Goal: Task Accomplishment & Management: Complete application form

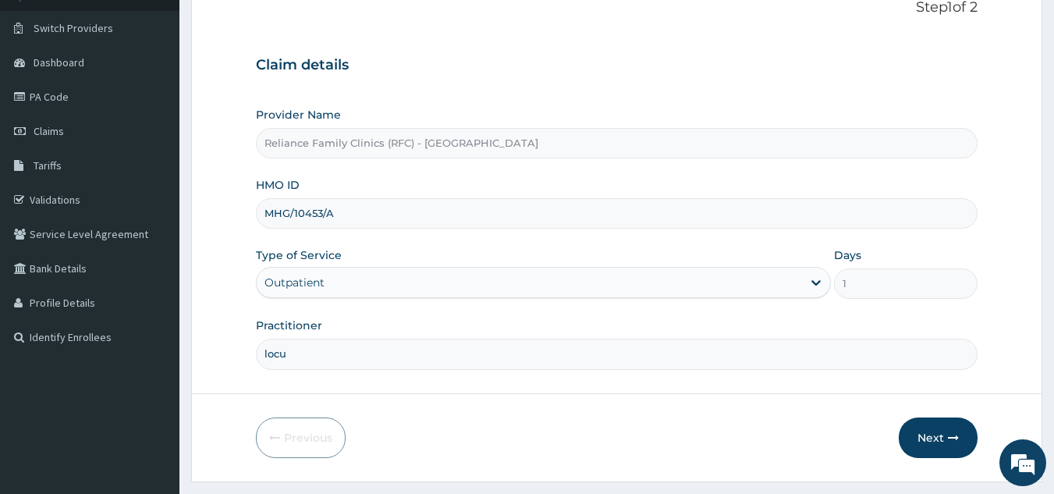
type input "locum"
click at [934, 431] on button "Next" at bounding box center [938, 438] width 79 height 41
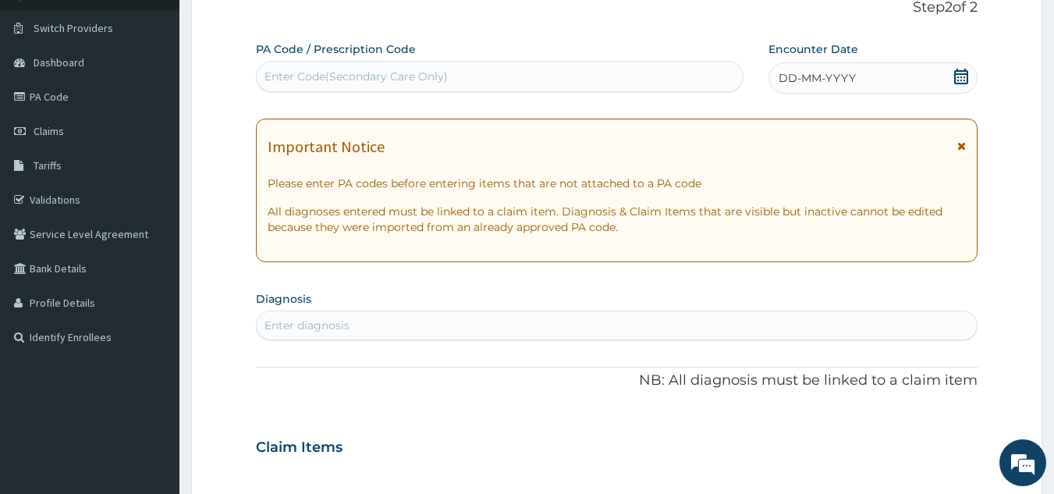
click at [885, 76] on div "DD-MM-YYYY" at bounding box center [873, 77] width 209 height 31
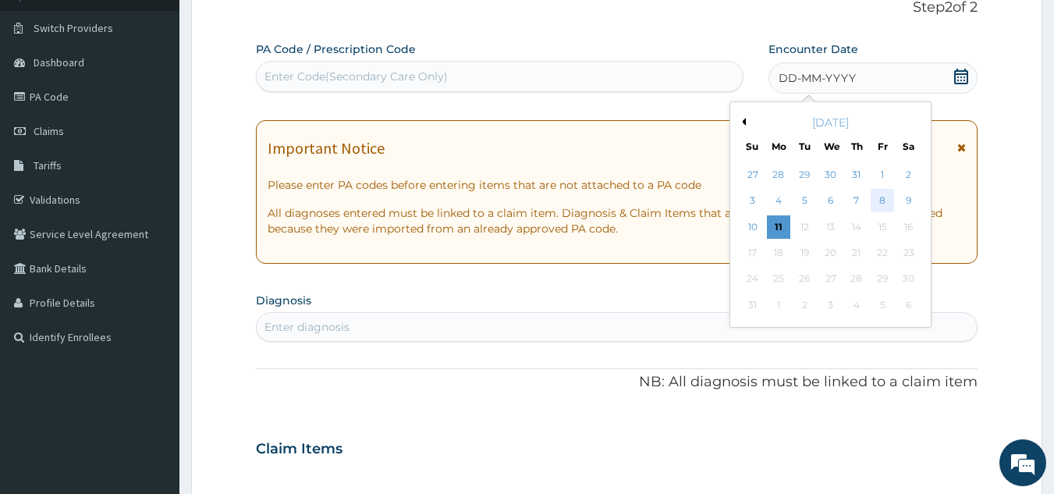
click at [883, 201] on div "8" at bounding box center [882, 201] width 23 height 23
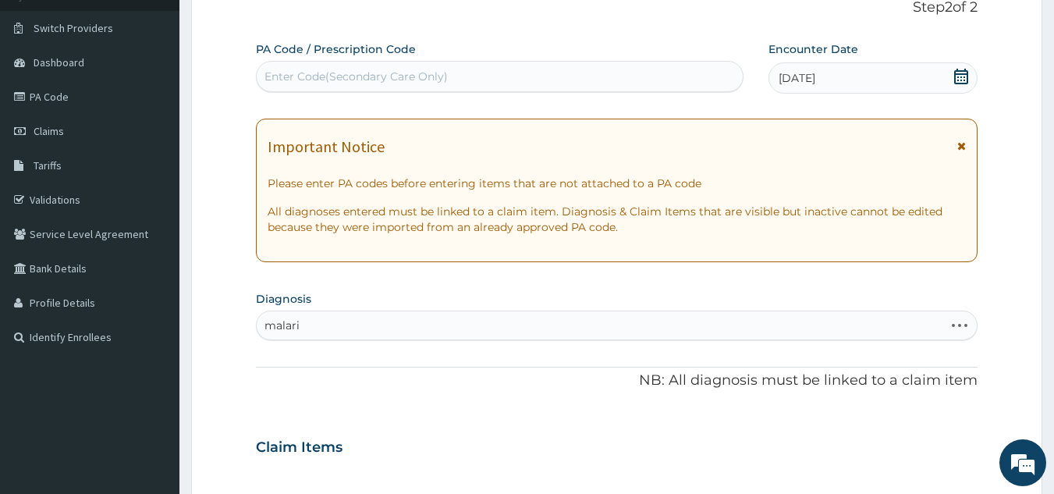
type input "malaria"
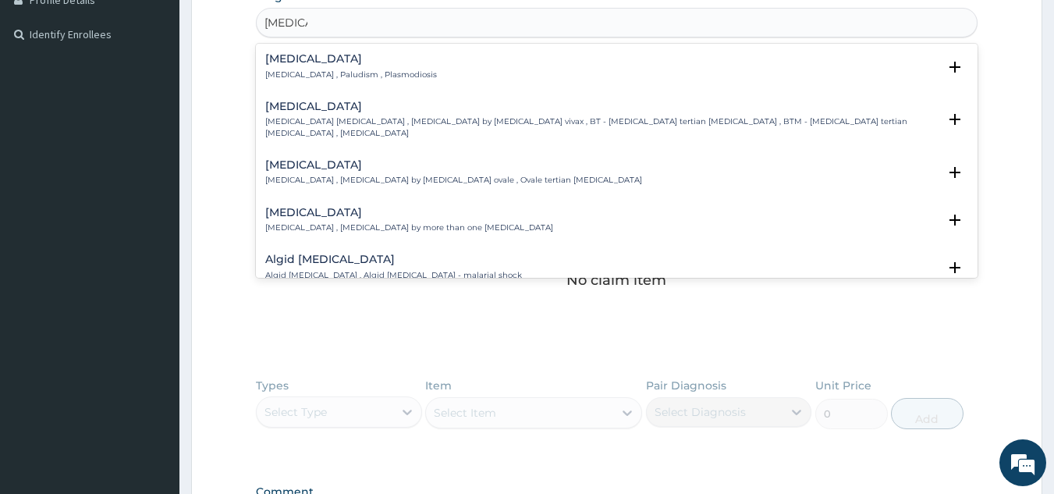
scroll to position [404, 0]
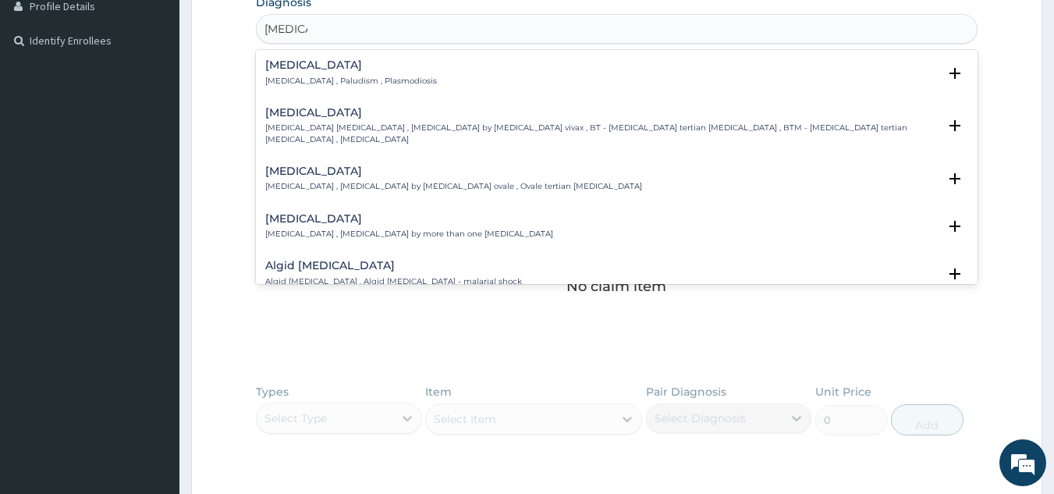
click at [394, 63] on div "Malaria Malaria , Paludism , Plasmodiosis" at bounding box center [617, 72] width 704 height 27
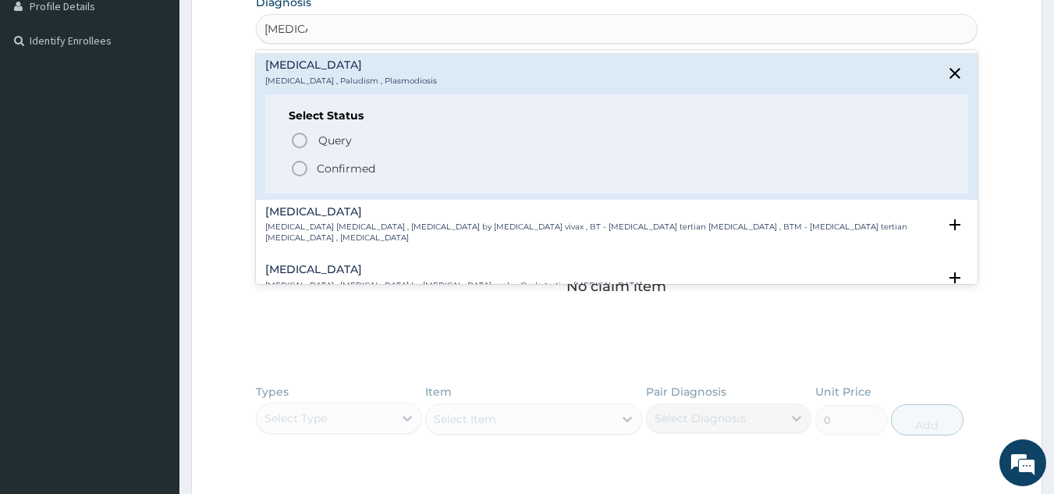
click at [390, 145] on p "Query Query covers suspected (?), Keep in view (kiv), Ruled out (r/o)" at bounding box center [492, 140] width 351 height 21
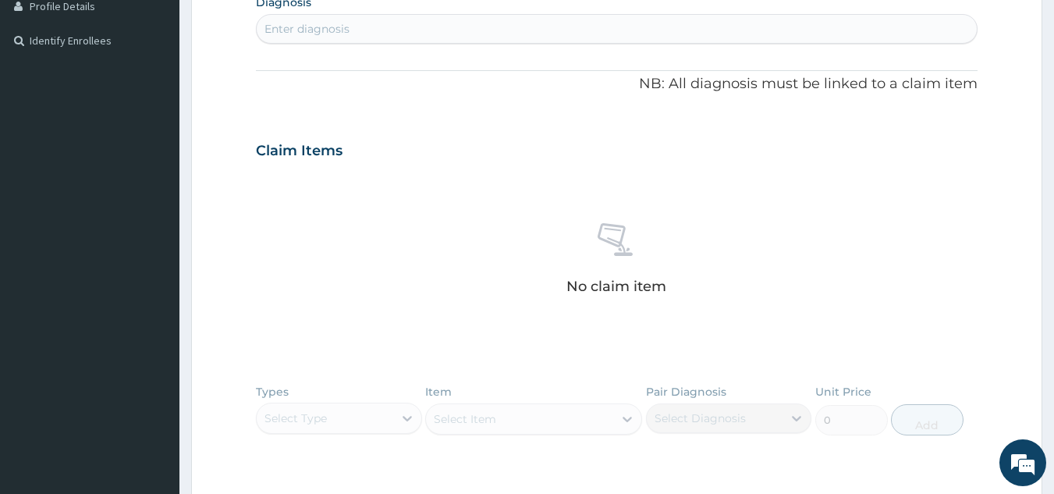
type input "f"
type input "malaria"
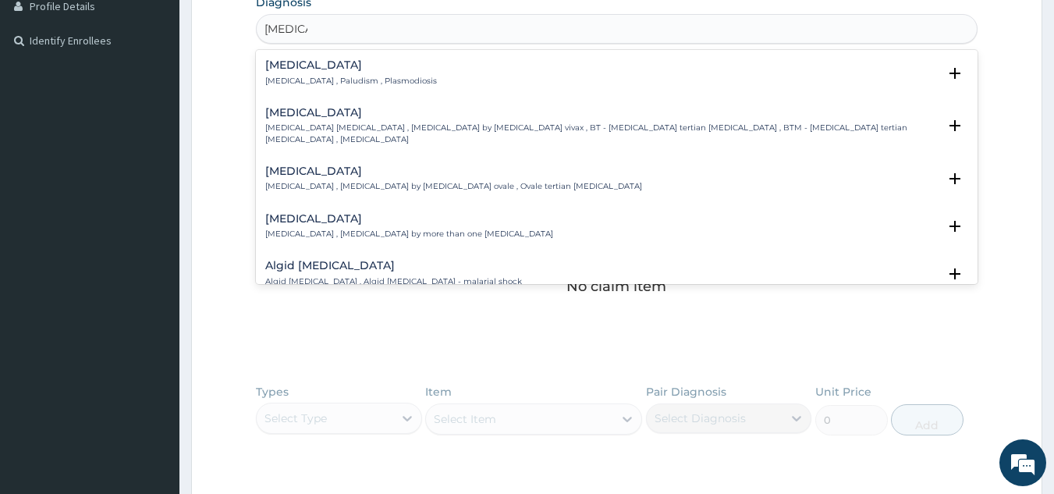
click at [383, 81] on p "Malaria , Paludism , Plasmodiosis" at bounding box center [351, 81] width 172 height 11
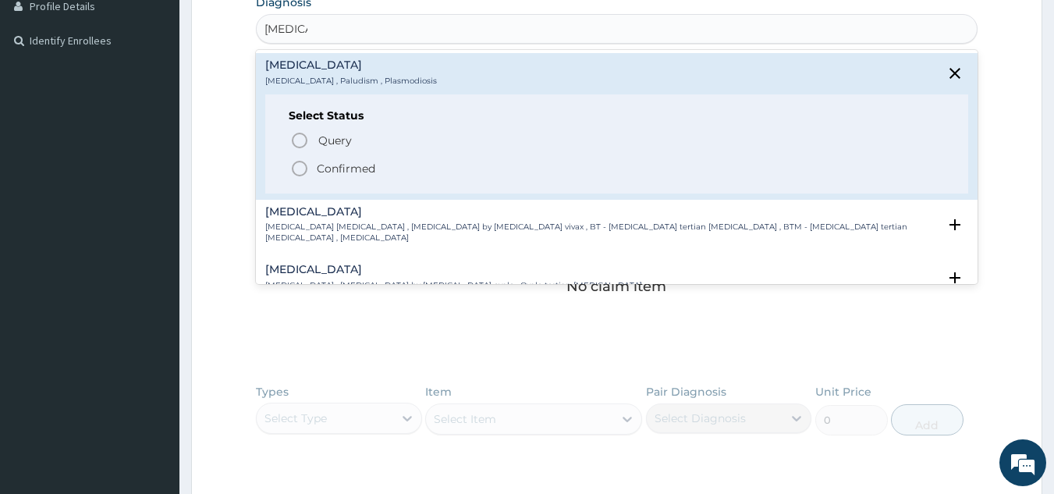
click at [383, 174] on span "Confirmed" at bounding box center [618, 168] width 656 height 19
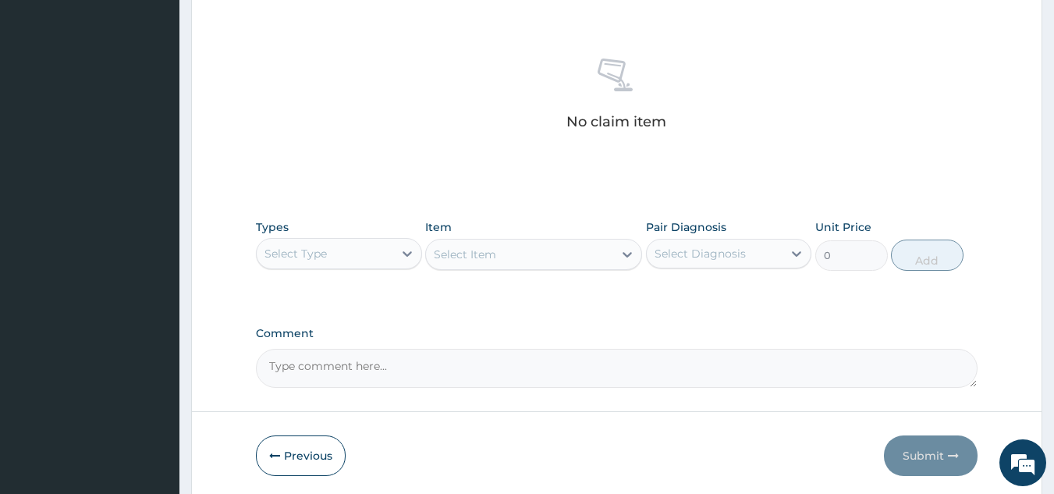
scroll to position [631, 0]
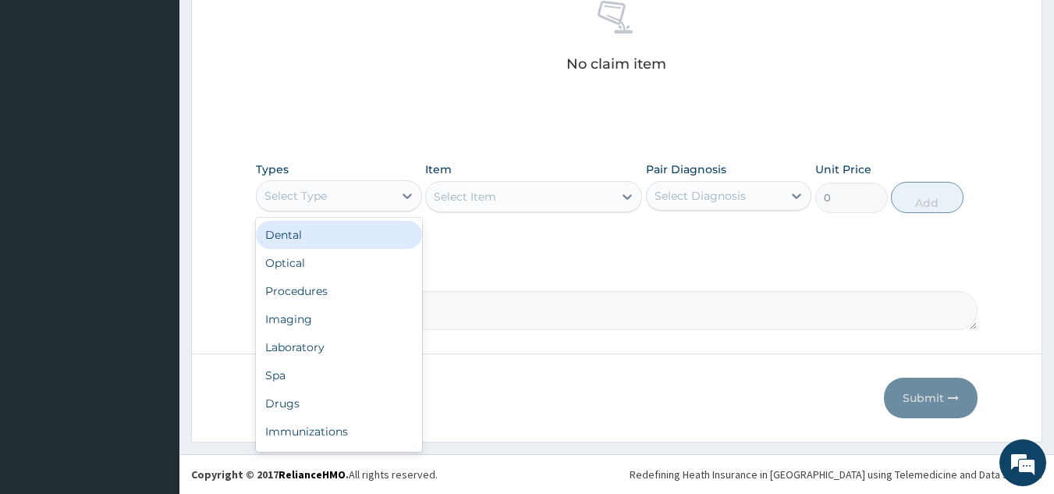
click at [369, 287] on div "Procedures" at bounding box center [339, 291] width 166 height 28
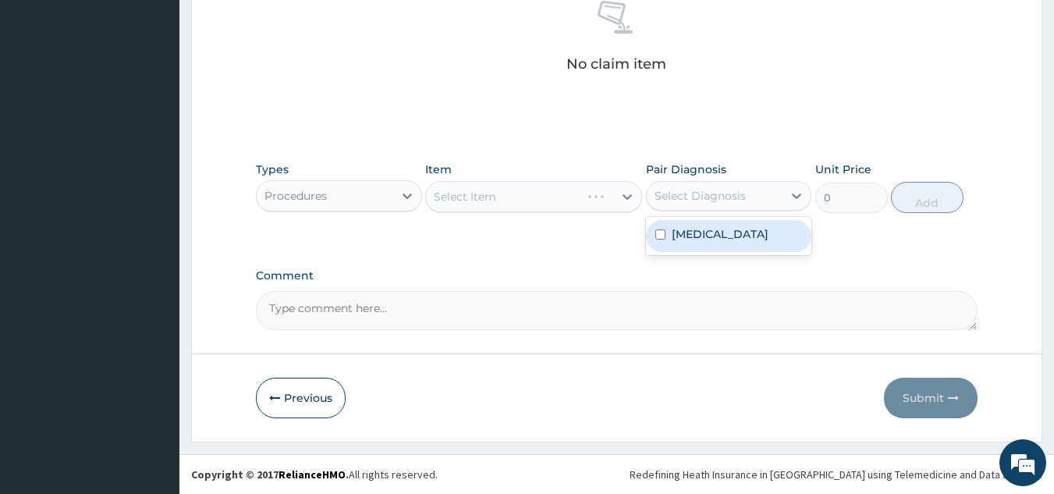
click at [730, 243] on div "Malaria" at bounding box center [729, 236] width 166 height 32
checkbox input "true"
click at [514, 223] on div "Types Procedures Item Select Item Pair Diagnosis option Malaria, selected. opti…" at bounding box center [617, 199] width 723 height 91
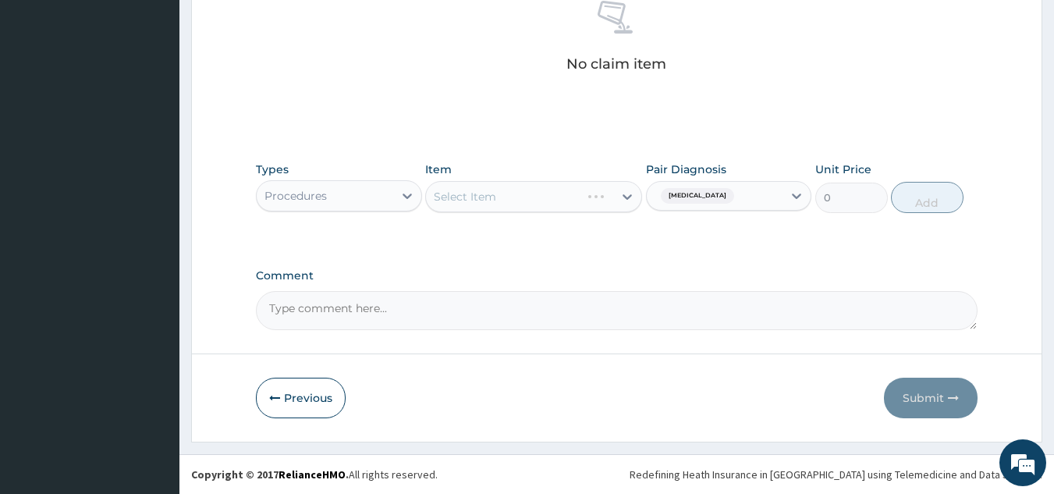
click at [542, 207] on div "Select Item" at bounding box center [533, 196] width 217 height 31
click at [554, 199] on div "Select Item" at bounding box center [533, 196] width 217 height 31
click at [537, 207] on div "Select Item" at bounding box center [533, 196] width 217 height 31
click at [569, 197] on div "Select Item" at bounding box center [533, 196] width 217 height 31
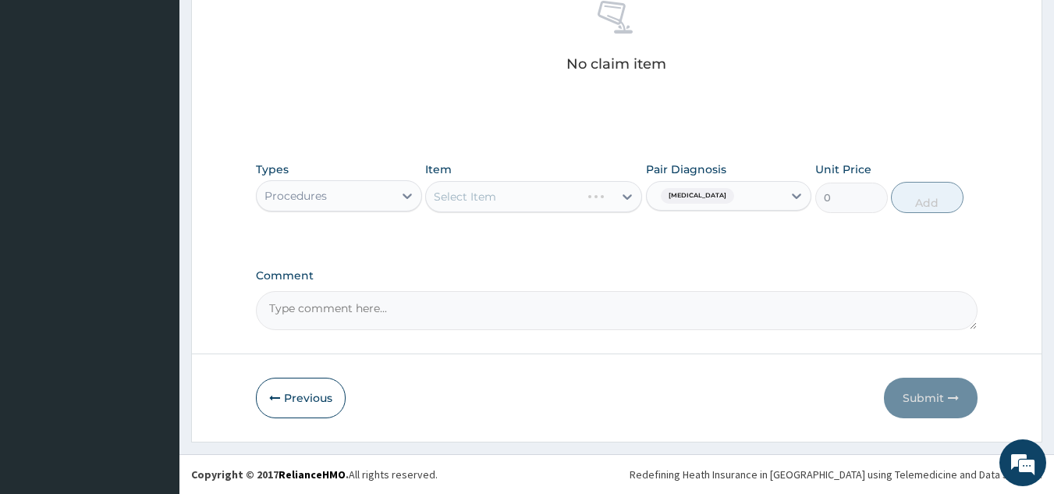
click at [550, 204] on div "Select Item" at bounding box center [533, 196] width 217 height 31
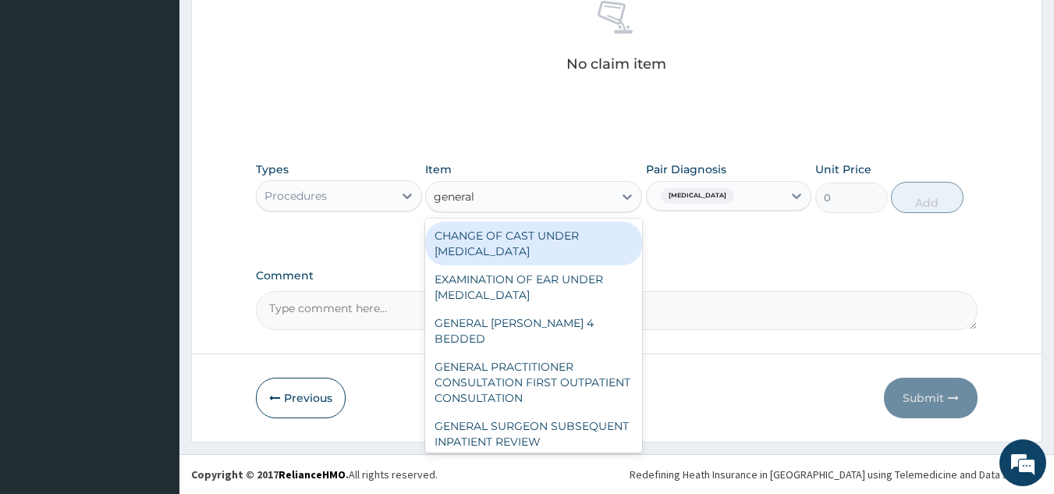
type input "general p"
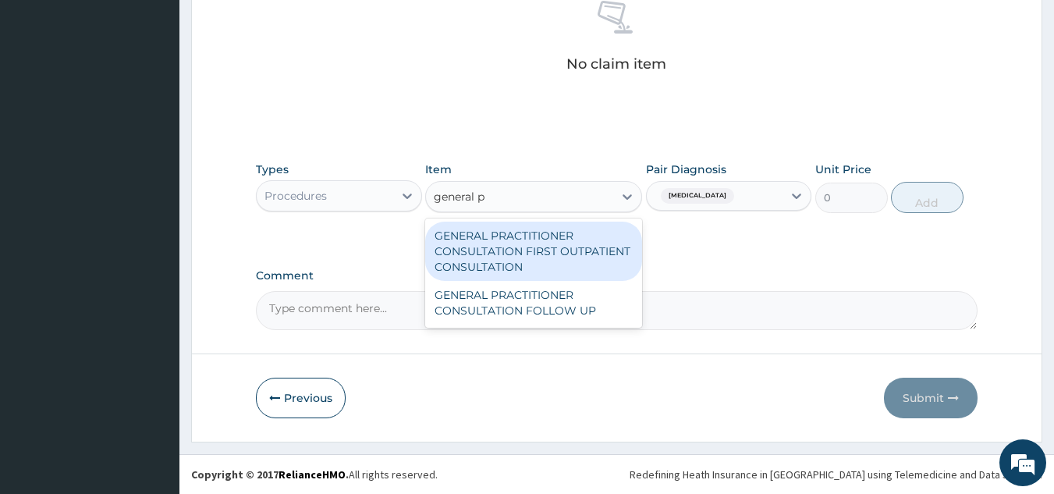
click at [571, 249] on div "GENERAL PRACTITIONER CONSULTATION FIRST OUTPATIENT CONSULTATION" at bounding box center [533, 251] width 217 height 59
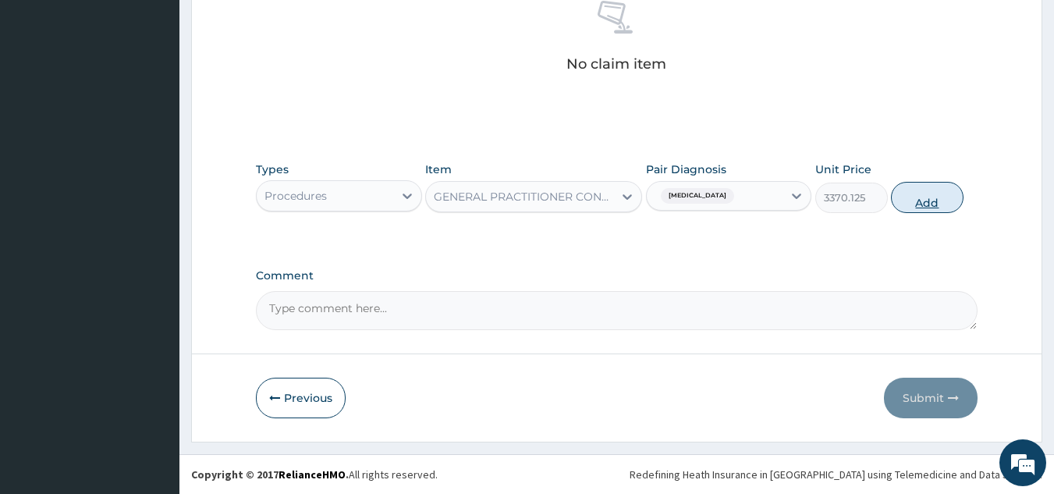
click at [945, 197] on button "Add" at bounding box center [927, 197] width 73 height 31
type input "0"
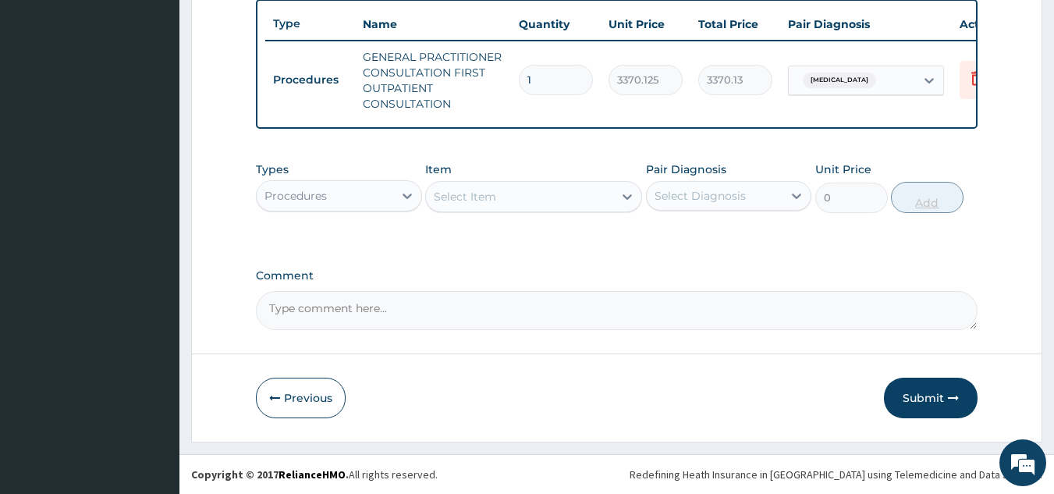
scroll to position [593, 0]
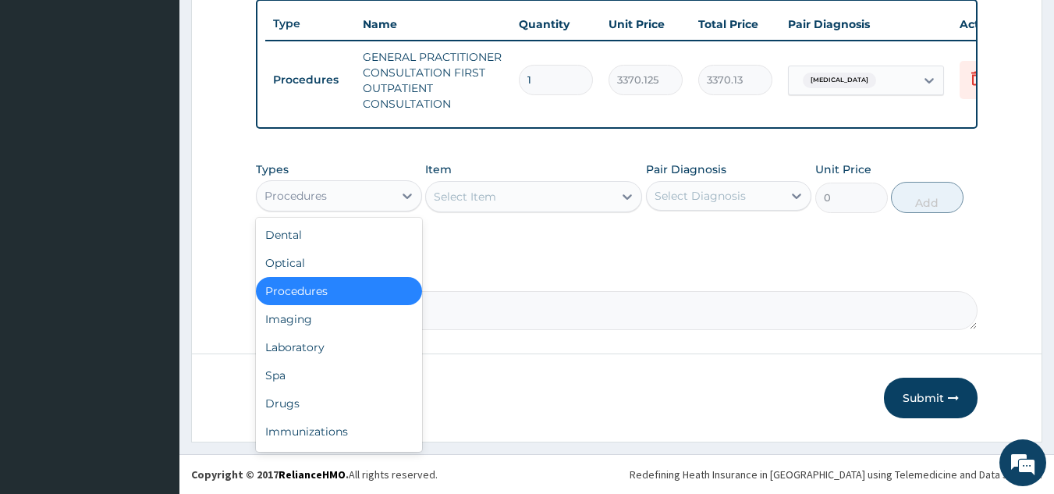
click at [344, 348] on div "Laboratory" at bounding box center [339, 347] width 166 height 28
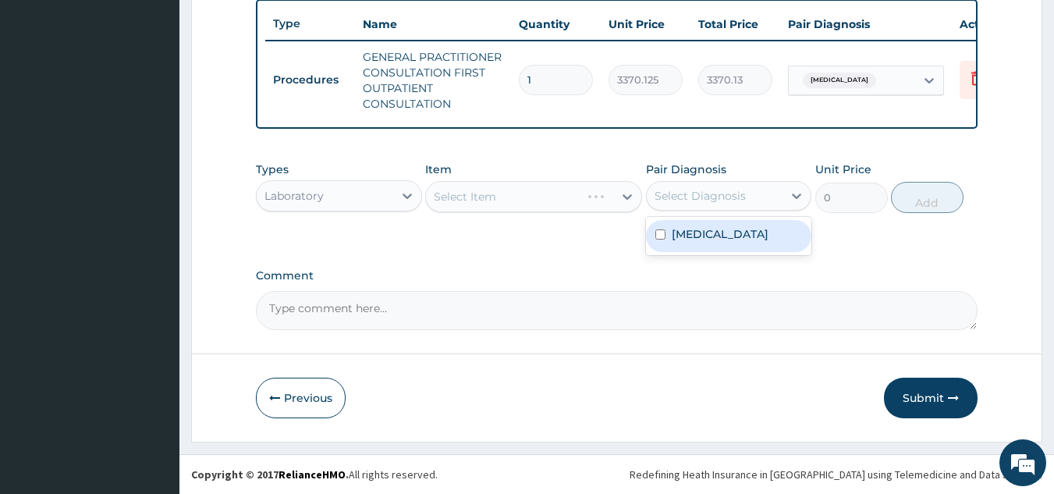
click at [726, 246] on div "Malaria" at bounding box center [729, 236] width 166 height 32
checkbox input "true"
click at [521, 195] on div "Select Item" at bounding box center [533, 196] width 217 height 31
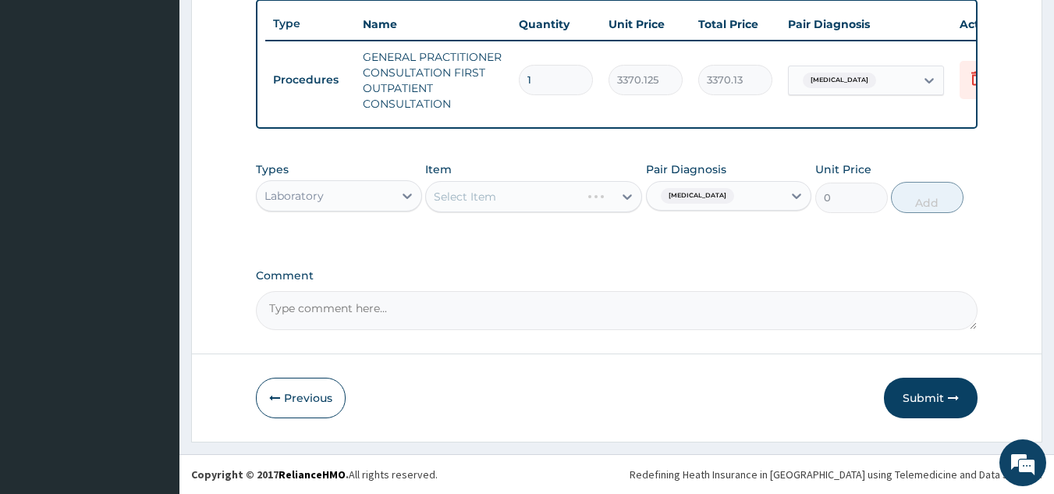
click at [559, 201] on div "Select Item" at bounding box center [533, 196] width 217 height 31
click at [560, 212] on div "Select Item" at bounding box center [533, 196] width 217 height 31
click at [549, 201] on div "Select Item" at bounding box center [533, 196] width 217 height 31
click at [535, 191] on div "Select Item" at bounding box center [533, 196] width 217 height 31
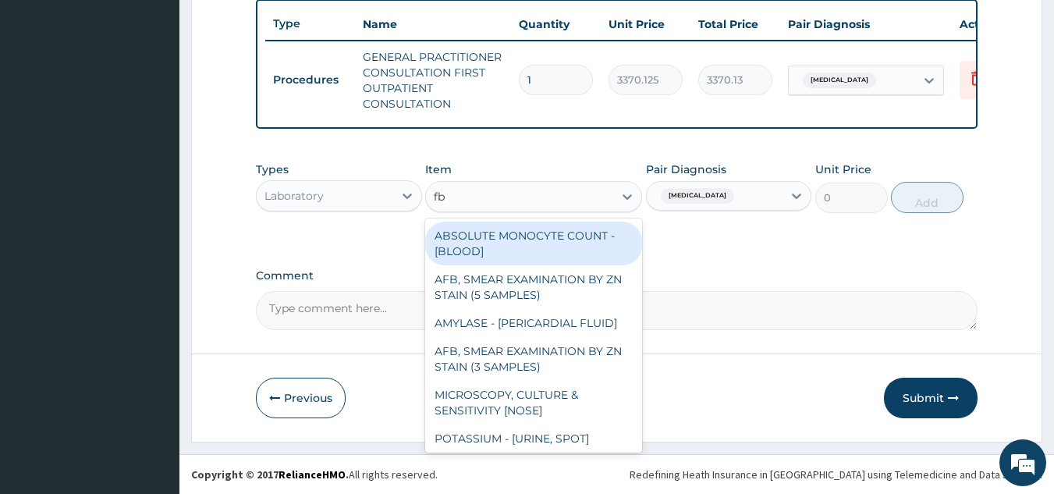
type input "fbc"
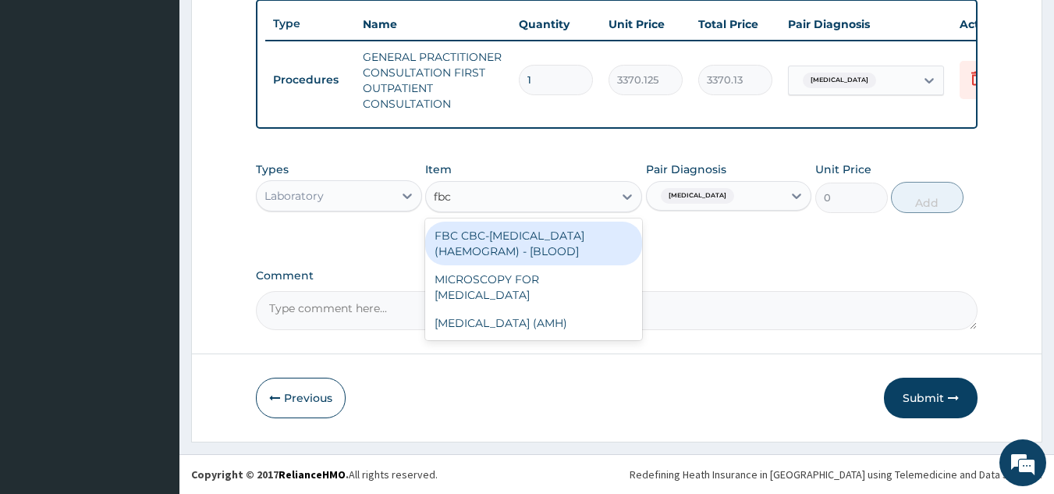
click at [566, 240] on div "FBC CBC-COMPLETE BLOOD COUNT (HAEMOGRAM) - [BLOOD]" at bounding box center [533, 244] width 217 height 44
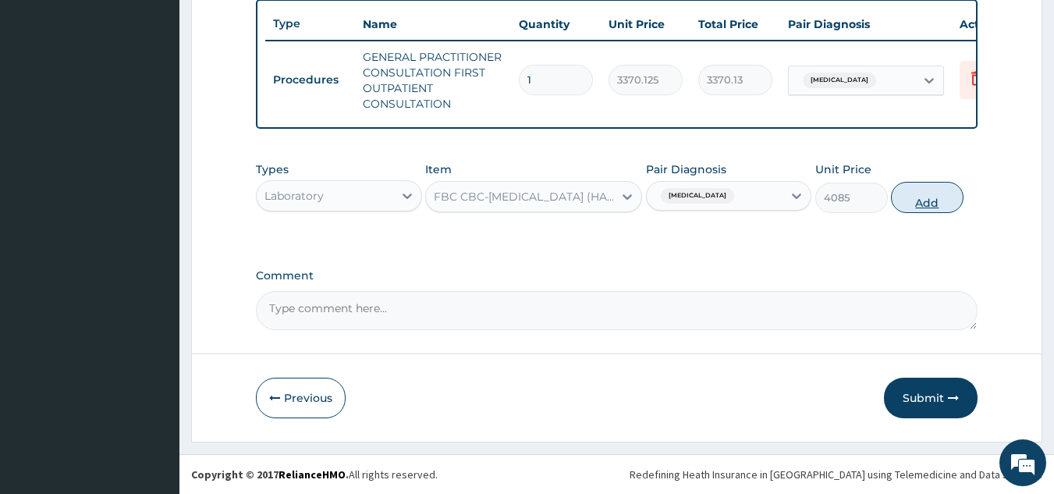
click at [944, 197] on button "Add" at bounding box center [927, 197] width 73 height 31
type input "0"
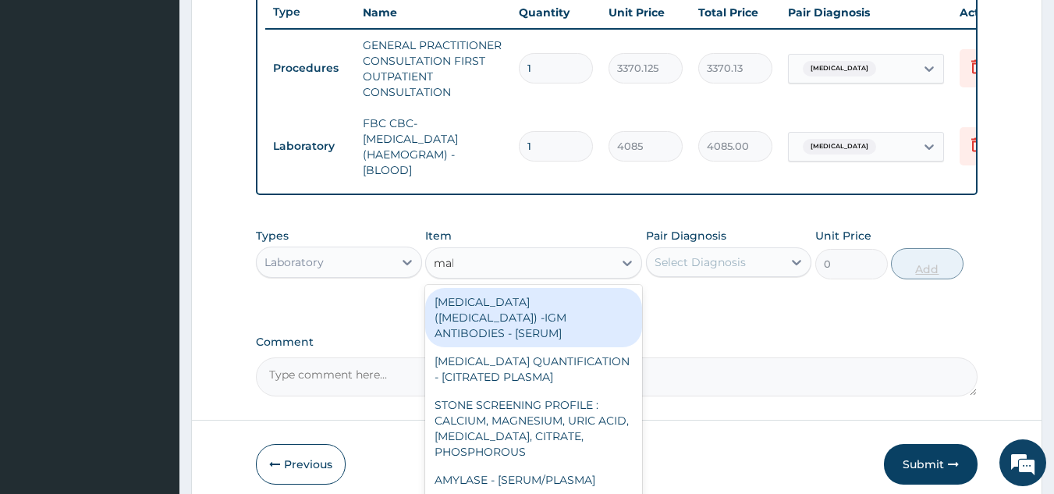
type input "mala"
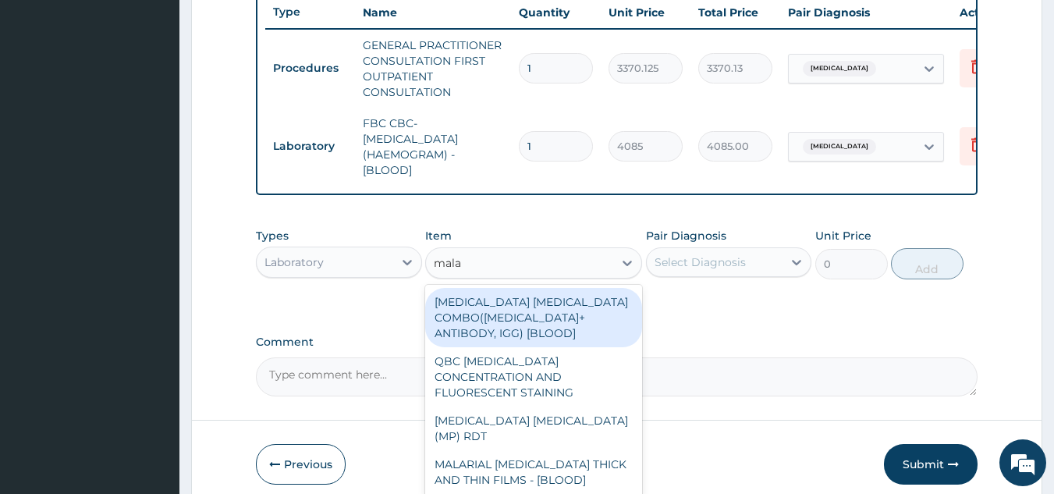
click at [595, 416] on div "MALARIA PARASITE (MP) RDT" at bounding box center [533, 429] width 217 height 44
type input "1531.875"
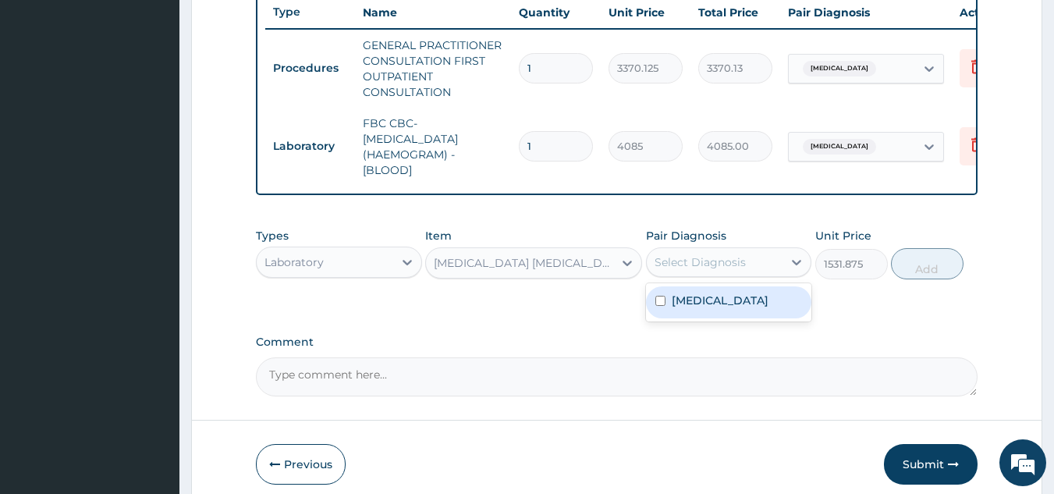
click at [721, 311] on div "Malaria" at bounding box center [729, 302] width 166 height 32
checkbox input "true"
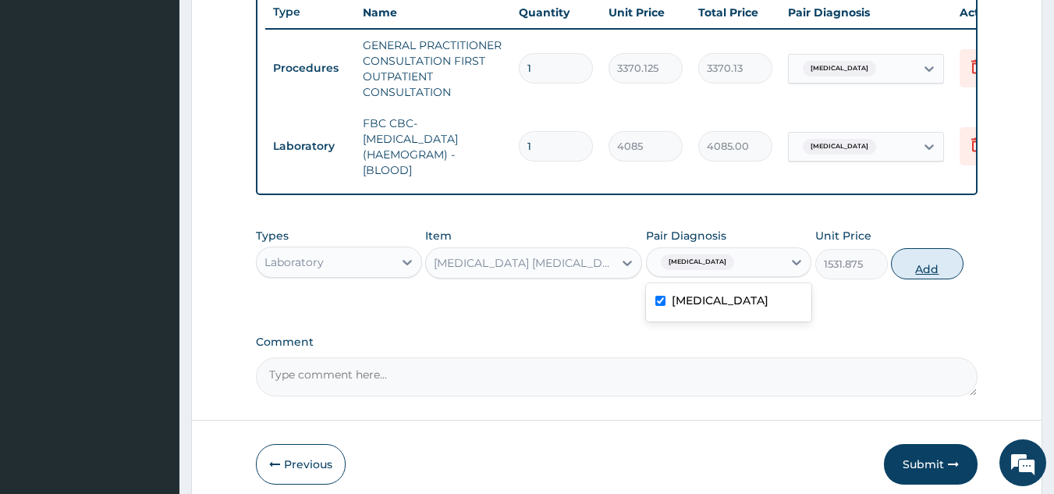
click at [916, 279] on button "Add" at bounding box center [927, 263] width 73 height 31
type input "0"
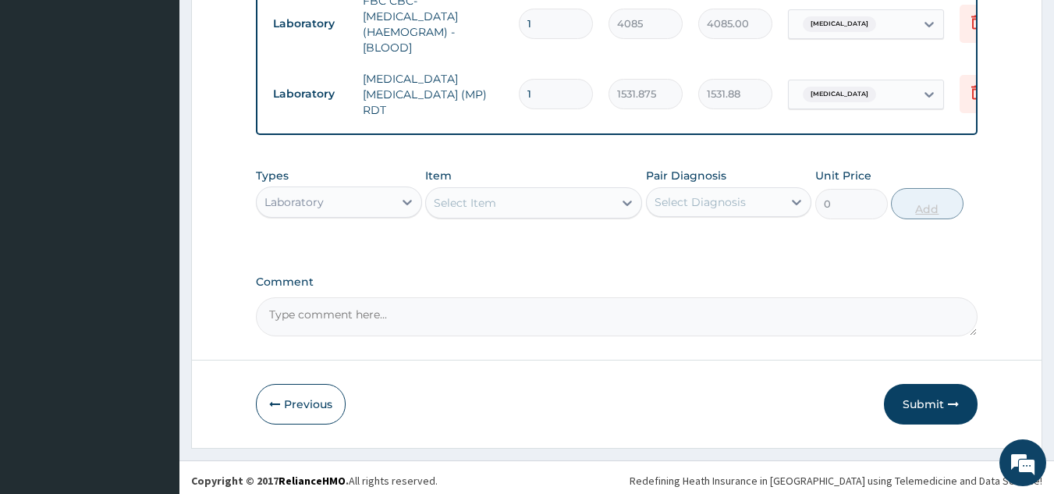
scroll to position [725, 0]
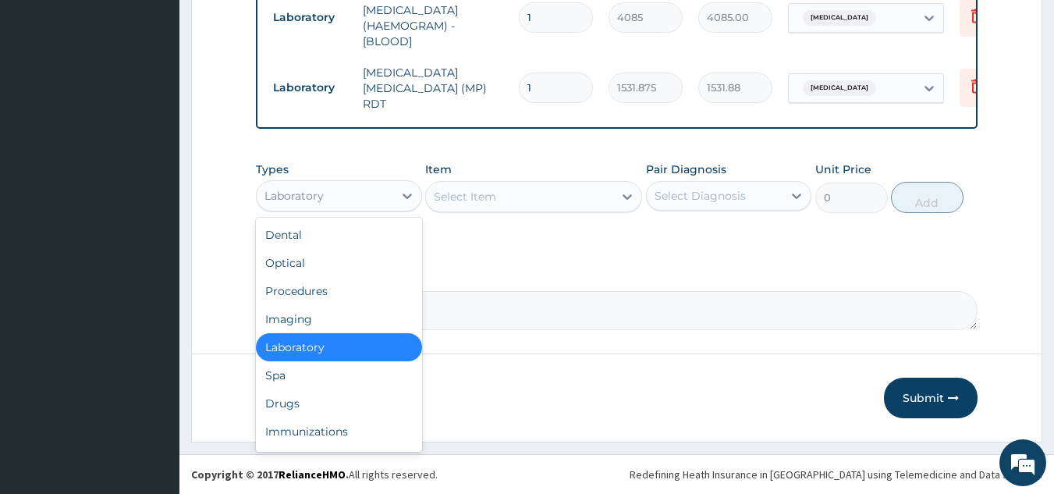
click at [339, 389] on div "Drugs" at bounding box center [339, 403] width 166 height 28
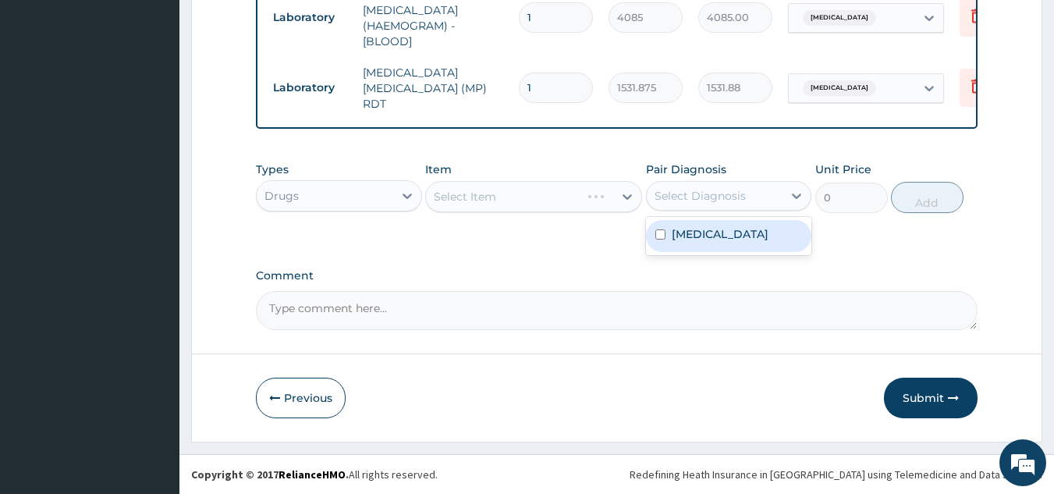
click at [709, 249] on div "Malaria" at bounding box center [729, 236] width 166 height 32
checkbox input "true"
click at [515, 212] on div "Item Select Item" at bounding box center [533, 188] width 217 height 52
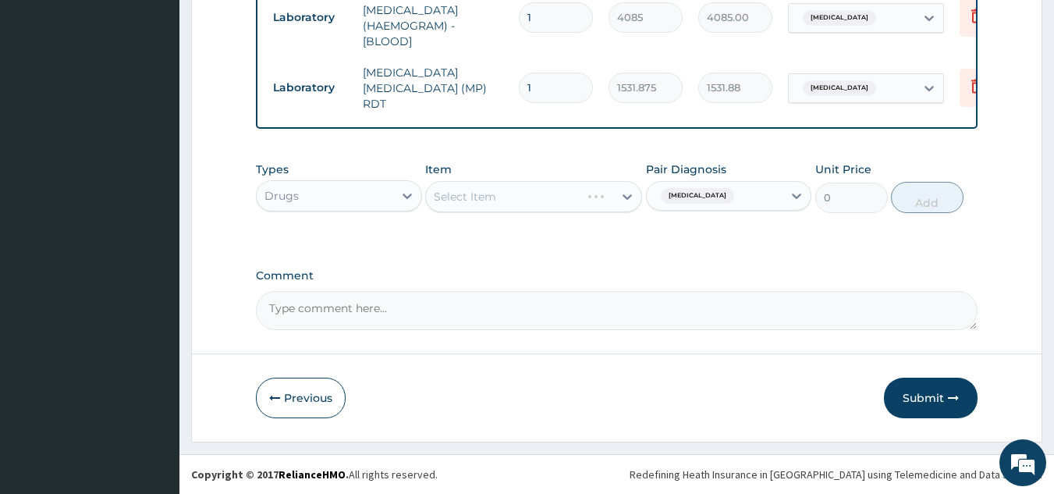
click at [549, 199] on div "Select Item" at bounding box center [533, 196] width 217 height 31
click at [541, 202] on div "Select Item" at bounding box center [533, 196] width 217 height 31
click at [537, 221] on div "Types Drugs Item Select Item Pair Diagnosis Malaria Unit Price 0 Add" at bounding box center [617, 199] width 723 height 91
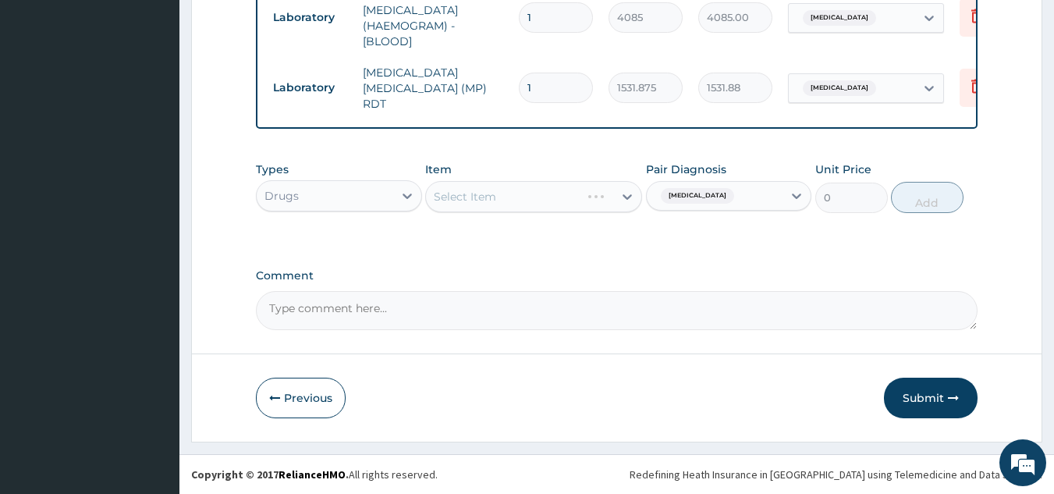
click at [566, 193] on div "Select Item" at bounding box center [533, 196] width 217 height 31
click at [566, 199] on div "Select Item" at bounding box center [533, 196] width 217 height 31
click at [550, 195] on div "Select Item" at bounding box center [533, 196] width 217 height 31
click at [517, 195] on div "Select Item" at bounding box center [533, 196] width 217 height 31
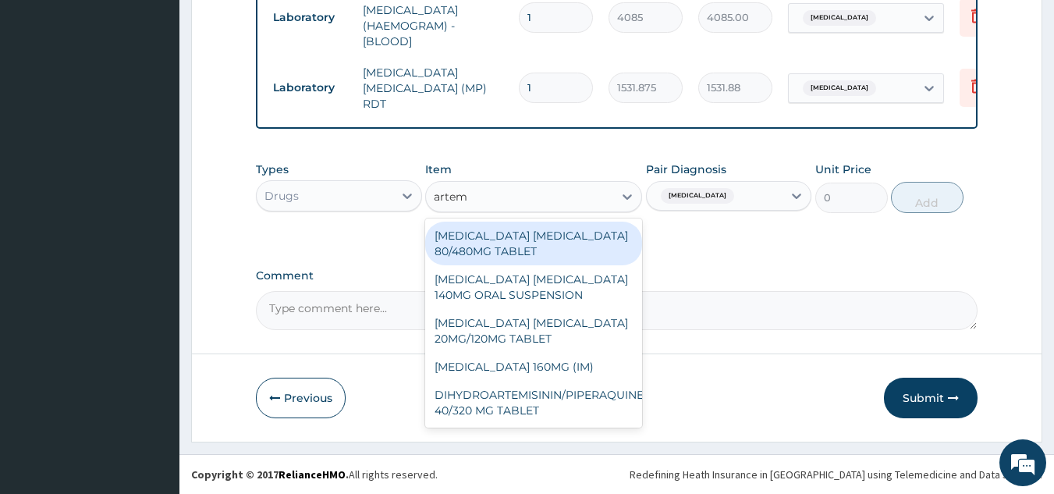
type input "arteme"
click at [564, 234] on div "ARTEMETHER LUMEFANTRINE 80/480MG TABLET" at bounding box center [533, 244] width 217 height 44
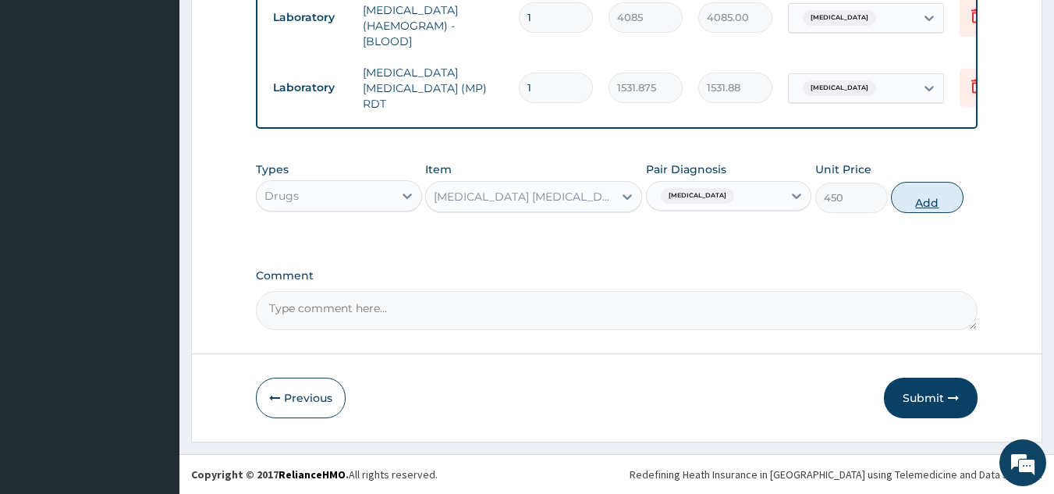
click at [948, 208] on button "Add" at bounding box center [927, 197] width 73 height 31
type input "0"
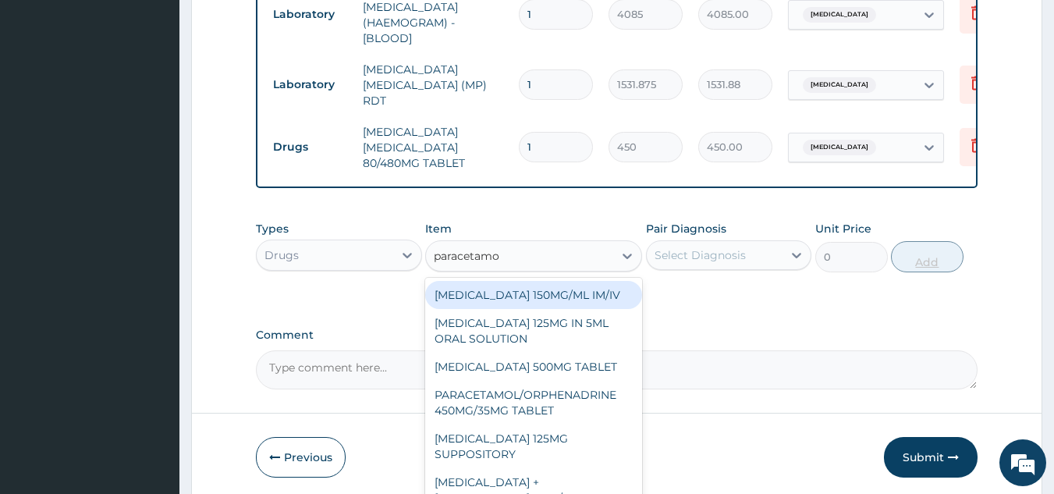
type input "paracetamol"
click at [603, 362] on div "PARACETAMOL 500MG TABLET" at bounding box center [533, 367] width 217 height 28
type input "30"
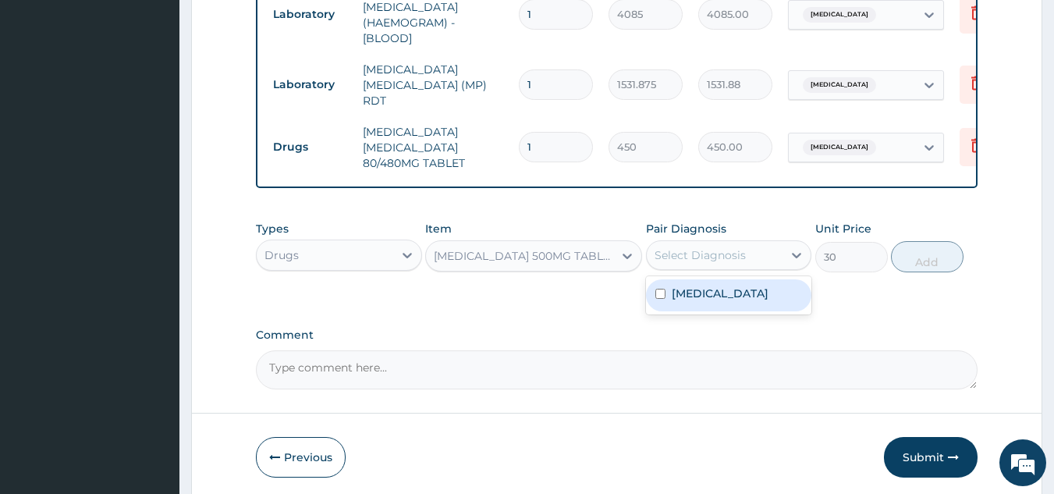
click at [748, 304] on div "Malaria" at bounding box center [729, 295] width 166 height 32
checkbox input "true"
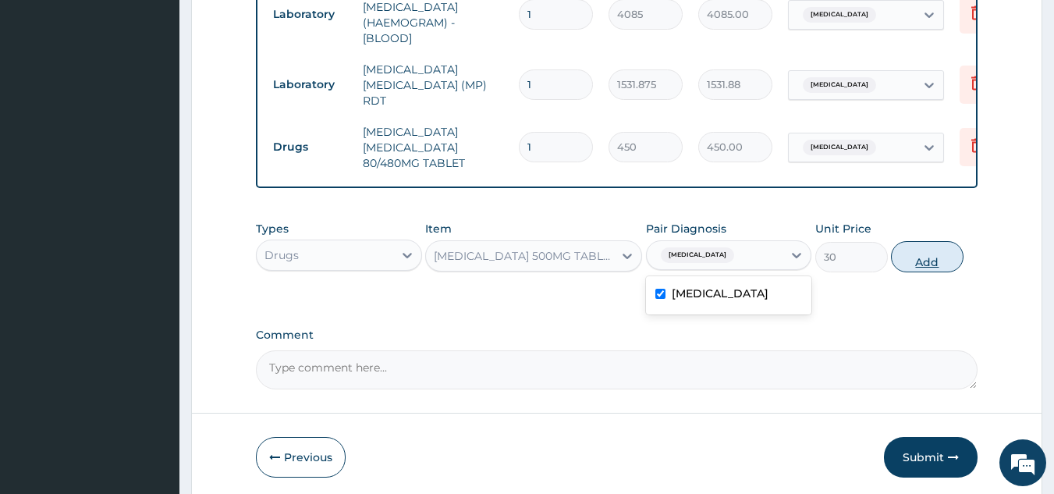
click at [927, 261] on button "Add" at bounding box center [927, 256] width 73 height 31
type input "0"
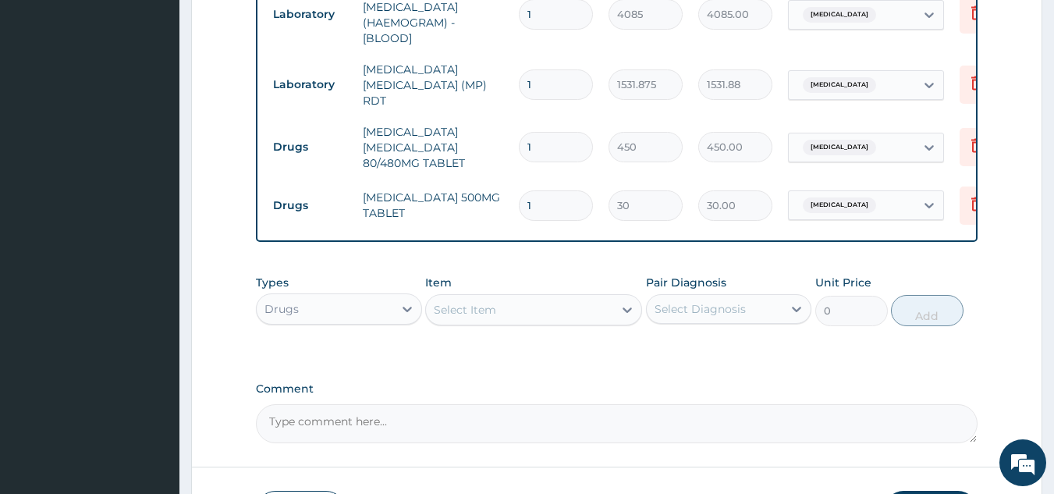
click at [557, 136] on input "1" at bounding box center [556, 147] width 74 height 30
type input "0.00"
type input "6"
type input "2700.00"
type input "6"
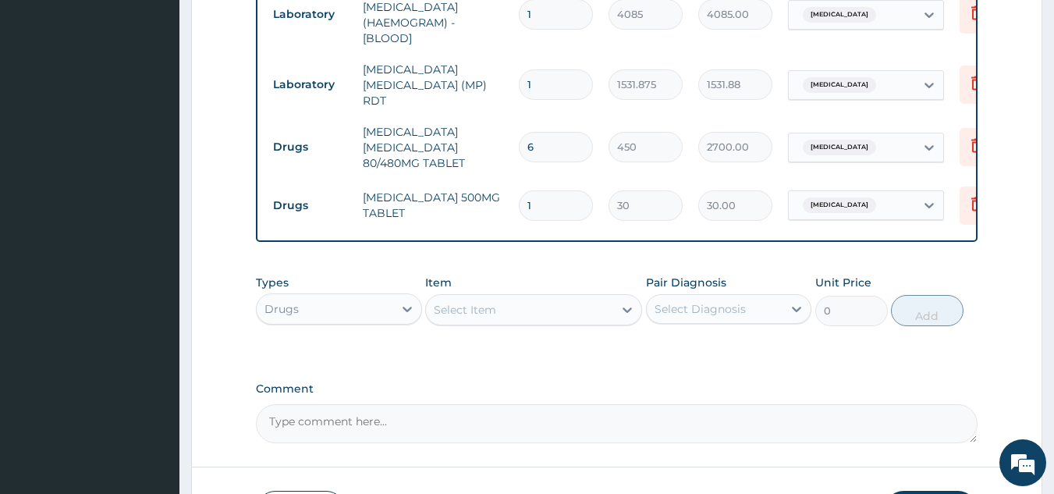
click at [565, 203] on input "1" at bounding box center [556, 205] width 74 height 30
type input "18"
type input "540.00"
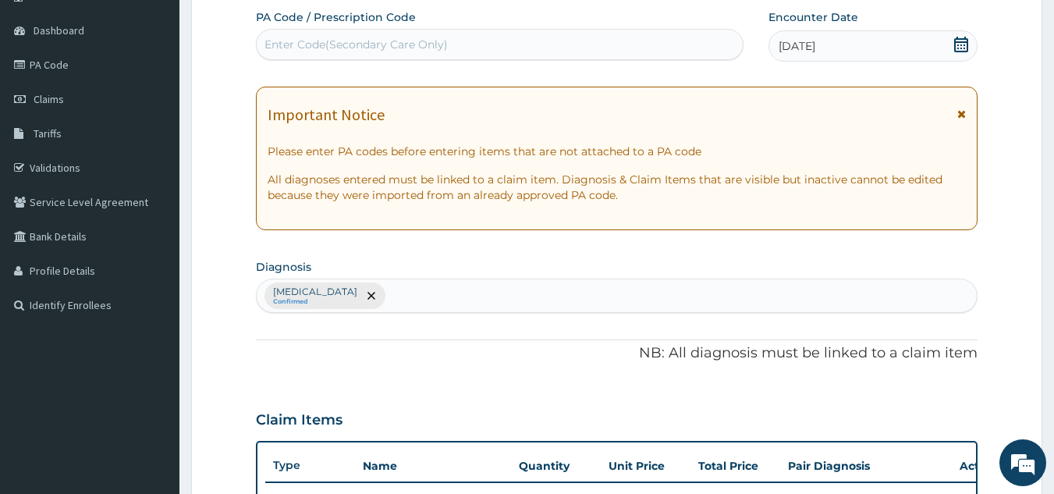
scroll to position [0, 0]
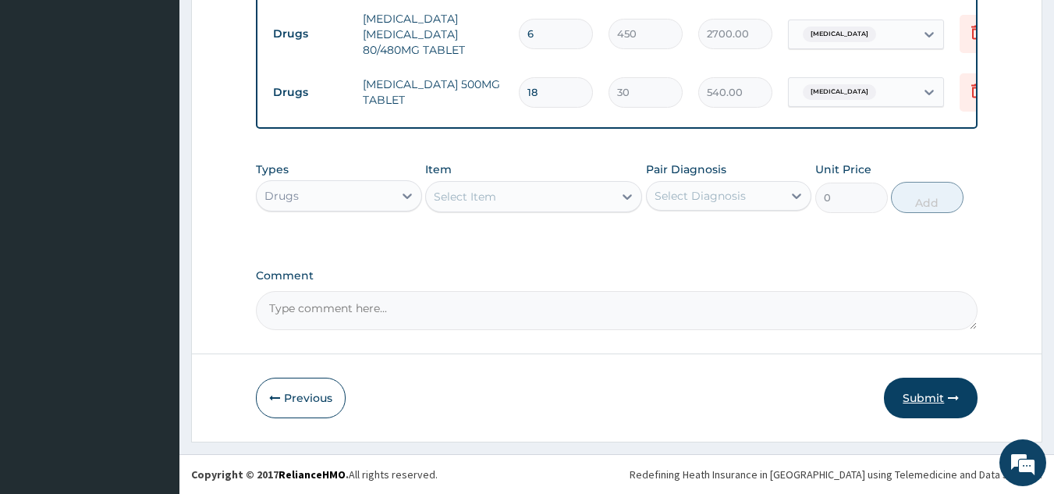
click at [934, 393] on button "Submit" at bounding box center [931, 398] width 94 height 41
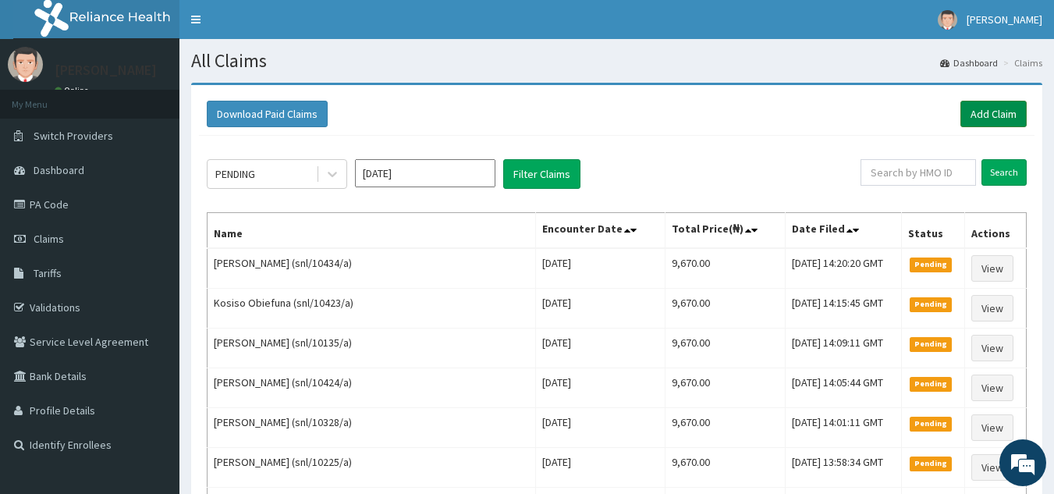
click at [1004, 116] on link "Add Claim" at bounding box center [994, 114] width 66 height 27
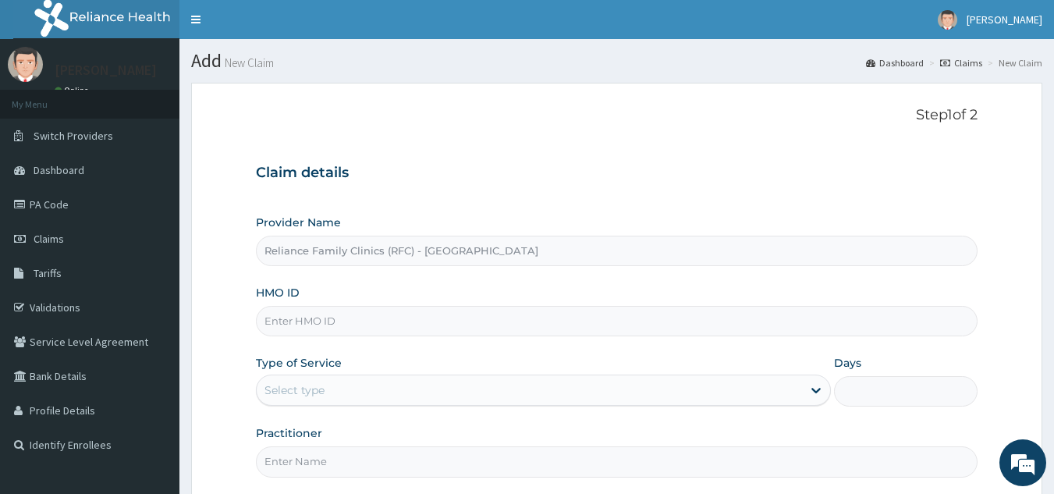
click at [428, 323] on input "HMO ID" at bounding box center [617, 321] width 723 height 30
paste input "SLB/10379/A"
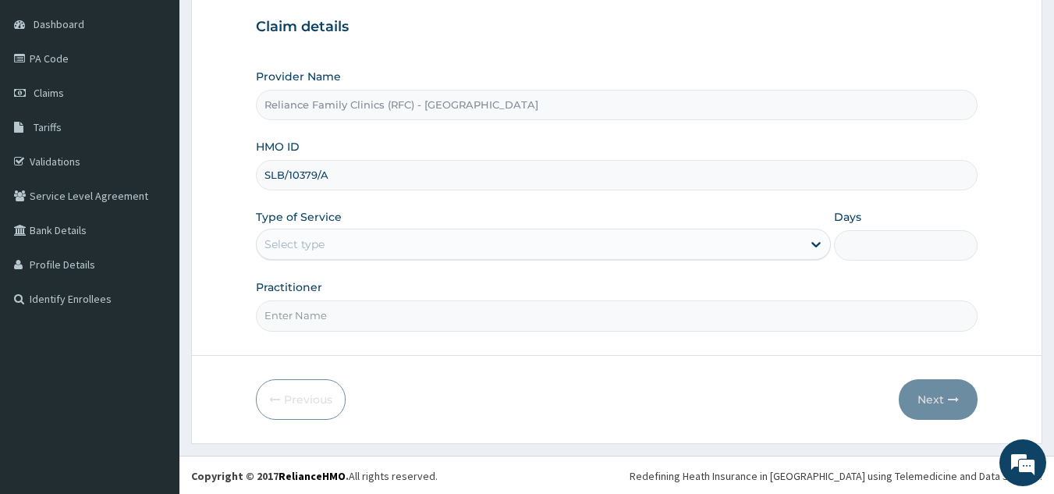
scroll to position [148, 0]
type input "SLB/10379/A"
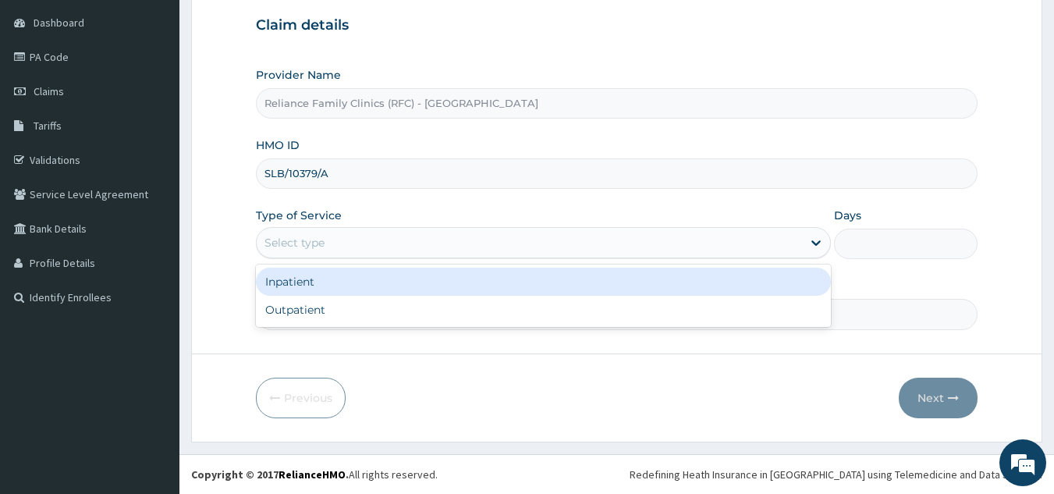
click at [385, 311] on div "Outpatient" at bounding box center [543, 310] width 575 height 28
type input "1"
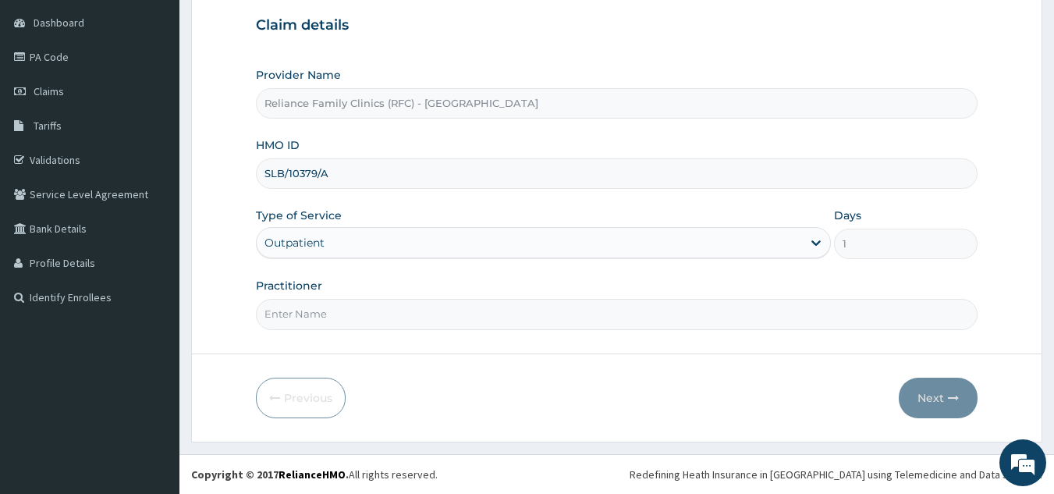
click at [414, 316] on input "Practitioner" at bounding box center [617, 314] width 723 height 30
type input "locum"
click at [936, 357] on form "Step 1 of 2 Claim details Provider Name Reliance Family Clinics (RFC) - Lekki H…" at bounding box center [617, 188] width 852 height 507
click at [937, 387] on button "Next" at bounding box center [938, 398] width 79 height 41
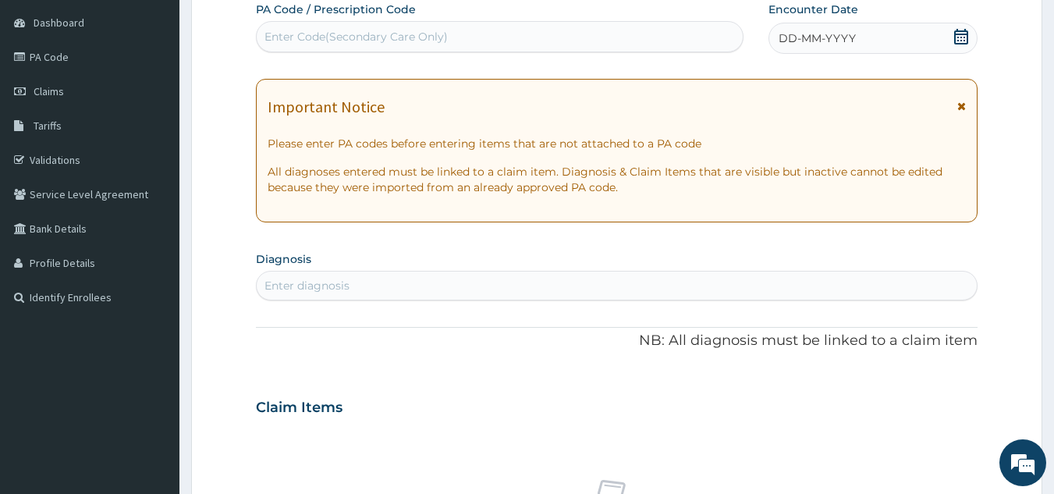
click at [852, 41] on span "DD-MM-YYYY" at bounding box center [817, 38] width 77 height 16
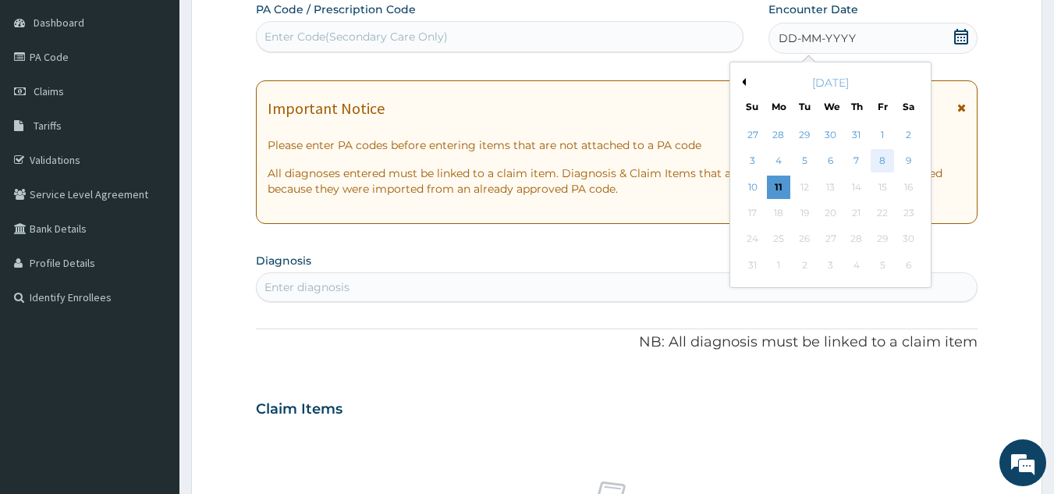
click at [880, 161] on div "8" at bounding box center [882, 161] width 23 height 23
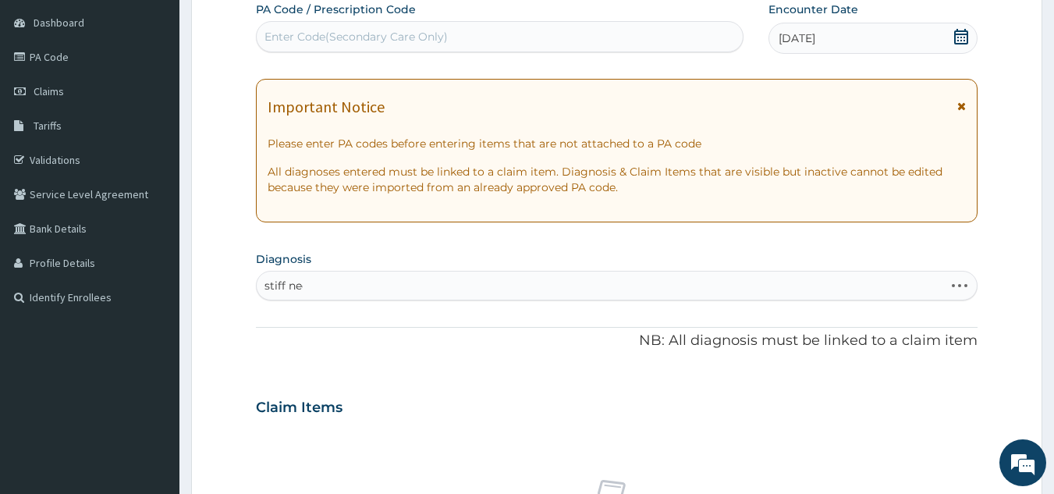
type input "stiff neck"
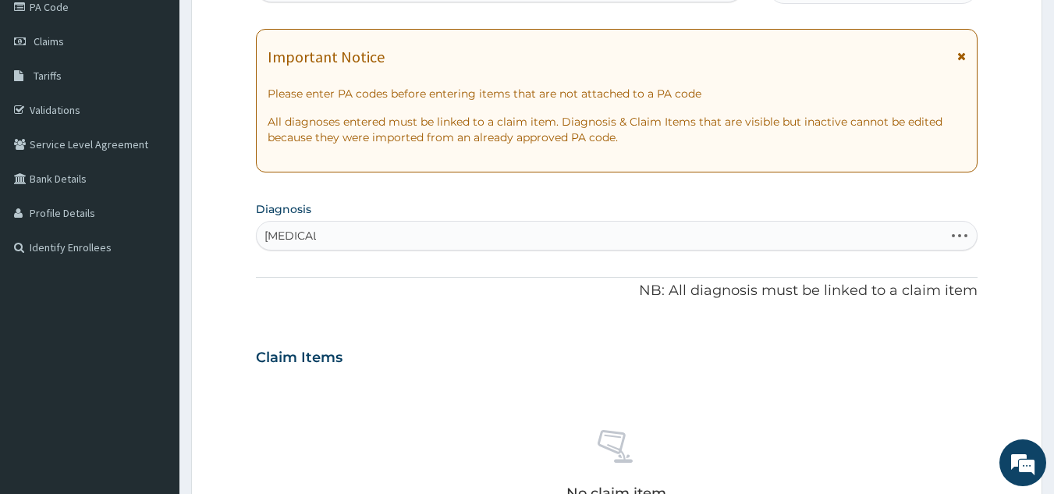
scroll to position [214, 0]
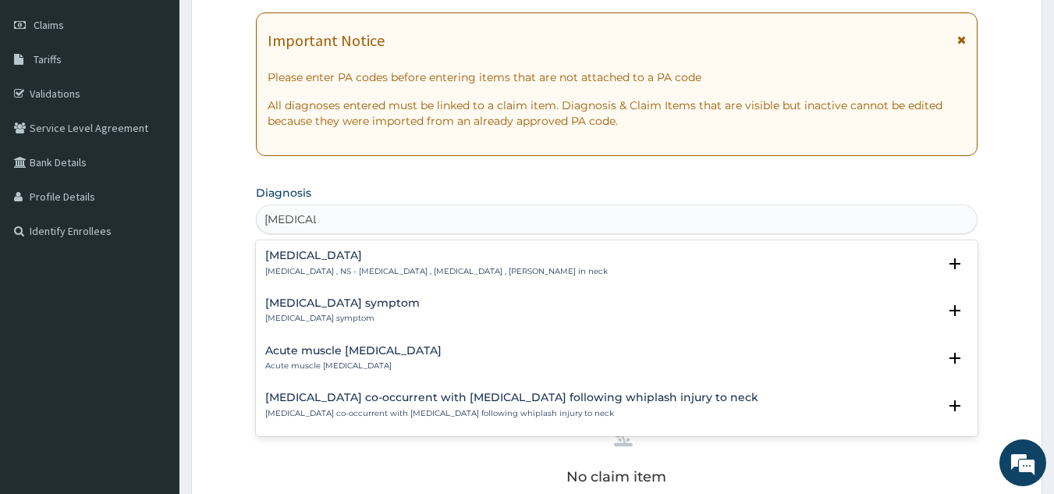
click at [443, 267] on p "Stiff neck , NS - Neck stiffness , Neck stiffness , Crick in neck" at bounding box center [436, 271] width 343 height 11
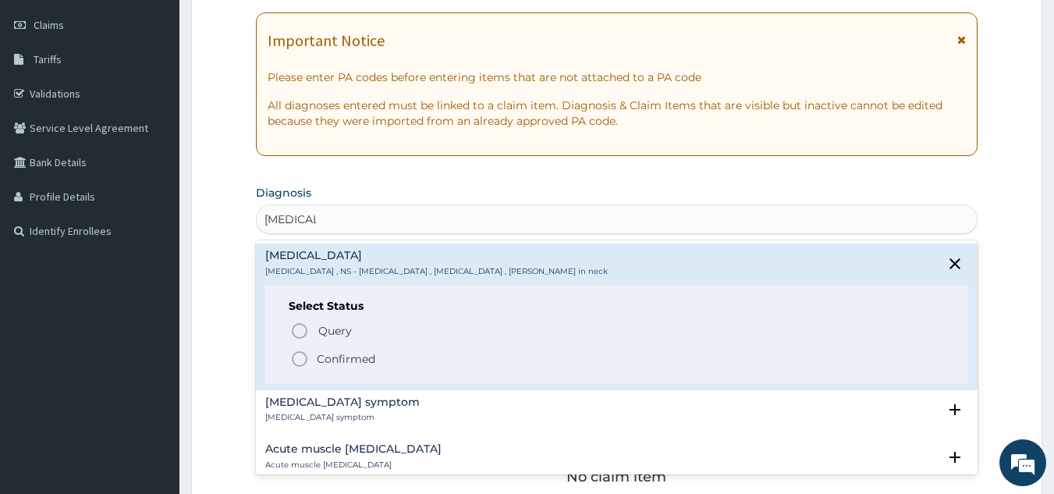
click at [388, 356] on span "Confirmed" at bounding box center [618, 359] width 656 height 19
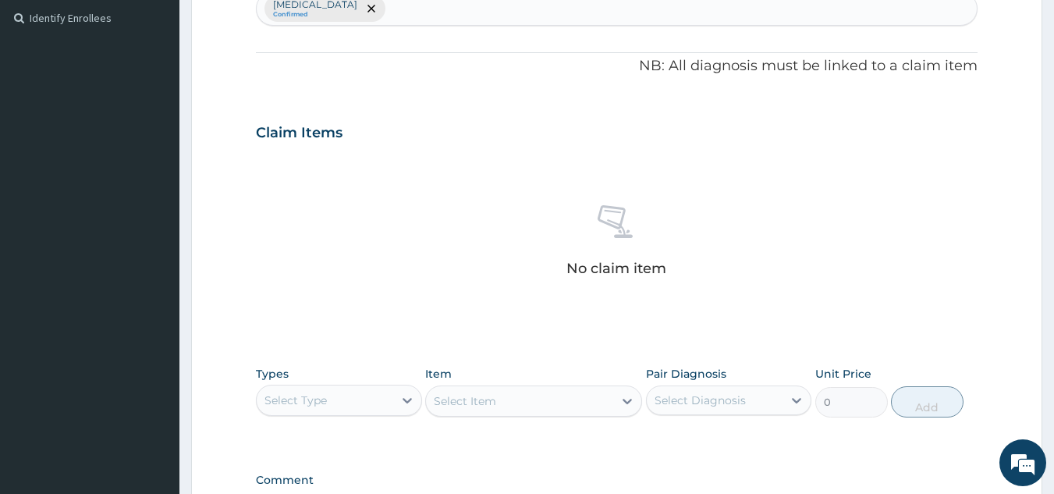
scroll to position [631, 0]
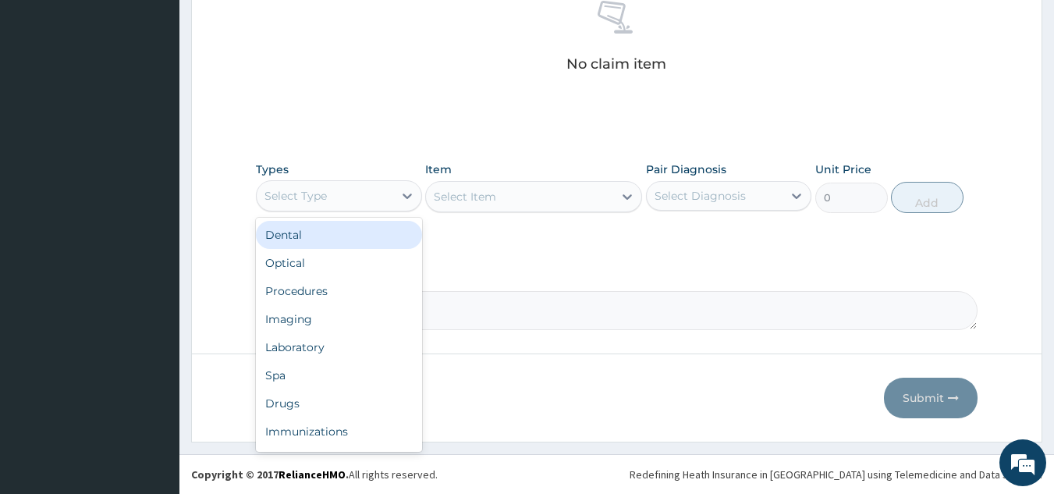
click at [360, 287] on div "Procedures" at bounding box center [339, 291] width 166 height 28
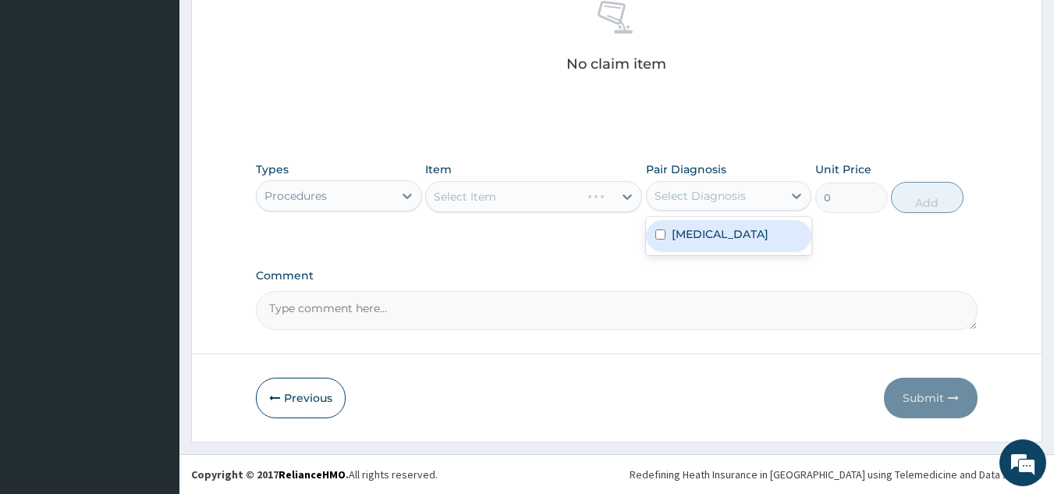
click at [738, 239] on div "Stiff neck" at bounding box center [729, 236] width 166 height 32
checkbox input "true"
click at [547, 200] on div "Select Item" at bounding box center [533, 196] width 217 height 31
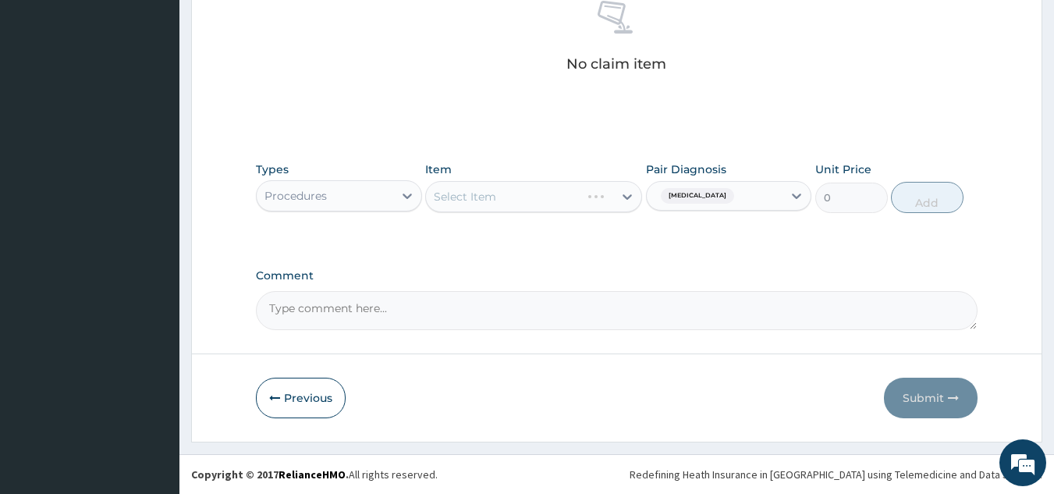
click at [547, 200] on div "Select Item" at bounding box center [533, 196] width 217 height 31
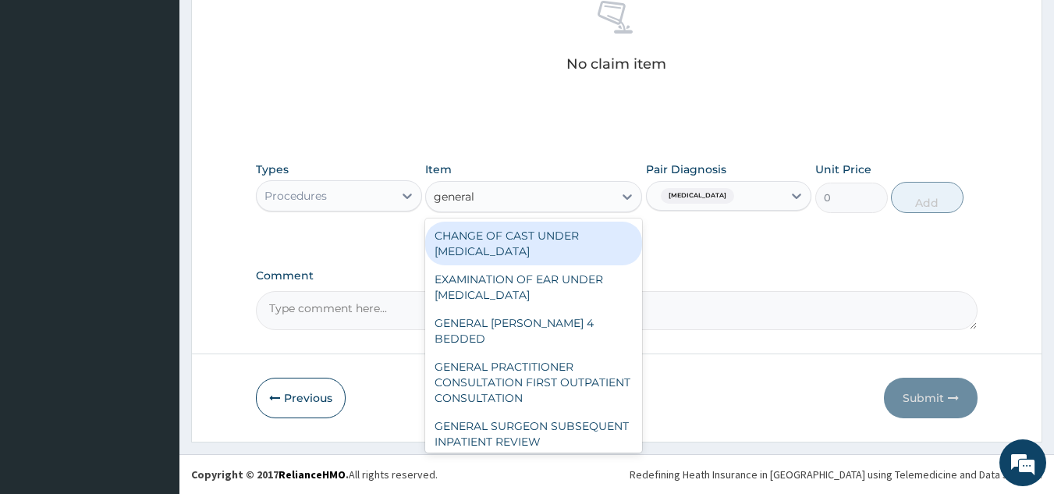
type input "general p"
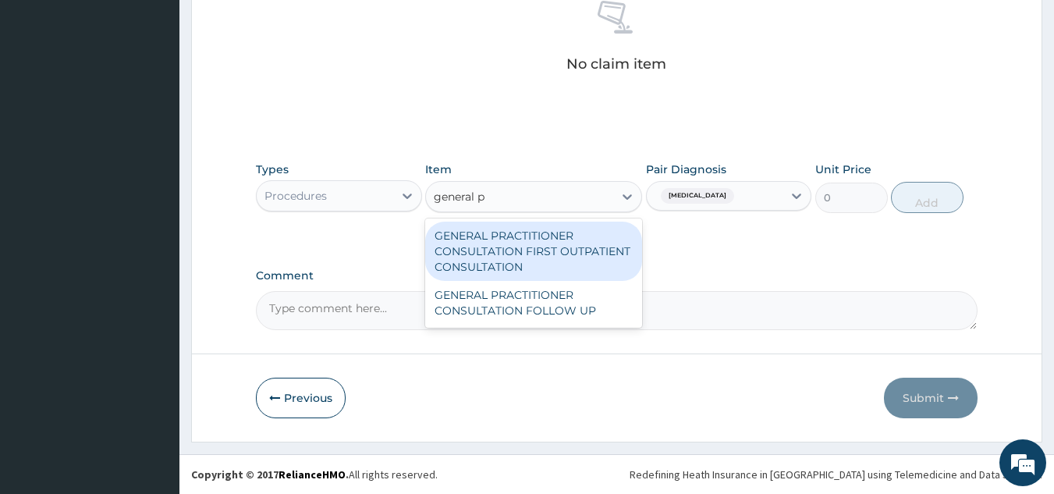
click at [570, 244] on div "GENERAL PRACTITIONER CONSULTATION FIRST OUTPATIENT CONSULTATION" at bounding box center [533, 251] width 217 height 59
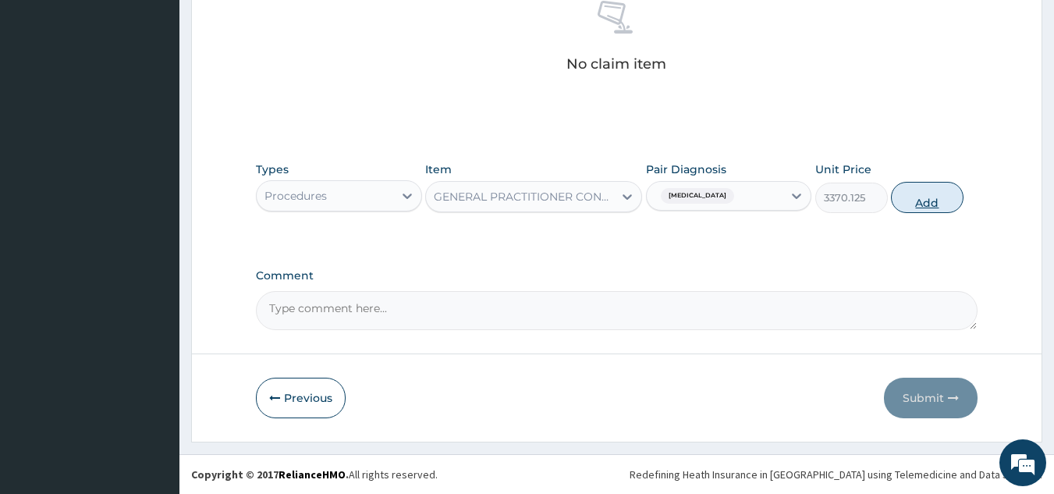
click at [940, 196] on button "Add" at bounding box center [927, 197] width 73 height 31
type input "0"
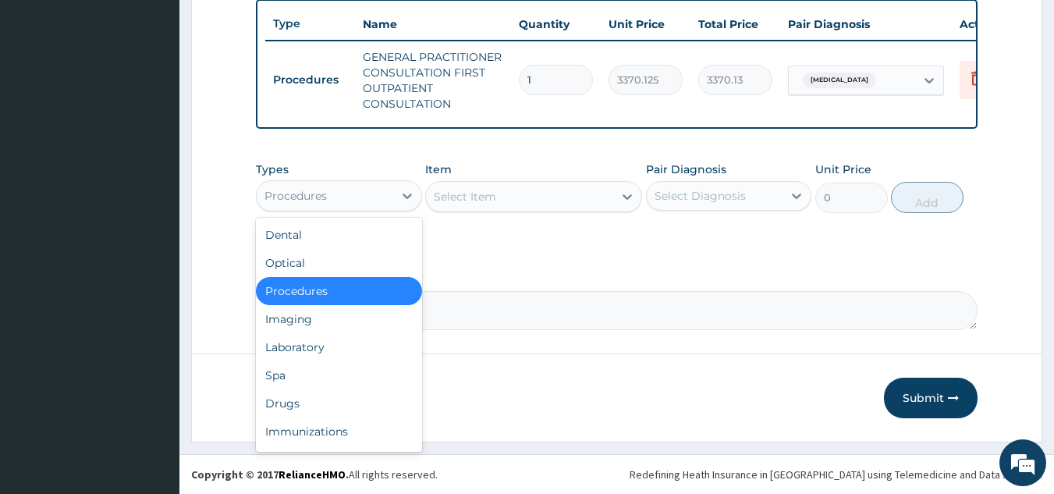
click at [343, 404] on div "Drugs" at bounding box center [339, 403] width 166 height 28
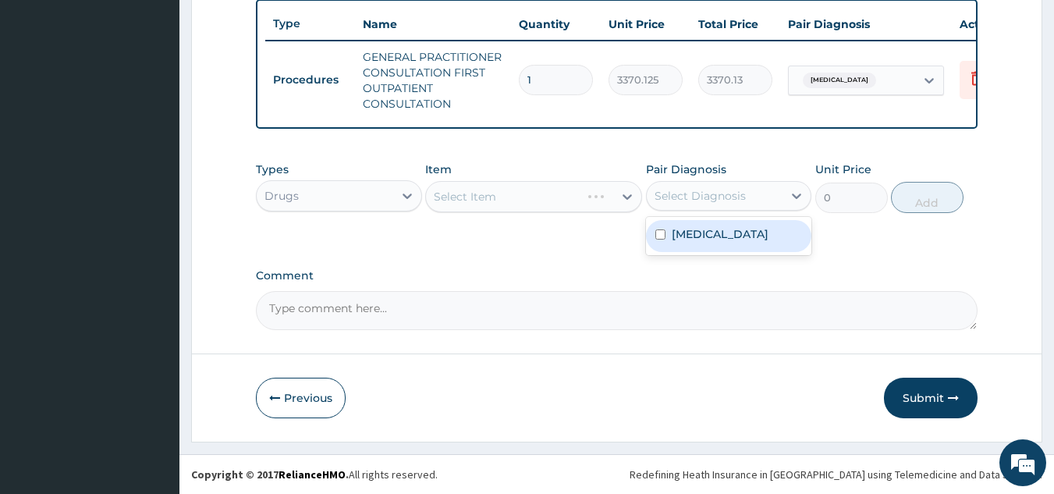
click at [733, 228] on div "Stiff neck" at bounding box center [729, 236] width 166 height 32
checkbox input "true"
click at [525, 192] on div "Select Item" at bounding box center [533, 196] width 217 height 31
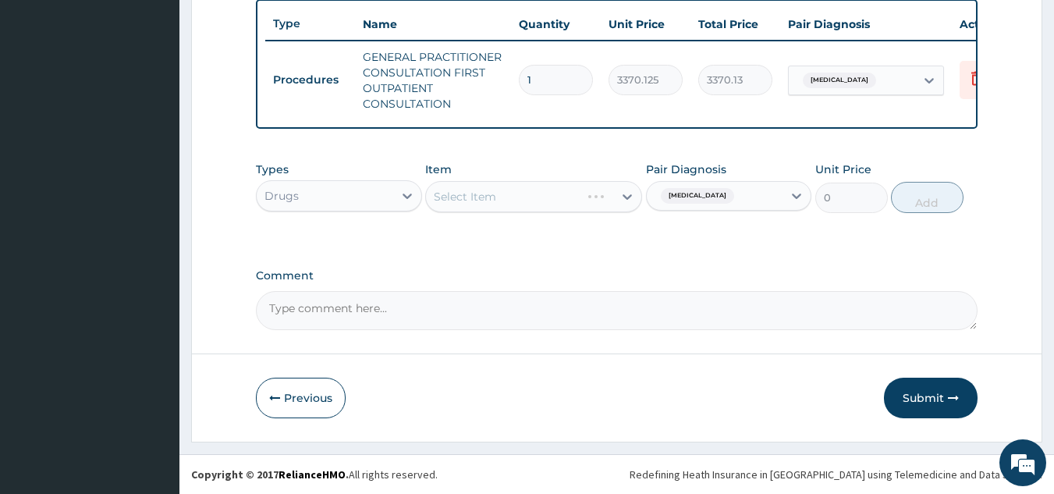
click at [553, 201] on div "Select Item" at bounding box center [533, 196] width 217 height 31
click at [542, 216] on div "Types Drugs Item Select Item Pair Diagnosis Stiff neck Unit Price 0 Add" at bounding box center [617, 187] width 723 height 67
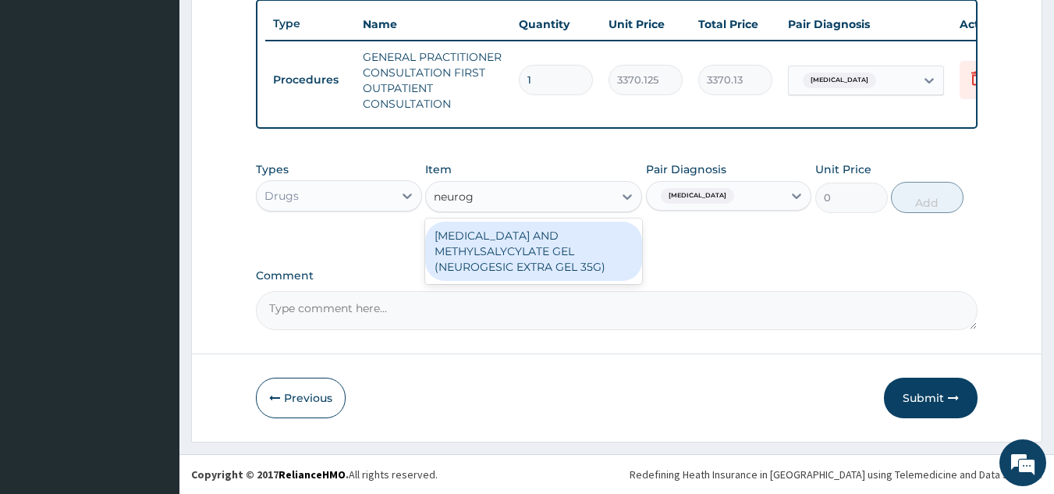
type input "neuroge"
click at [563, 265] on div "[MEDICAL_DATA] AND METHYLSALYCYLATE GEL (NEUROGESIC EXTRA GEL 35G)" at bounding box center [533, 251] width 217 height 59
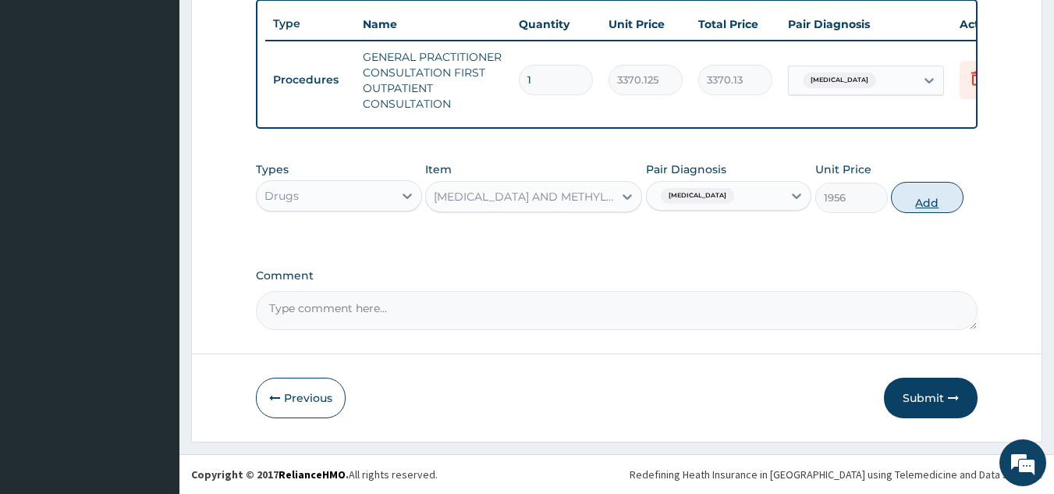
click at [908, 207] on button "Add" at bounding box center [927, 197] width 73 height 31
type input "0"
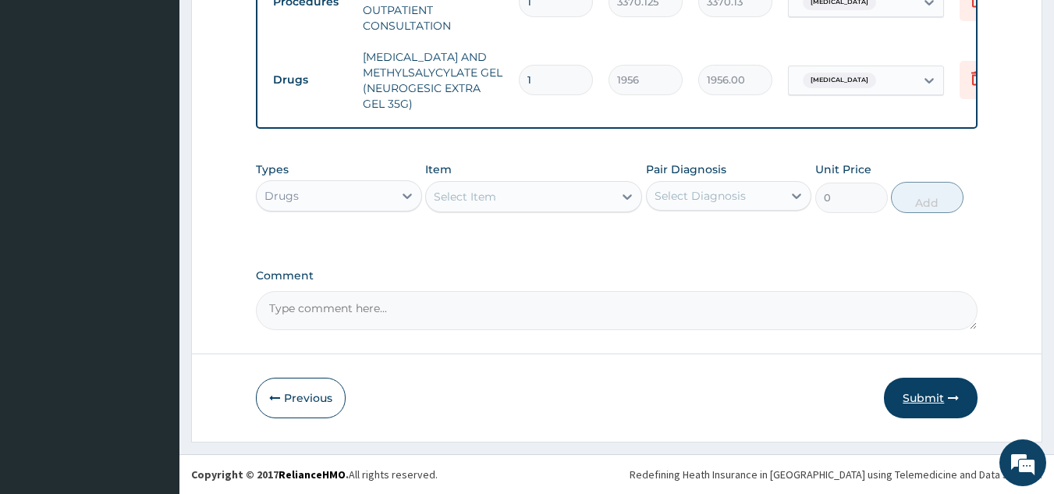
click at [917, 398] on button "Submit" at bounding box center [931, 398] width 94 height 41
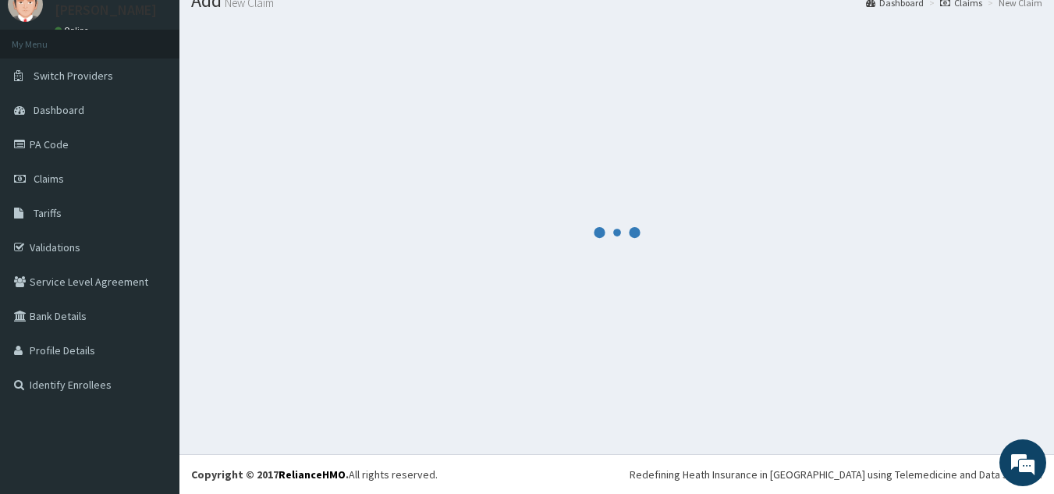
scroll to position [671, 0]
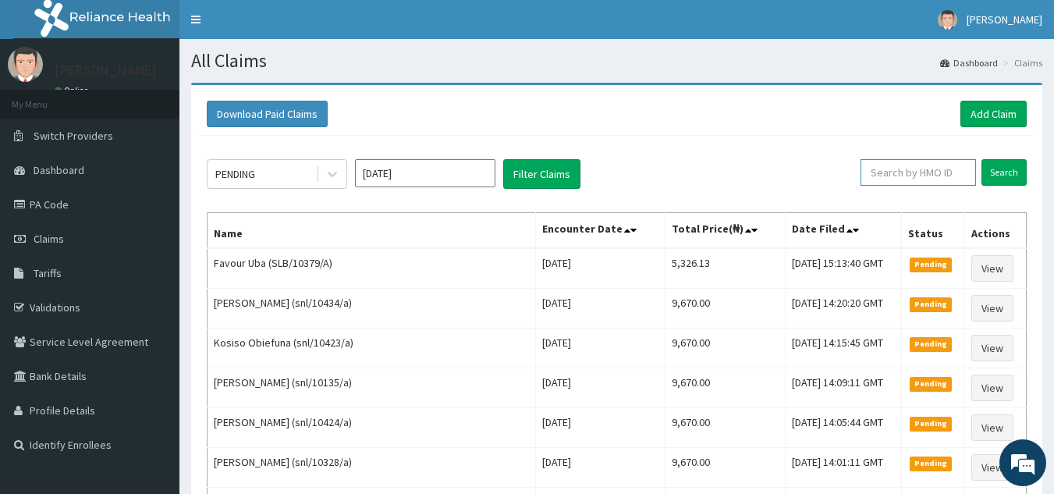
click at [930, 169] on input "text" at bounding box center [919, 172] width 116 height 27
paste input "SLB/10379/A"
type input "SLB/10379/A"
click at [982, 159] on input "Search" at bounding box center [1004, 172] width 45 height 27
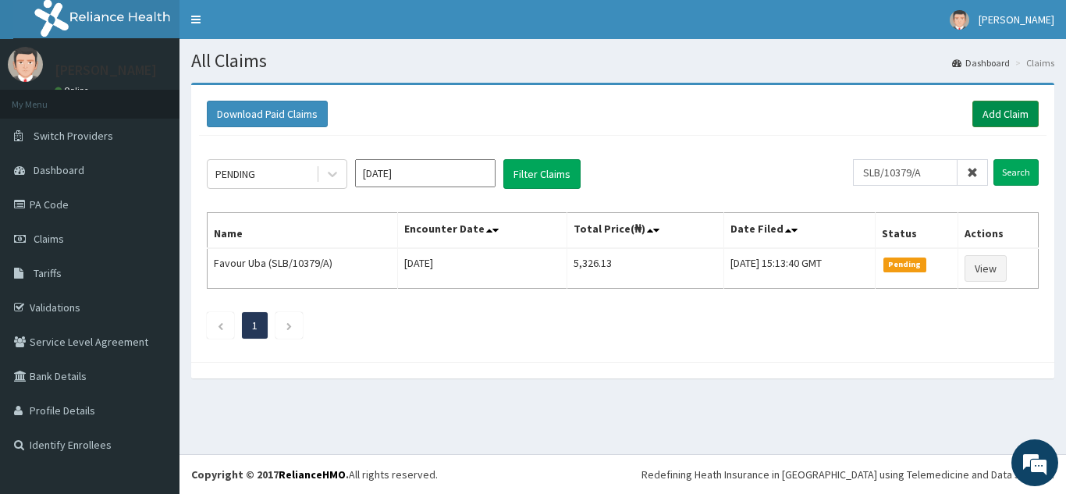
click at [1002, 101] on link "Add Claim" at bounding box center [1006, 114] width 66 height 27
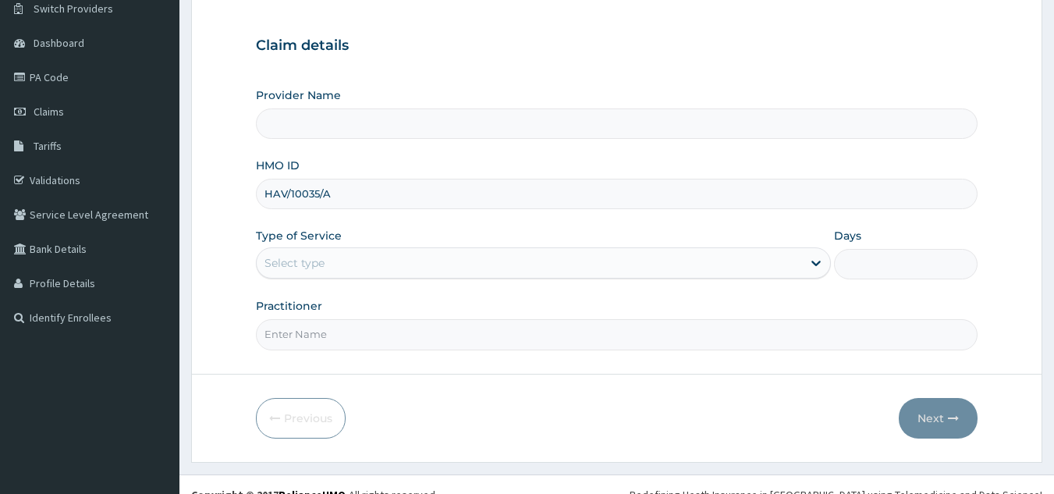
scroll to position [148, 0]
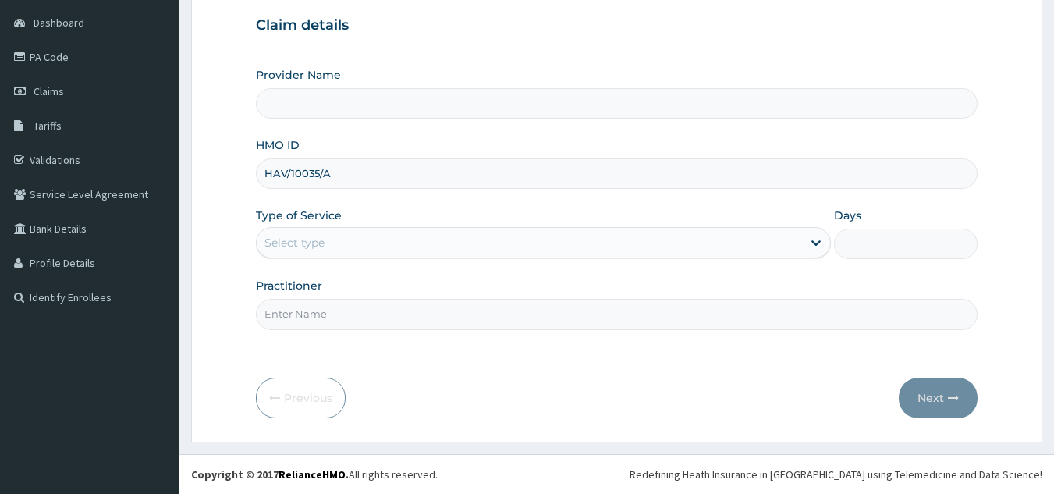
type input "HAV/10035/A"
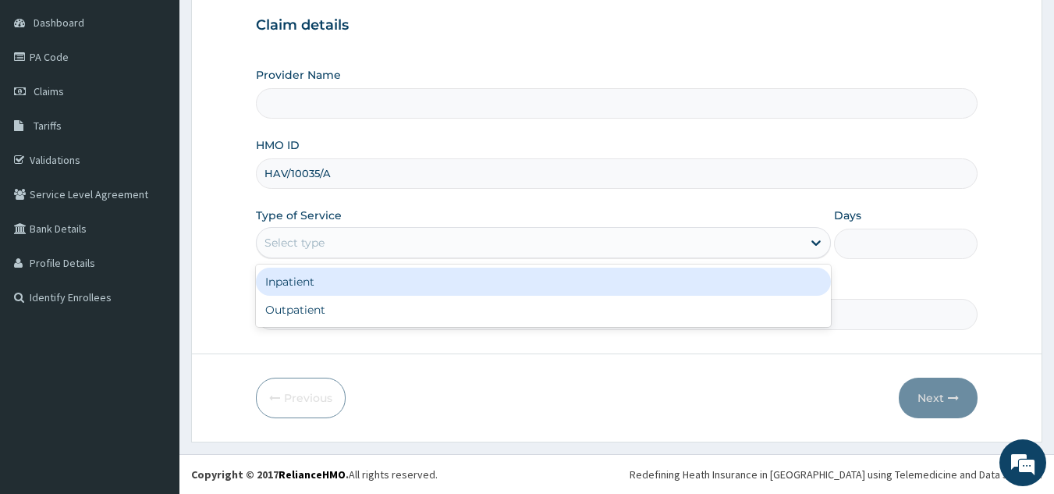
type input "Reliance Family Clinics (RFC) - [GEOGRAPHIC_DATA]"
click at [534, 309] on div "Outpatient" at bounding box center [543, 310] width 575 height 28
type input "1"
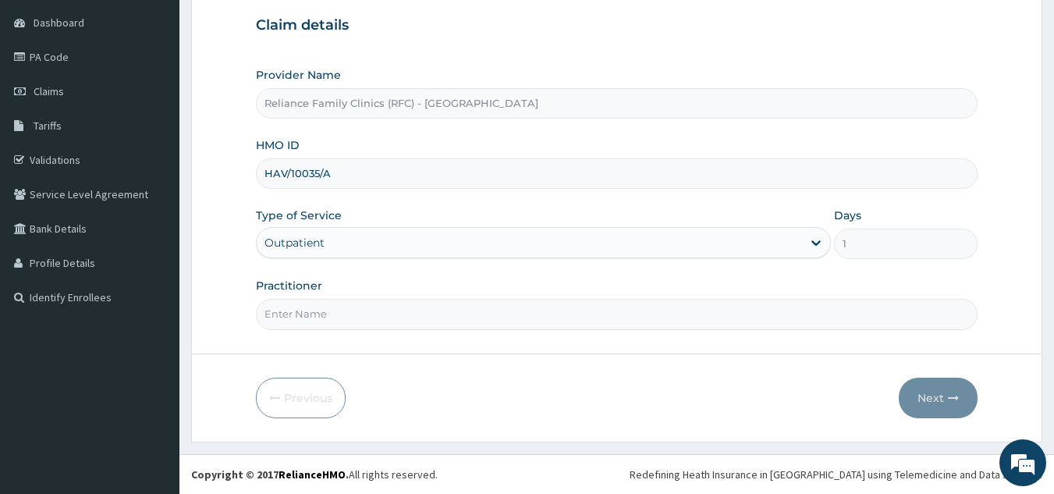
click at [532, 317] on input "Practitioner" at bounding box center [617, 314] width 723 height 30
type input "locum"
click at [958, 381] on button "Next" at bounding box center [938, 398] width 79 height 41
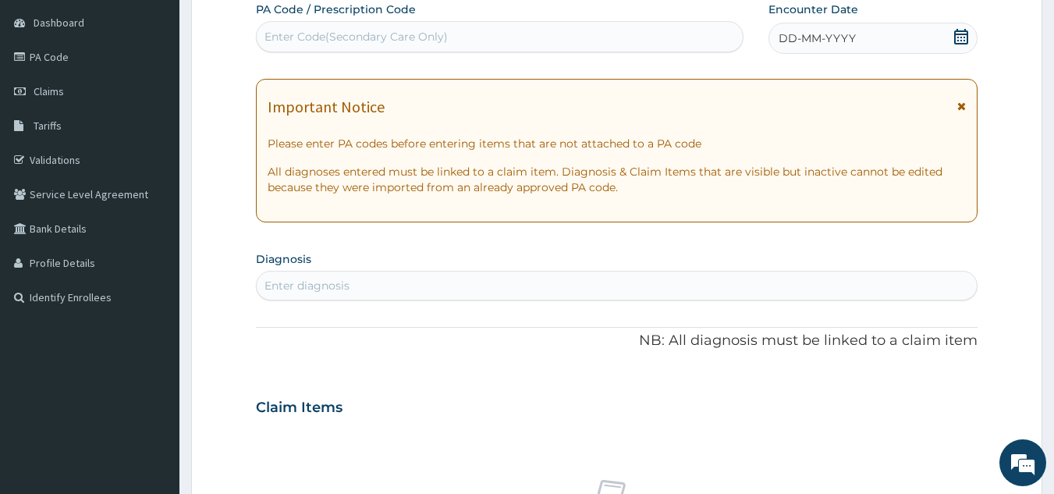
click at [809, 29] on div "DD-MM-YYYY" at bounding box center [873, 38] width 209 height 31
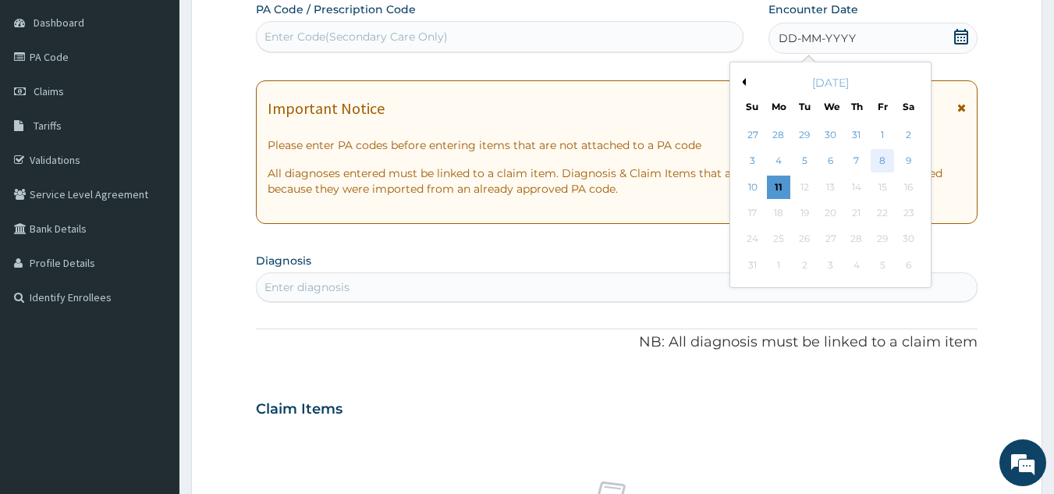
click at [880, 162] on div "8" at bounding box center [882, 161] width 23 height 23
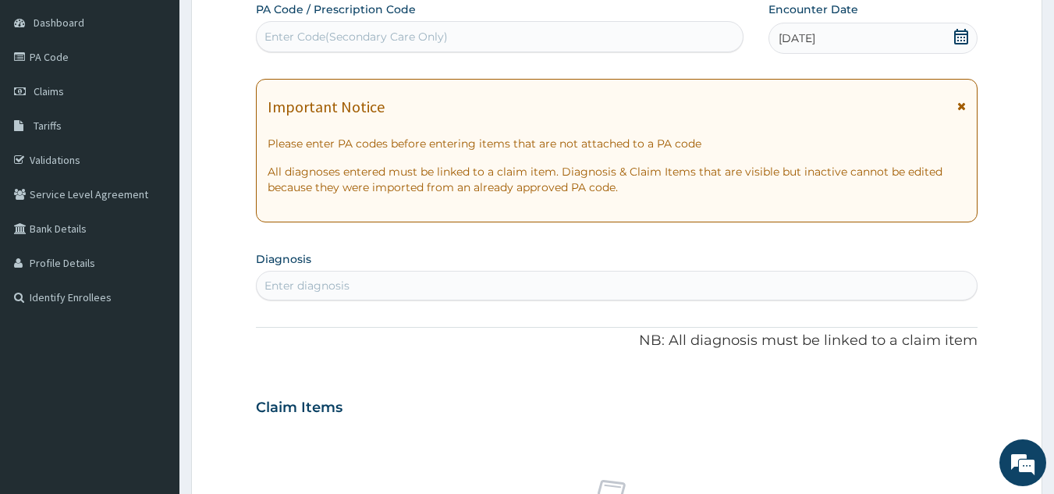
scroll to position [0, 0]
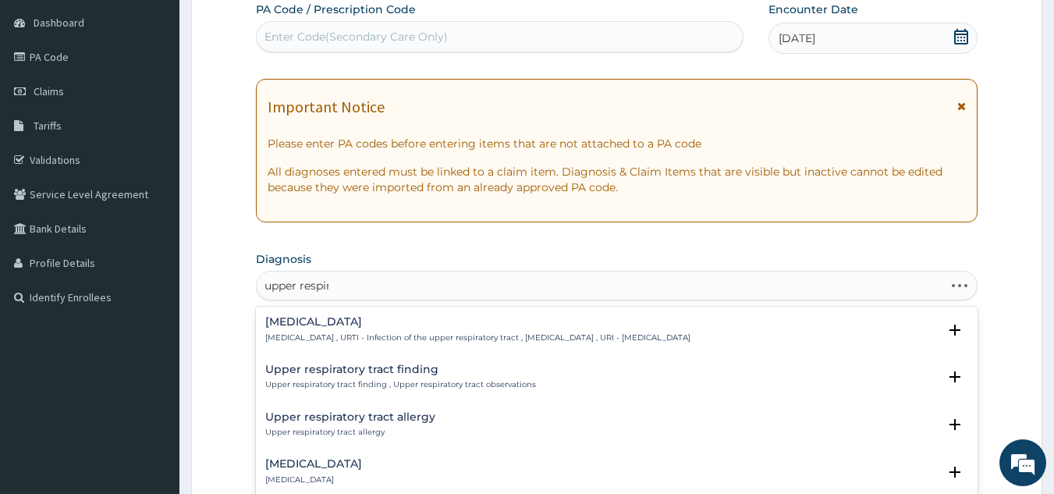
type input "upper respirat"
click at [423, 338] on p "Upper respiratory infection , URTI - Infection of the upper respiratory tract ,…" at bounding box center [477, 337] width 425 height 11
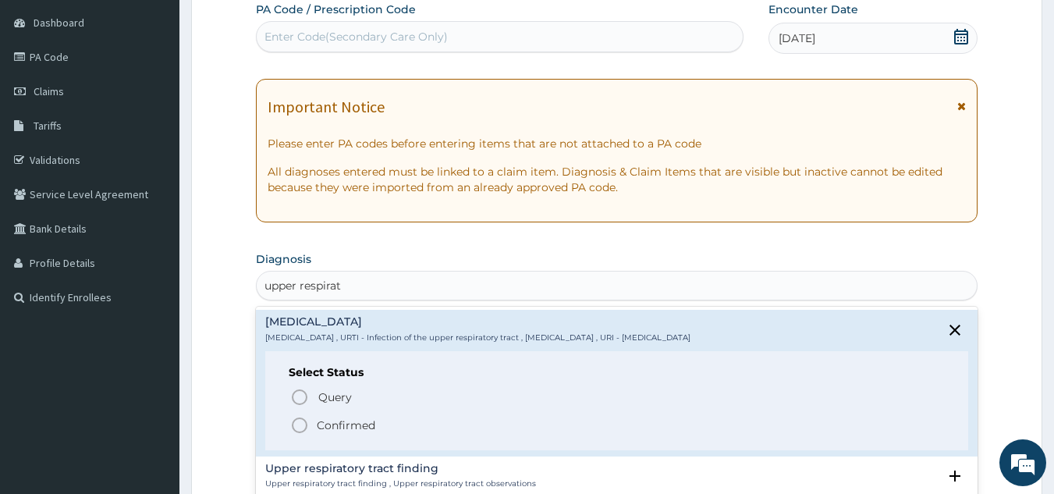
click at [382, 432] on span "Confirmed" at bounding box center [618, 425] width 656 height 19
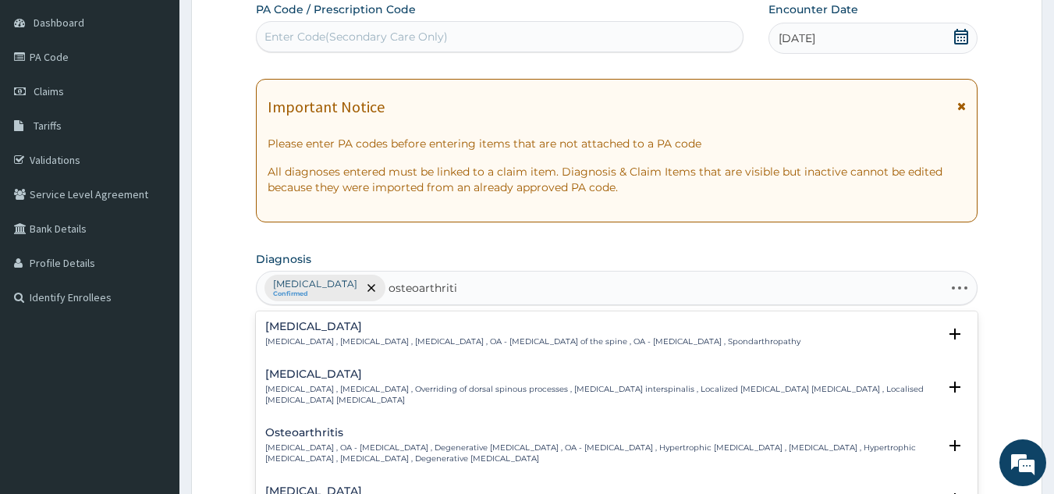
type input "osteoarthritis"
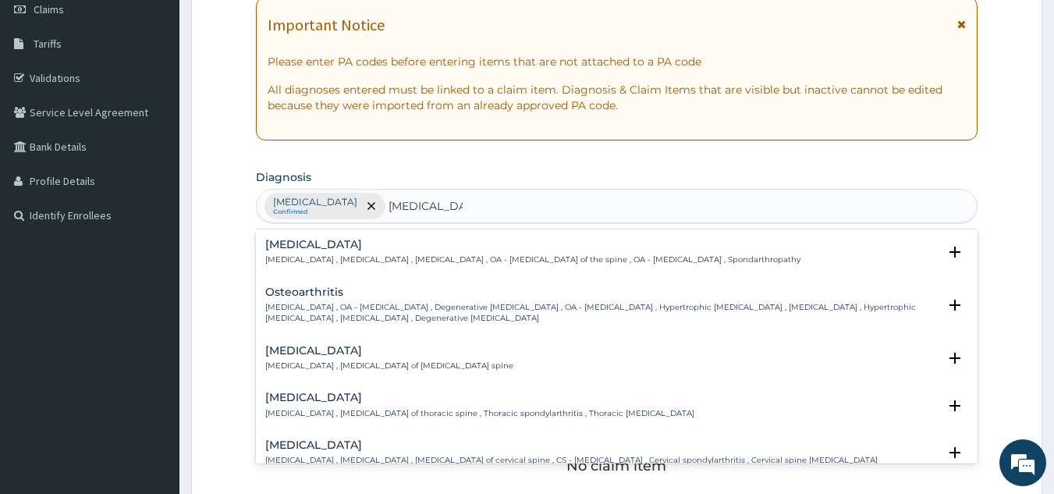
scroll to position [244, 0]
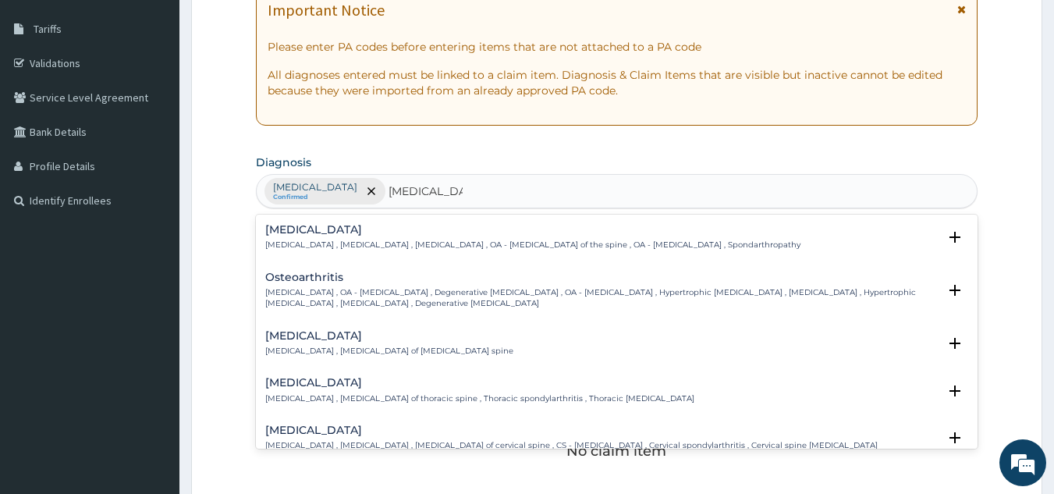
click at [399, 238] on div "Spondylosis Spondylosis , Spondylarthrosis , Osteoarthritis of spine , OA - Ost…" at bounding box center [532, 237] width 535 height 27
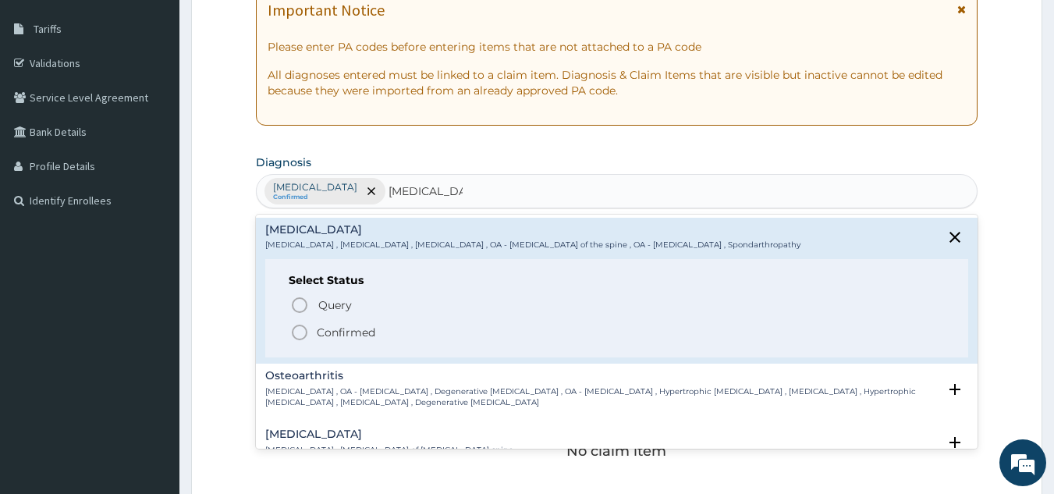
click at [372, 332] on p "Confirmed" at bounding box center [346, 333] width 59 height 16
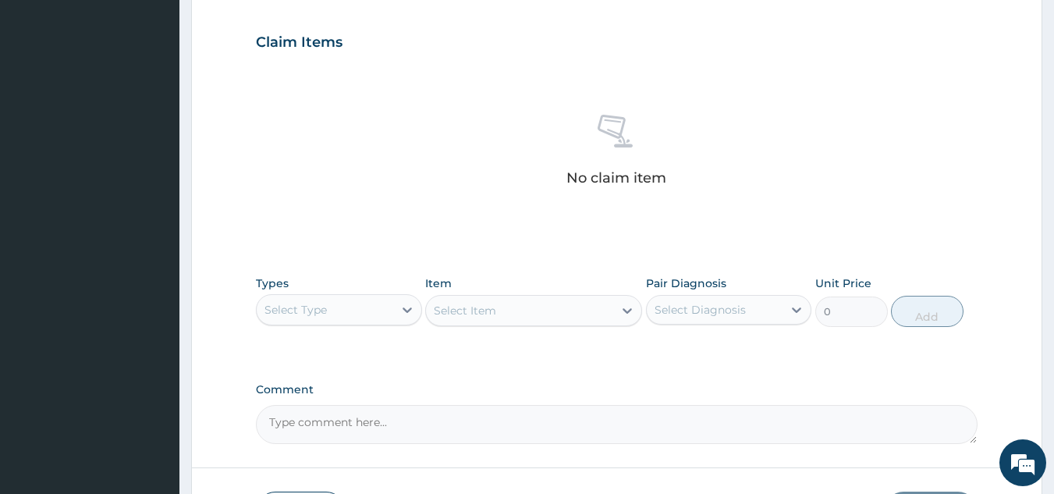
scroll to position [631, 0]
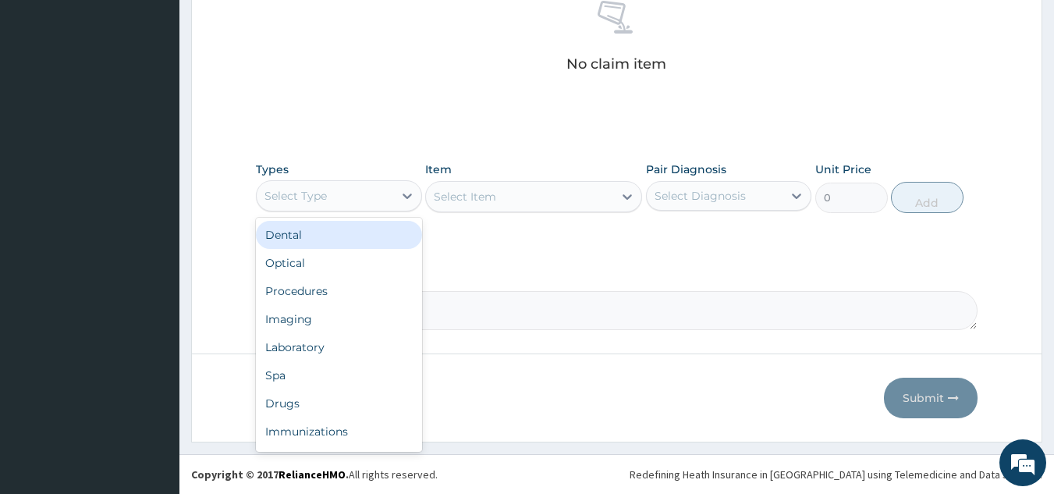
click at [370, 291] on div "Procedures" at bounding box center [339, 291] width 166 height 28
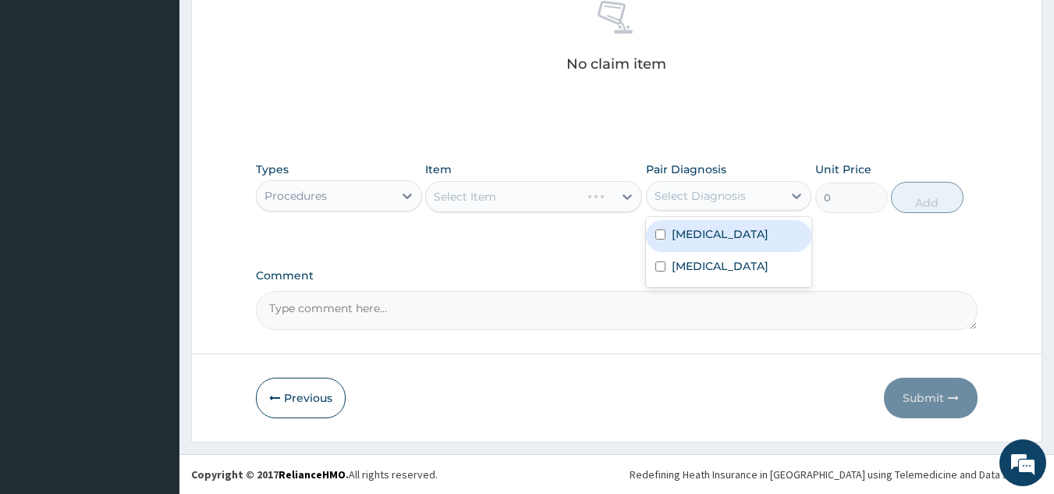
click at [727, 242] on label "Upper respiratory infection" at bounding box center [720, 234] width 97 height 16
checkbox input "true"
click at [727, 274] on label "Spondylosis" at bounding box center [720, 266] width 97 height 16
checkbox input "true"
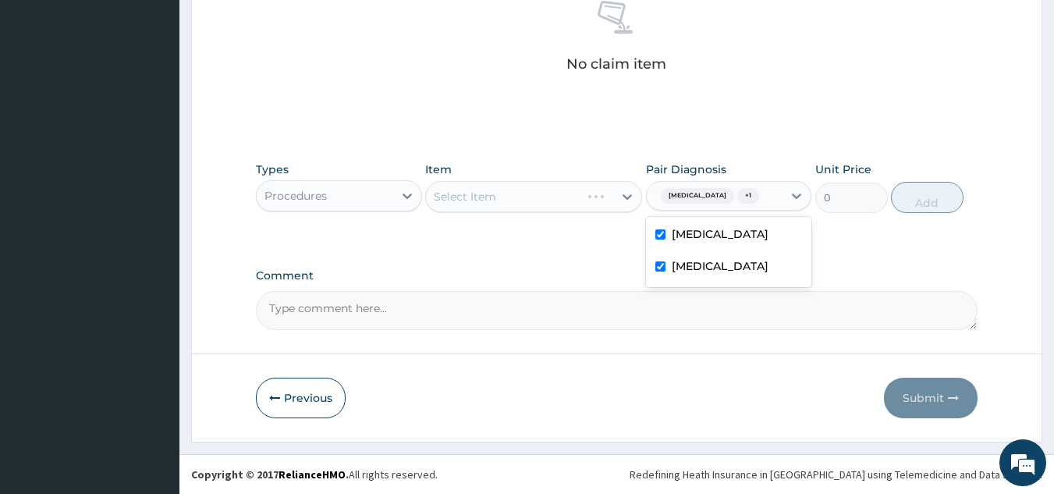
click at [557, 190] on div "Select Item" at bounding box center [533, 196] width 217 height 31
click at [571, 212] on div "Item Select Item" at bounding box center [533, 188] width 217 height 52
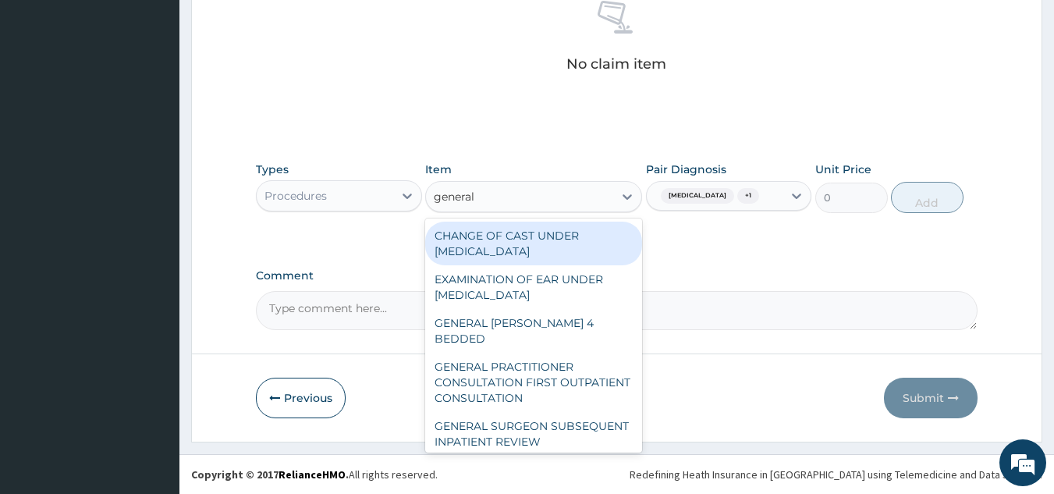
type input "general p"
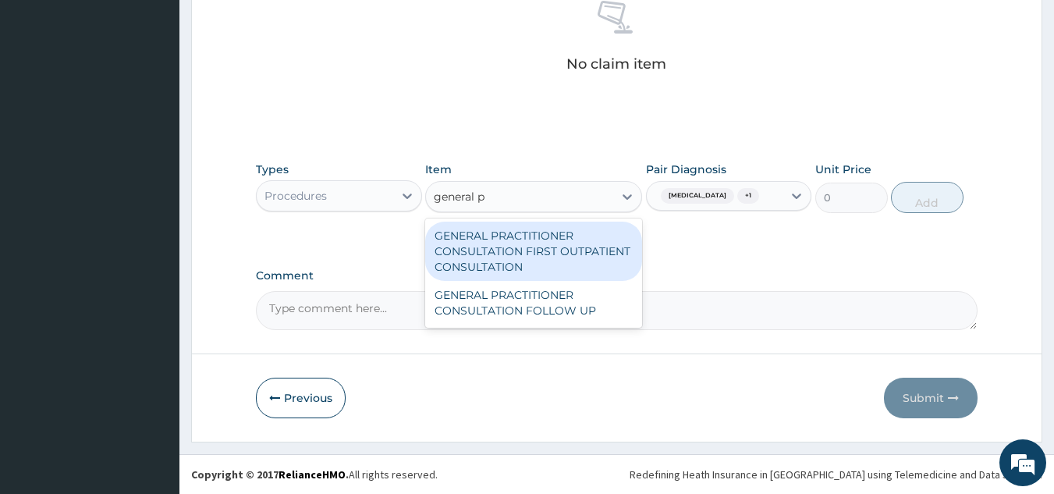
click at [604, 265] on div "GENERAL PRACTITIONER CONSULTATION FIRST OUTPATIENT CONSULTATION" at bounding box center [533, 251] width 217 height 59
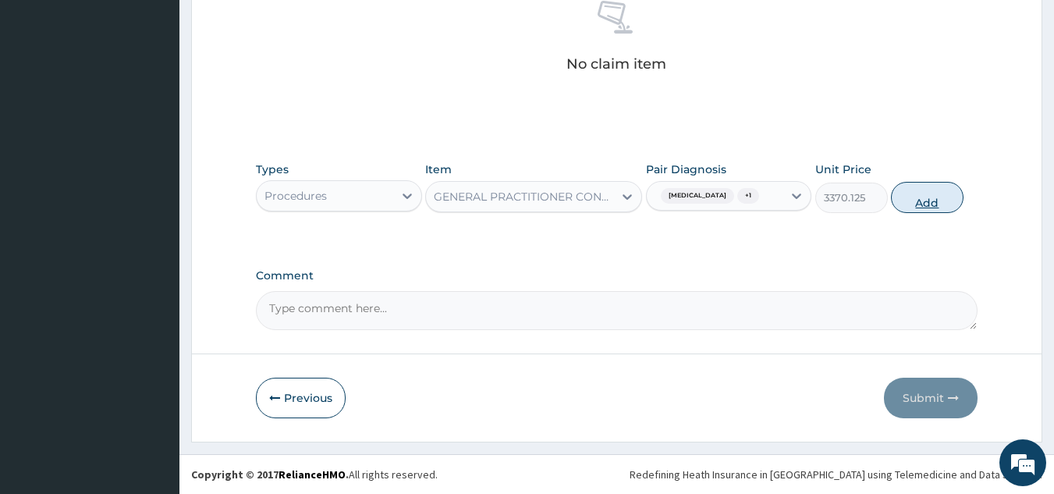
click at [944, 213] on button "Add" at bounding box center [927, 197] width 73 height 31
type input "0"
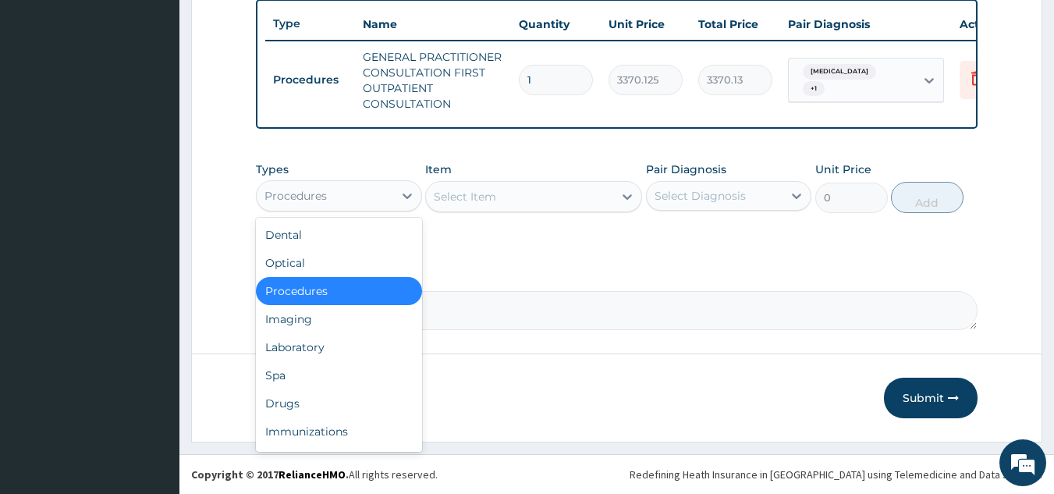
click at [343, 356] on div "Laboratory" at bounding box center [339, 347] width 166 height 28
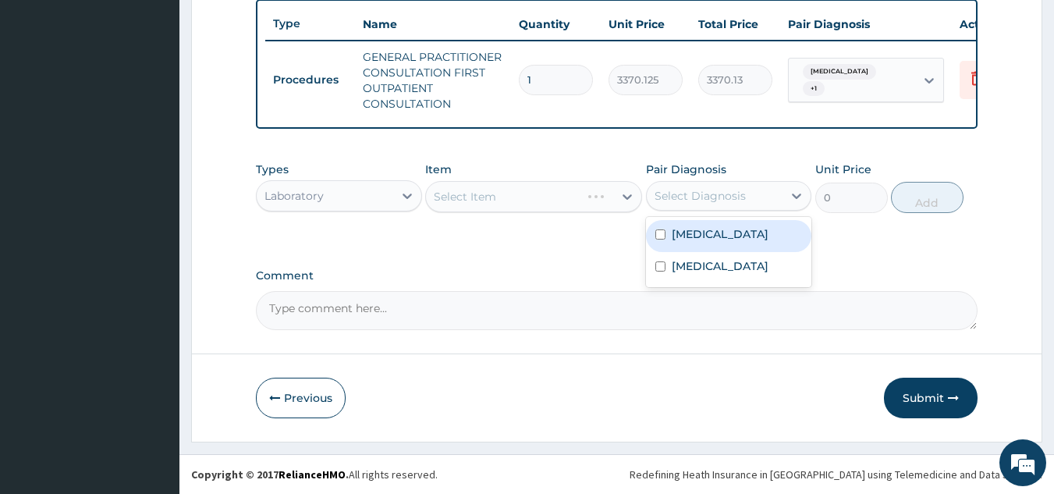
click at [727, 242] on label "Upper respiratory infection" at bounding box center [720, 234] width 97 height 16
checkbox input "true"
click at [714, 274] on label "Spondylosis" at bounding box center [720, 266] width 97 height 16
checkbox input "true"
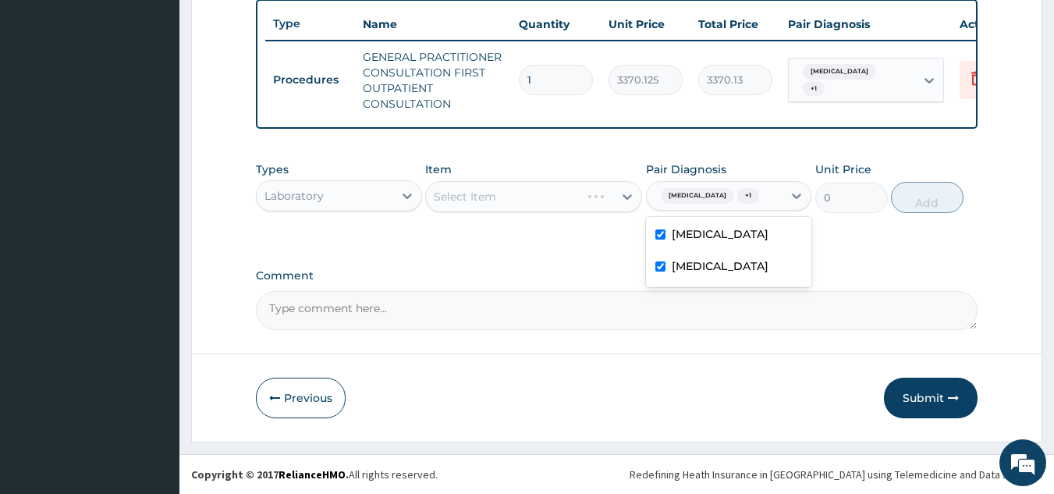
click at [550, 201] on div "Select Item" at bounding box center [533, 196] width 217 height 31
click at [548, 210] on div "Select Item" at bounding box center [533, 196] width 217 height 31
click at [553, 188] on div "Select Item" at bounding box center [533, 196] width 217 height 31
click at [563, 203] on div "Select Item" at bounding box center [533, 196] width 217 height 31
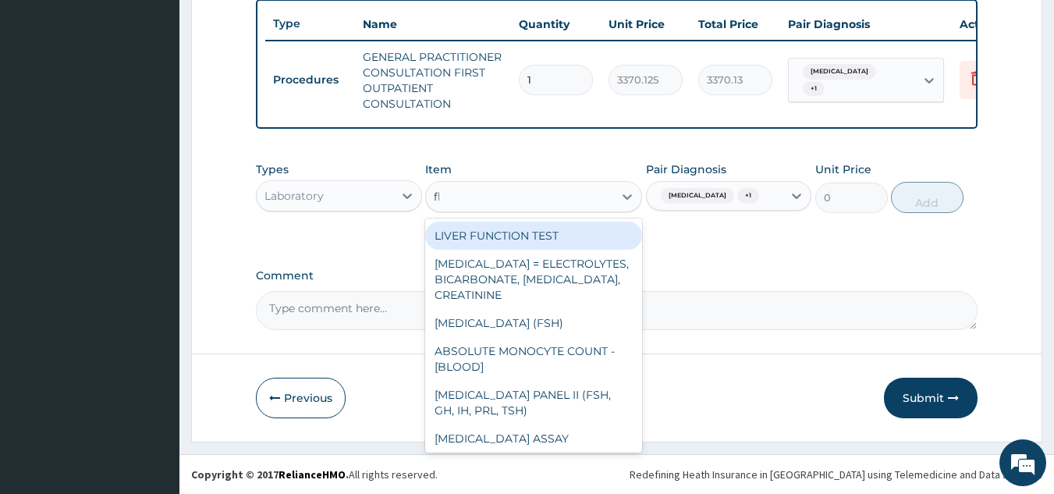
type input "fbc"
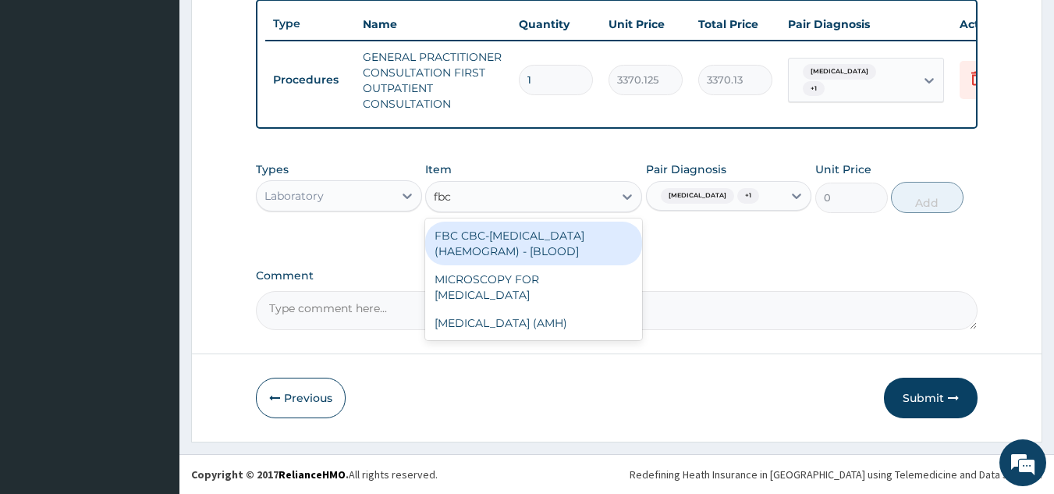
click at [553, 242] on div "FBC CBC-COMPLETE BLOOD COUNT (HAEMOGRAM) - [BLOOD]" at bounding box center [533, 244] width 217 height 44
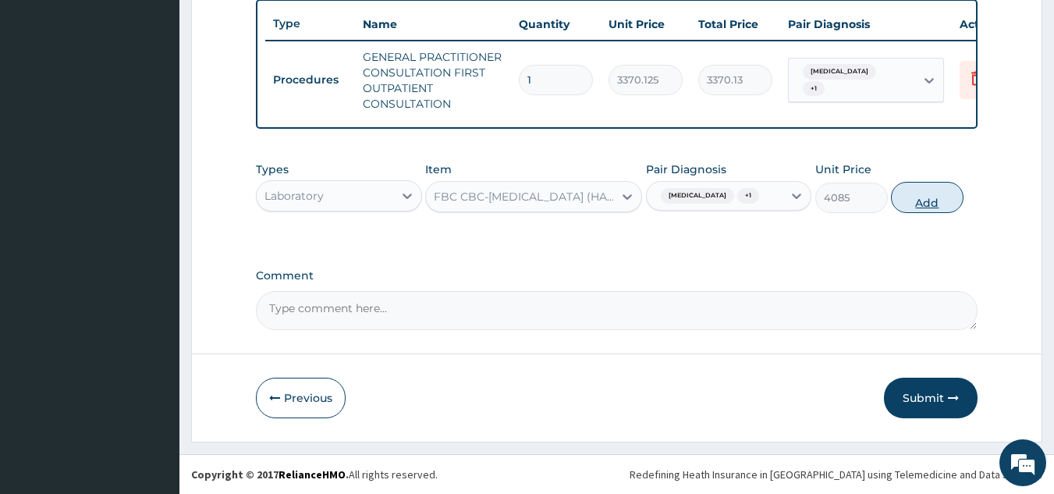
click at [918, 213] on button "Add" at bounding box center [927, 197] width 73 height 31
type input "0"
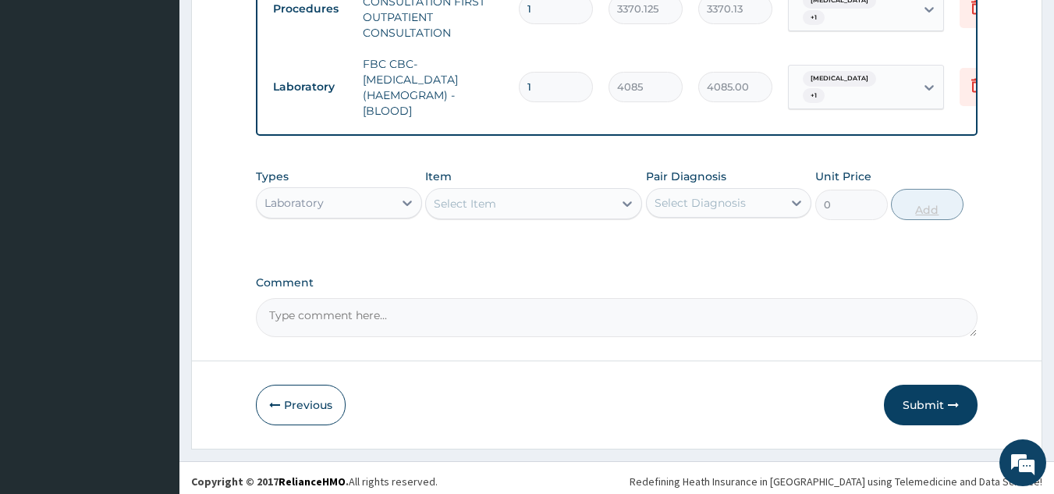
scroll to position [662, 0]
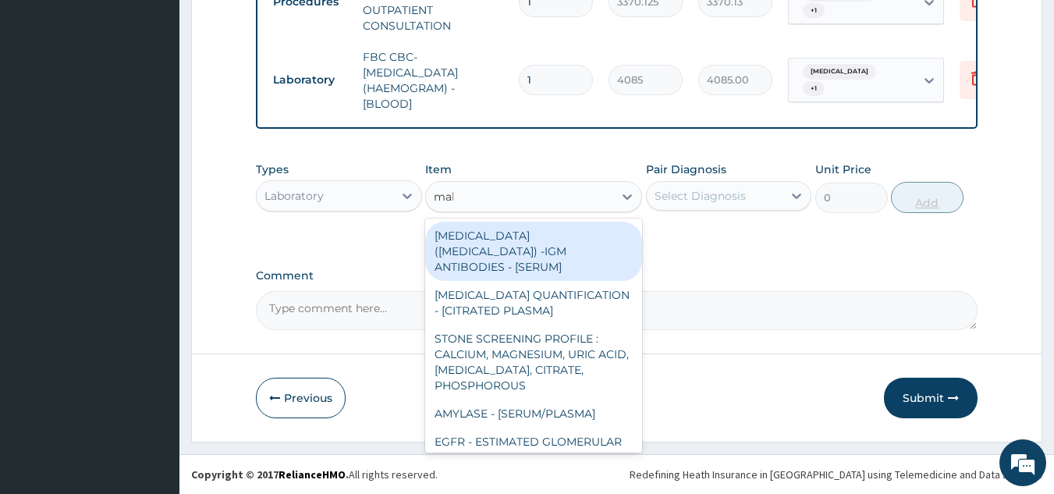
type input "mala"
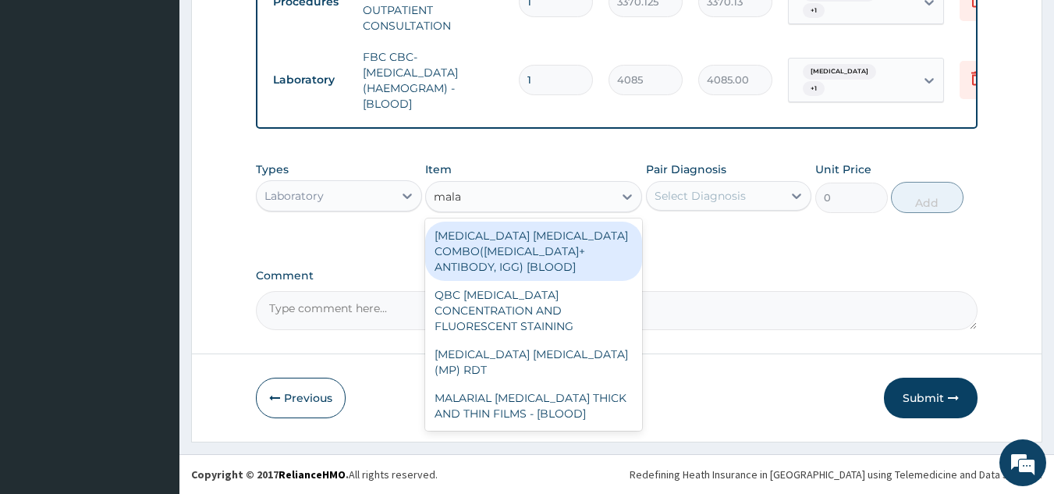
click at [596, 345] on div "MALARIA PARASITE (MP) RDT" at bounding box center [533, 362] width 217 height 44
type input "1531.875"
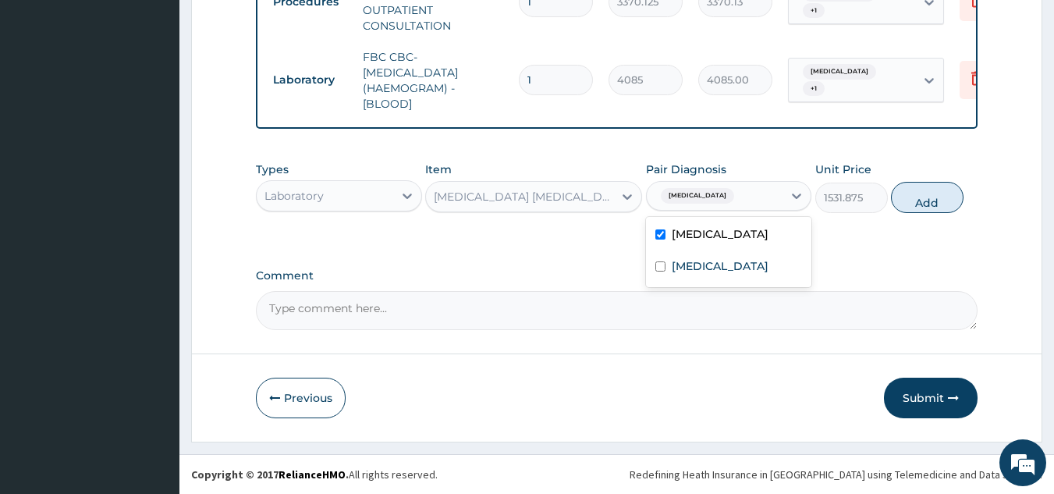
click at [744, 284] on div "Spondylosis" at bounding box center [729, 268] width 166 height 32
checkbox input "true"
click at [937, 212] on button "Add" at bounding box center [927, 197] width 73 height 31
type input "0"
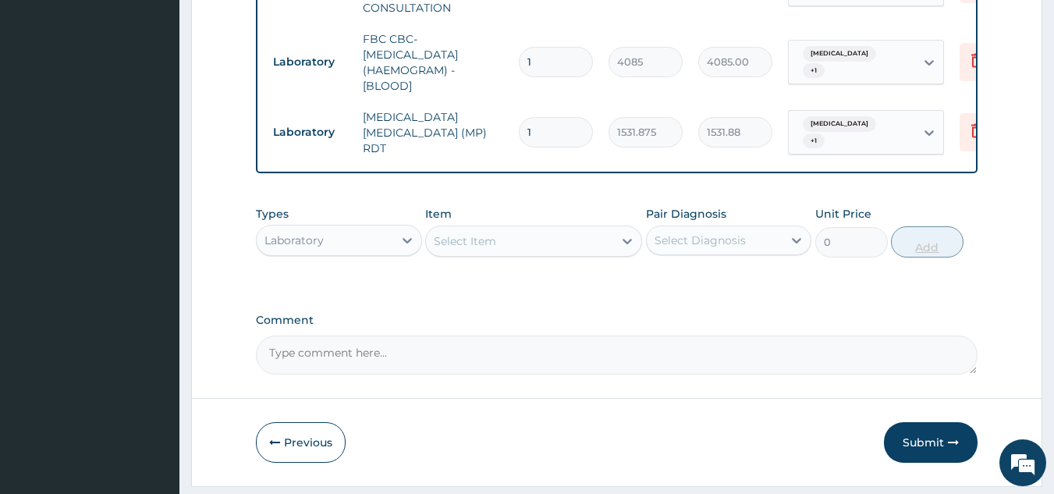
scroll to position [731, 0]
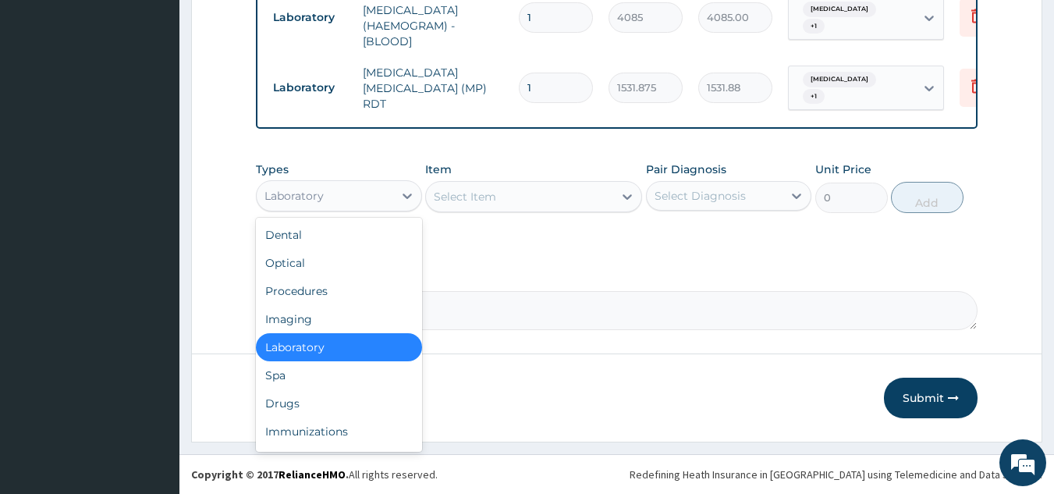
click at [350, 411] on div "Drugs" at bounding box center [339, 403] width 166 height 28
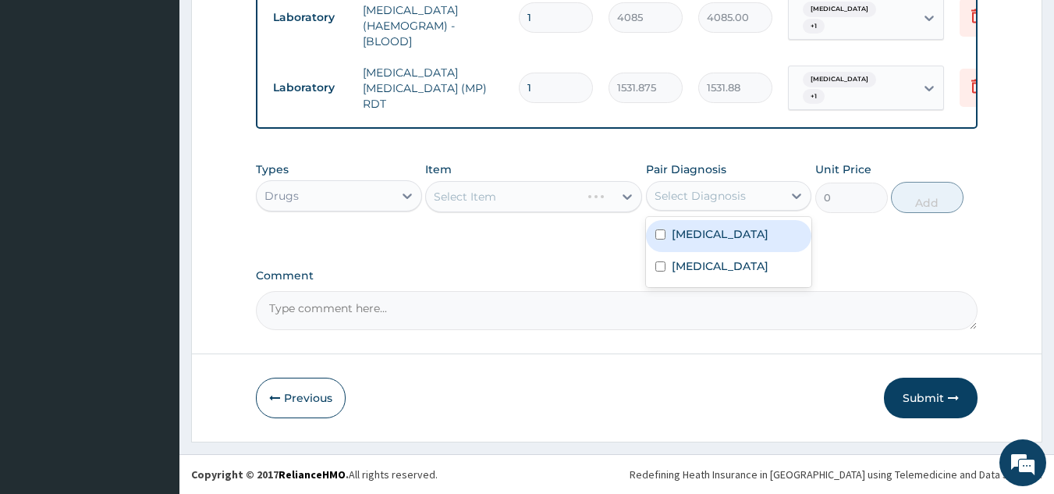
click at [704, 242] on label "Upper respiratory infection" at bounding box center [720, 234] width 97 height 16
checkbox input "true"
click at [723, 274] on label "Spondylosis" at bounding box center [720, 266] width 97 height 16
checkbox input "true"
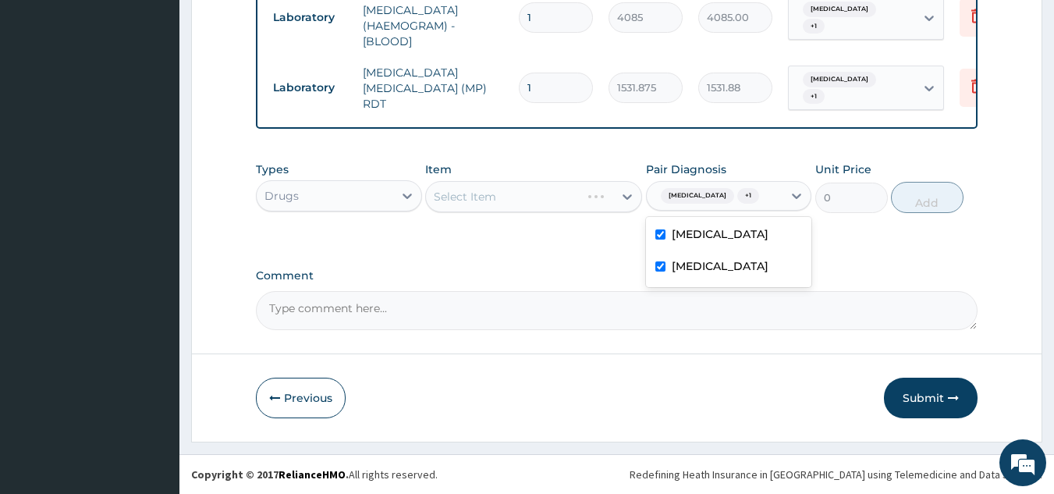
click at [536, 173] on div "Item Select Item" at bounding box center [533, 188] width 217 height 52
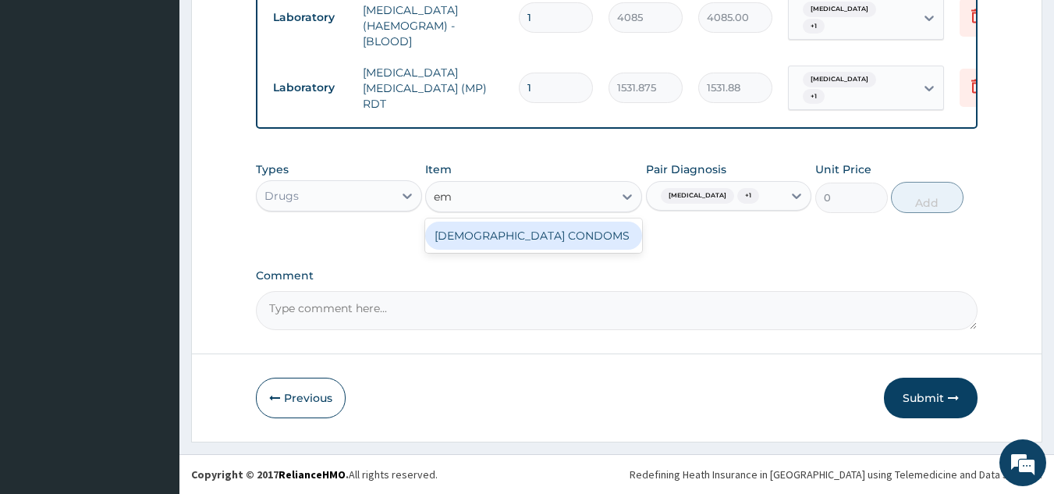
type input "e"
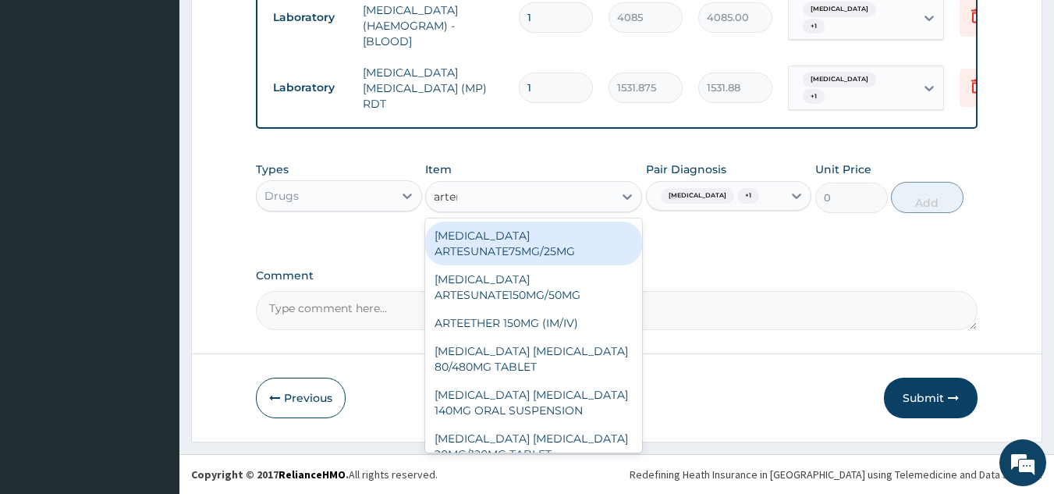
type input "arteme"
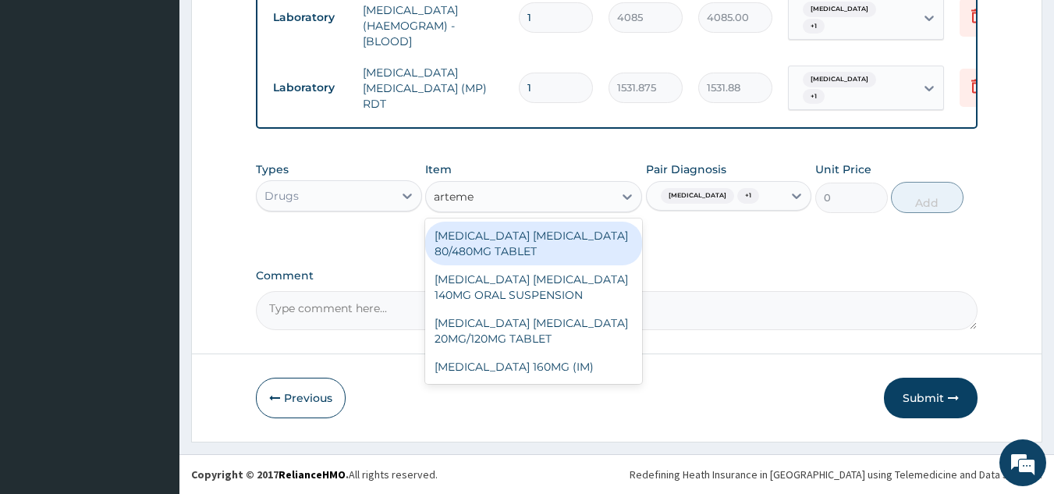
click at [599, 364] on div "ARTEMETHER 160MG (IM)" at bounding box center [533, 367] width 217 height 28
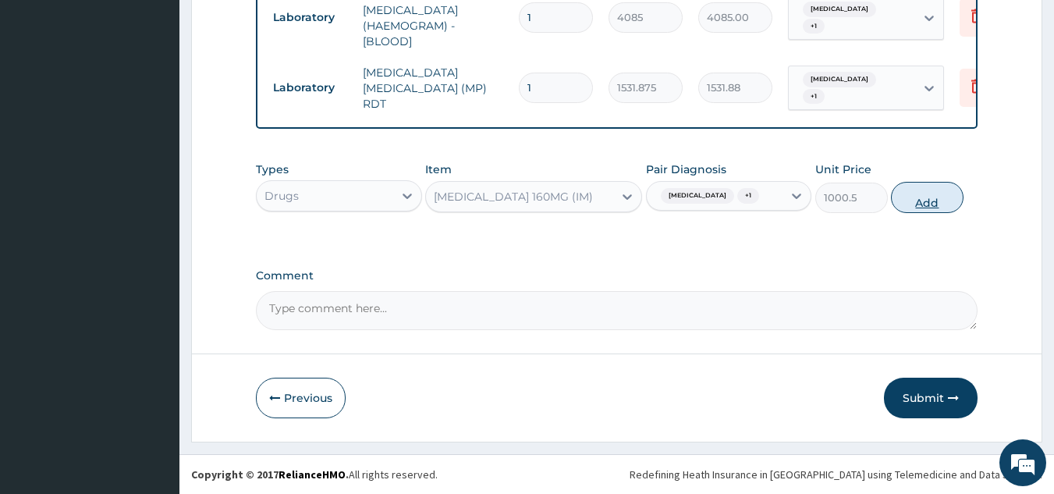
click at [942, 212] on button "Add" at bounding box center [927, 197] width 73 height 31
type input "0"
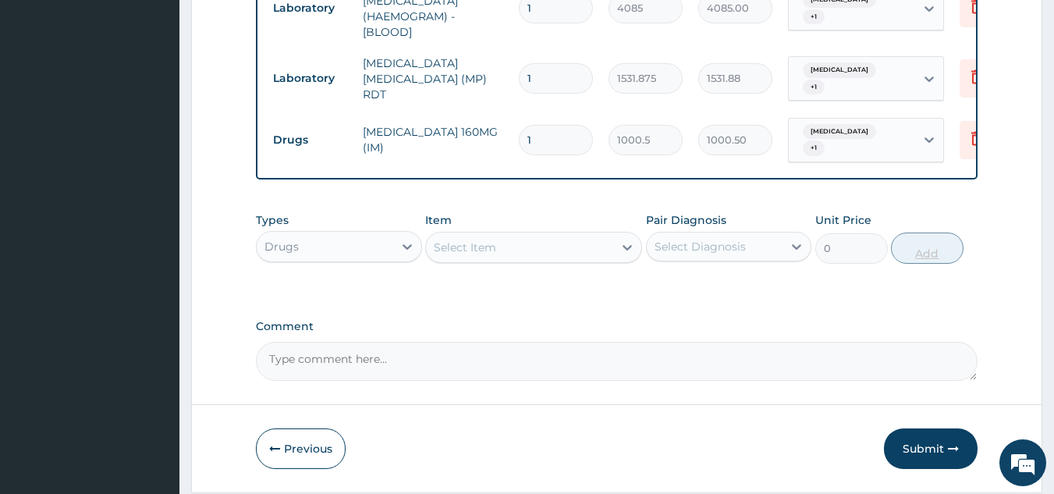
scroll to position [792, 0]
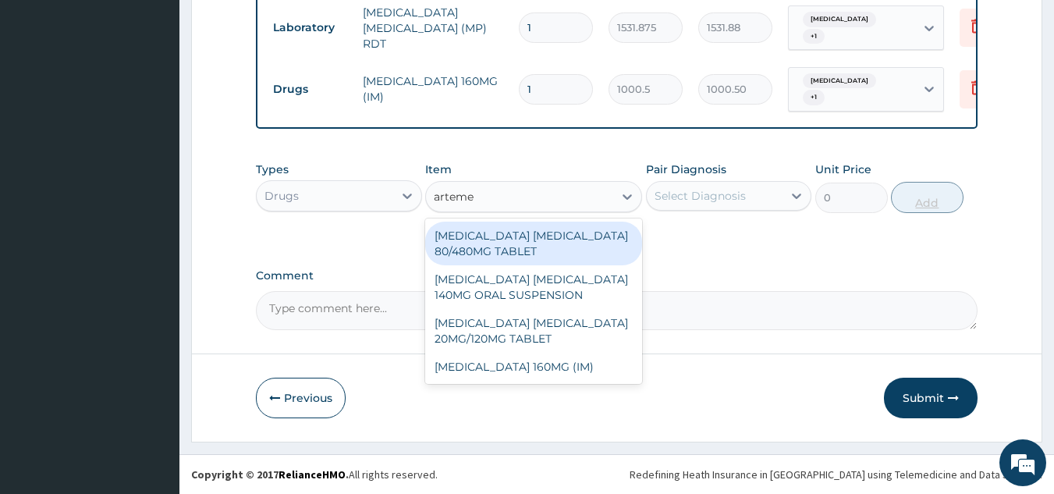
type input "arteme"
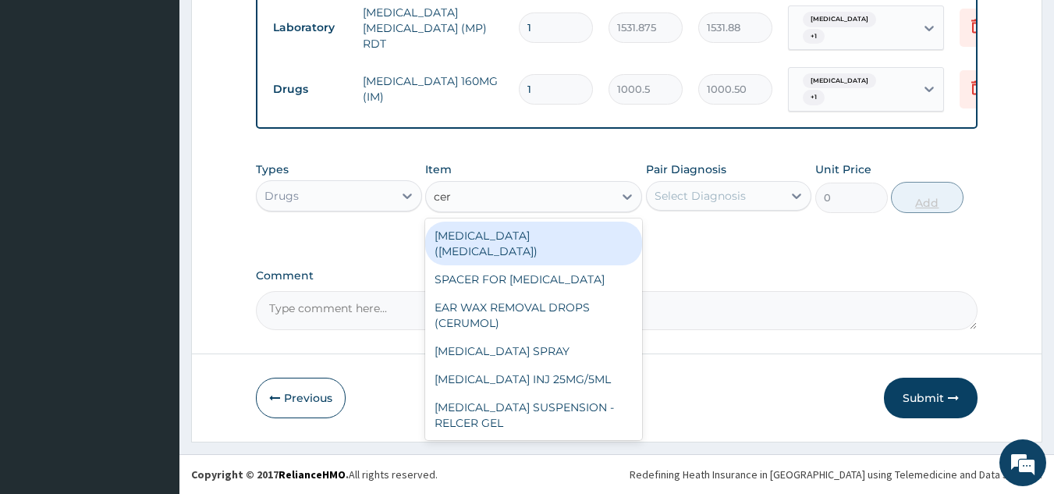
type input "cer"
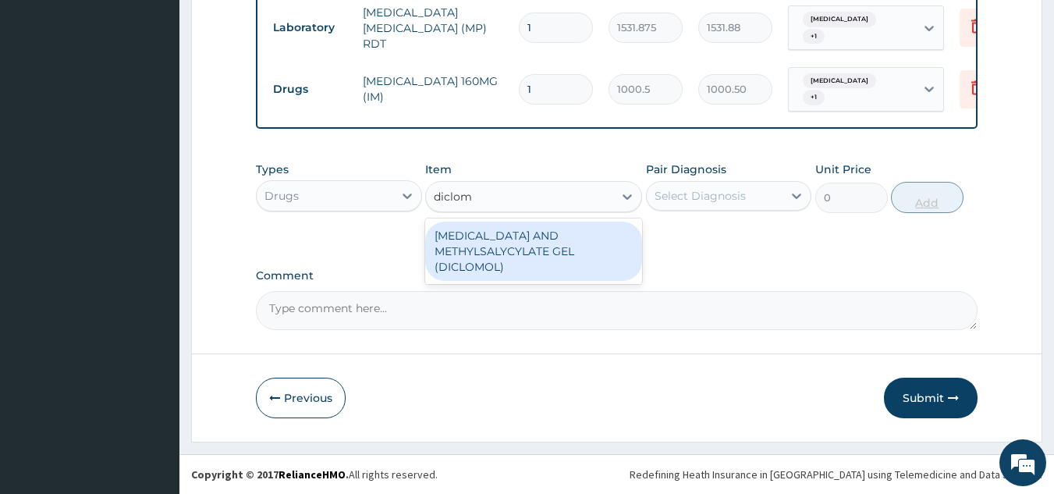
type input "diclomo"
click at [581, 253] on div "[MEDICAL_DATA] AND METHYLSALYCYLATE GEL (DICLOMOL)" at bounding box center [533, 251] width 217 height 59
type input "1437.5"
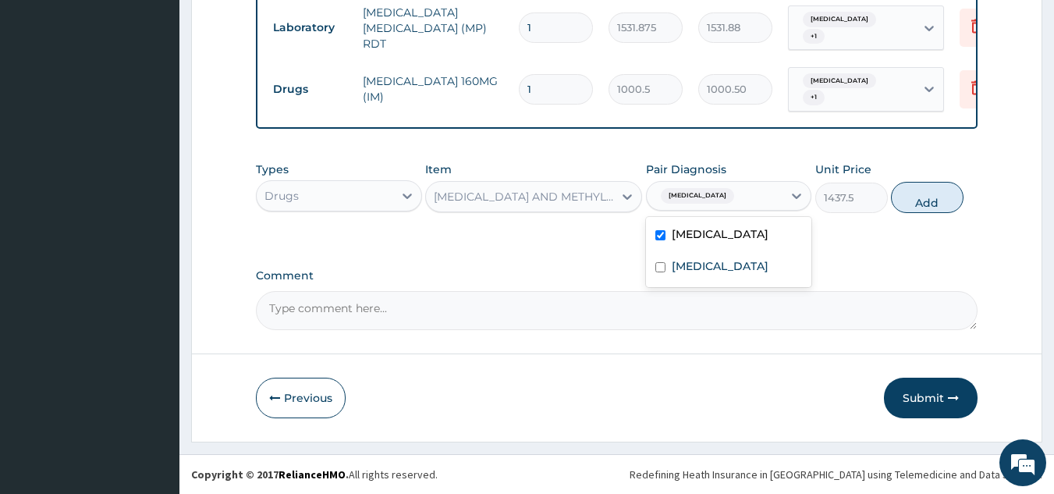
click at [766, 284] on div "Spondylosis" at bounding box center [729, 268] width 166 height 32
checkbox input "true"
click at [940, 205] on button "Add" at bounding box center [927, 197] width 73 height 31
type input "0"
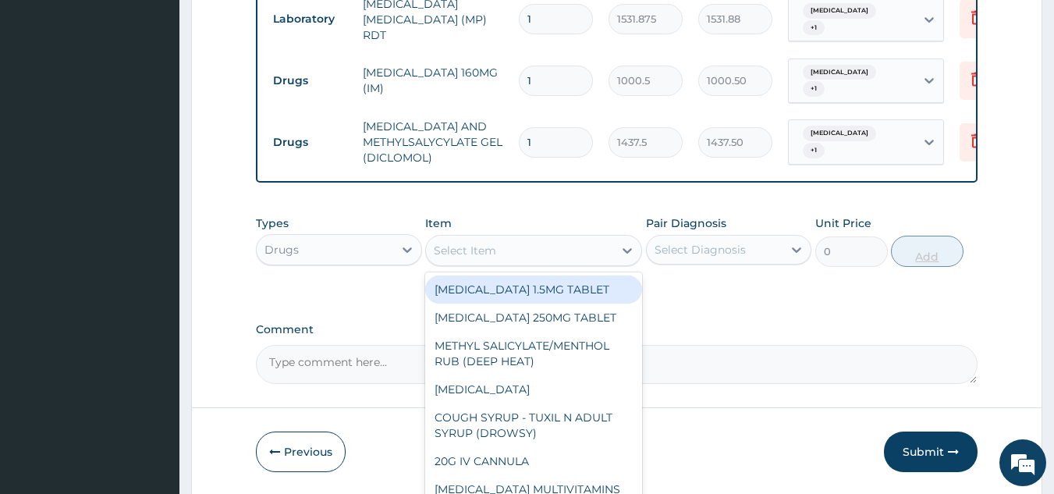
scroll to position [823, 0]
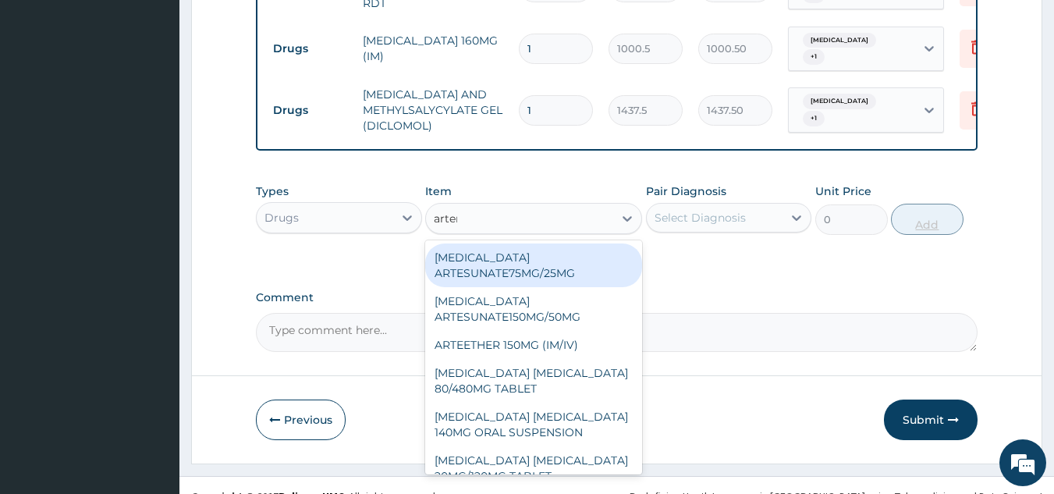
type input "arteme"
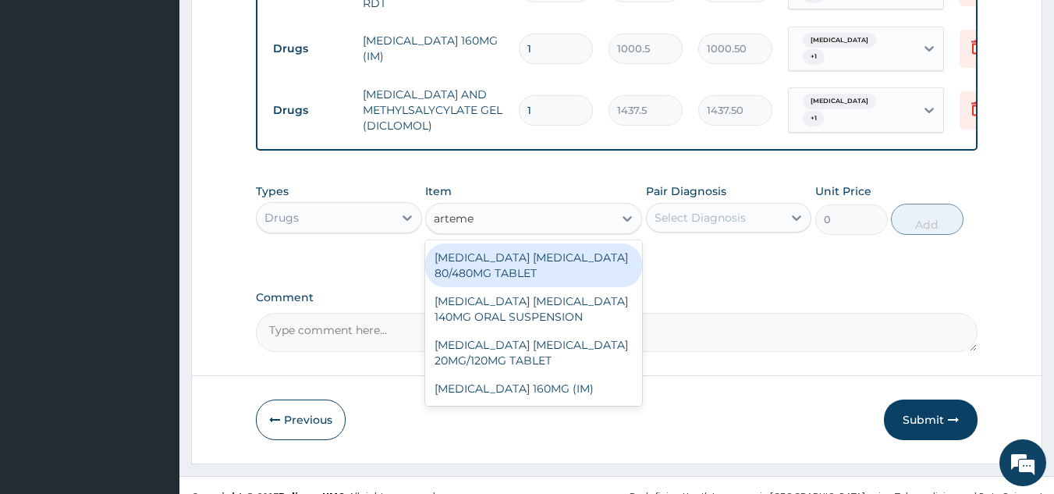
click at [578, 268] on div "[MEDICAL_DATA] [MEDICAL_DATA] 80/480MG TABLET" at bounding box center [533, 266] width 217 height 44
type input "450"
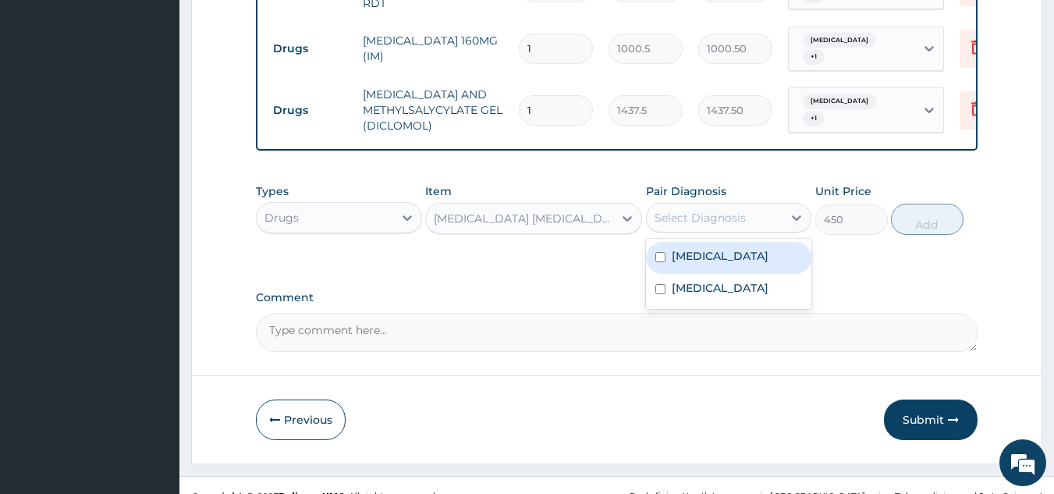
click at [733, 264] on label "Upper respiratory infection" at bounding box center [720, 256] width 97 height 16
checkbox input "true"
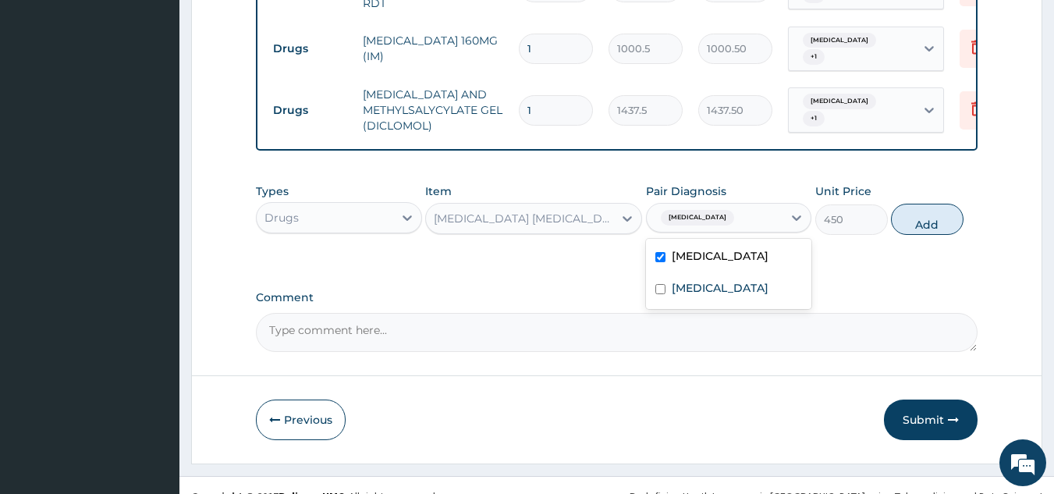
click at [757, 306] on div "Spondylosis" at bounding box center [729, 290] width 166 height 32
checkbox input "true"
click at [912, 235] on button "Add" at bounding box center [927, 219] width 73 height 31
type input "0"
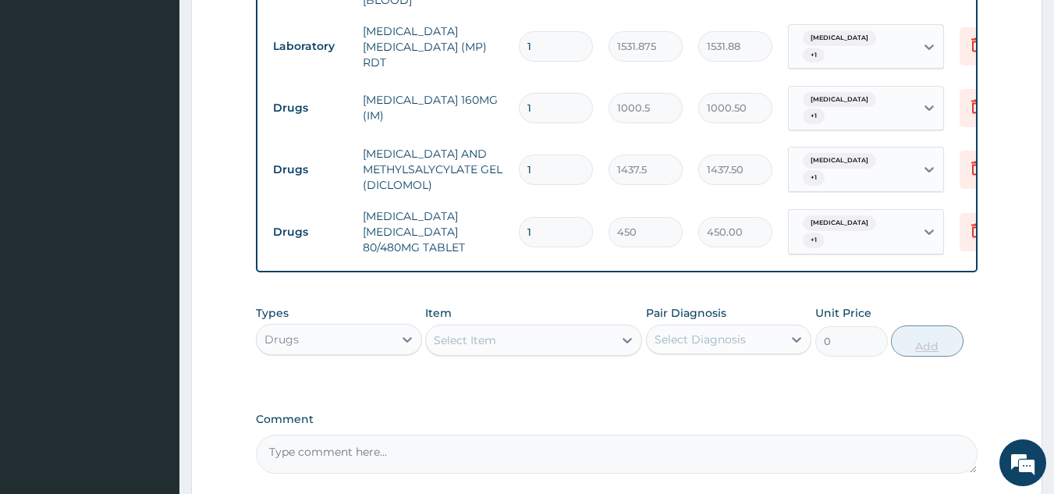
scroll to position [759, 0]
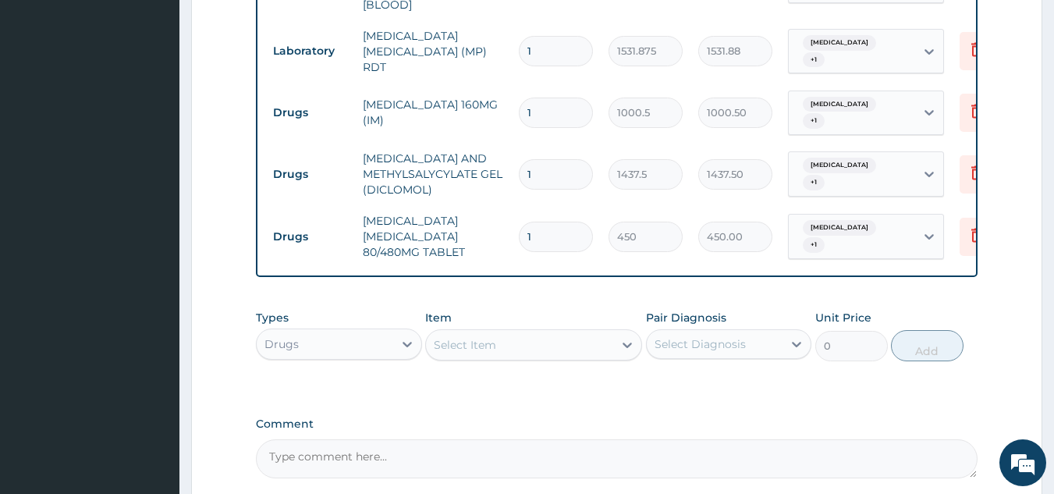
click at [564, 230] on input "1" at bounding box center [556, 237] width 74 height 30
type input "0.00"
type input "6"
type input "2700.00"
type input "6"
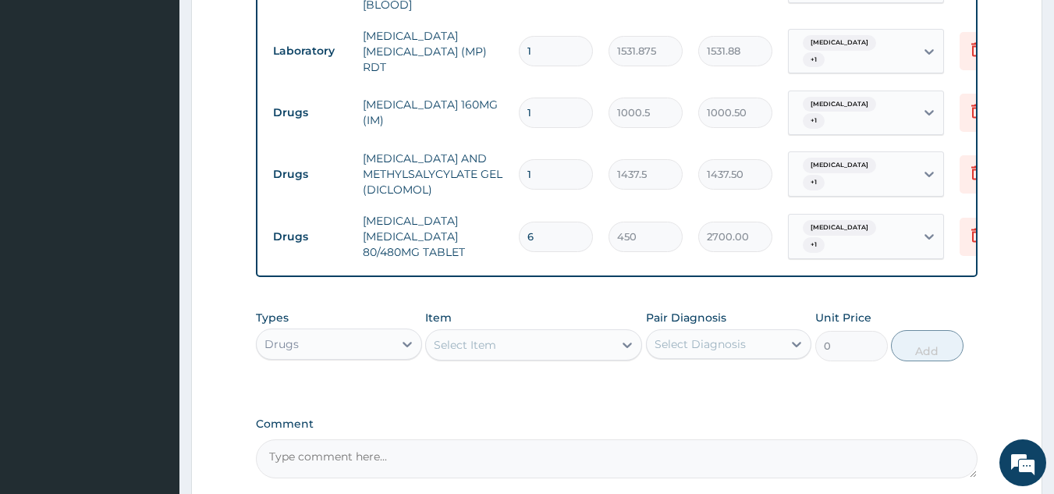
click at [574, 117] on input "1" at bounding box center [556, 113] width 74 height 30
type input "0.00"
type input "3"
type input "3001.50"
type input "3"
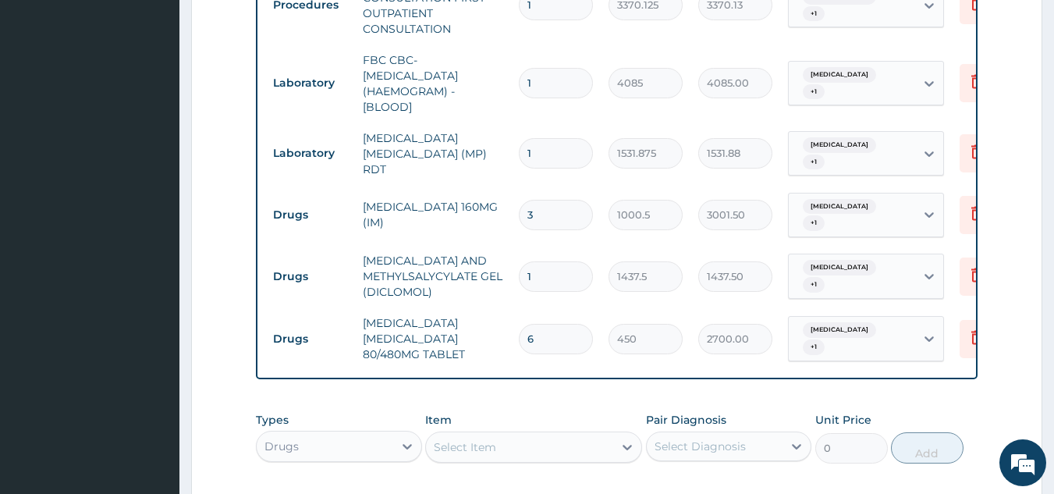
scroll to position [658, 0]
type input "0.00"
type input "1"
type input "1000.50"
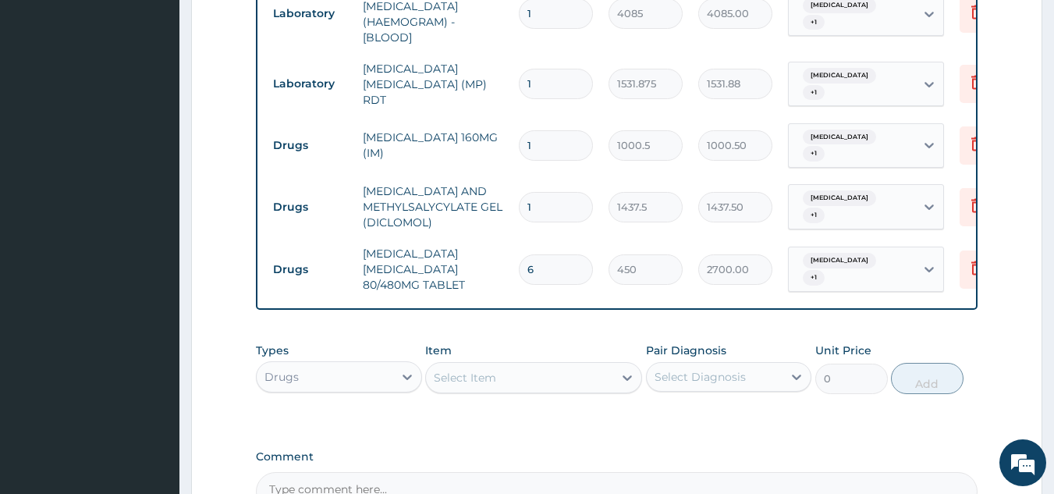
scroll to position [760, 0]
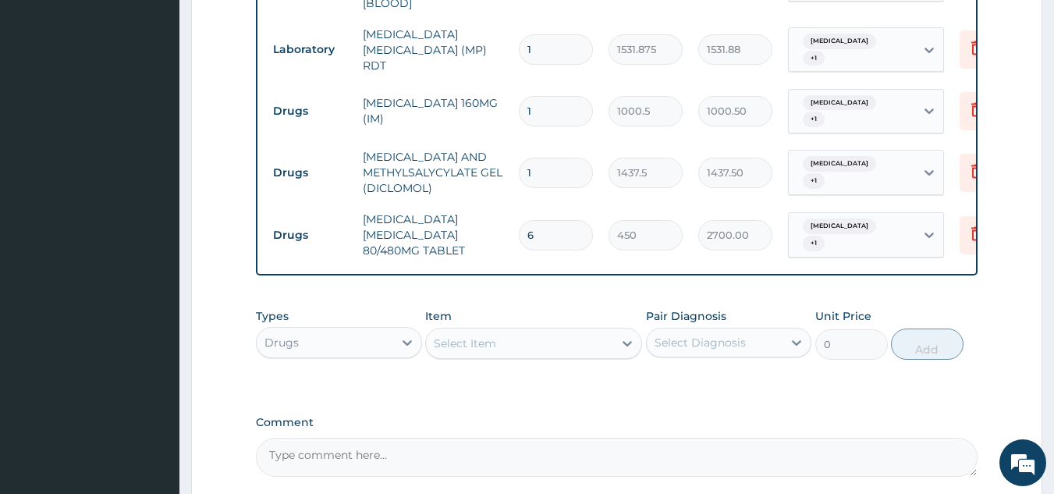
type input "1"
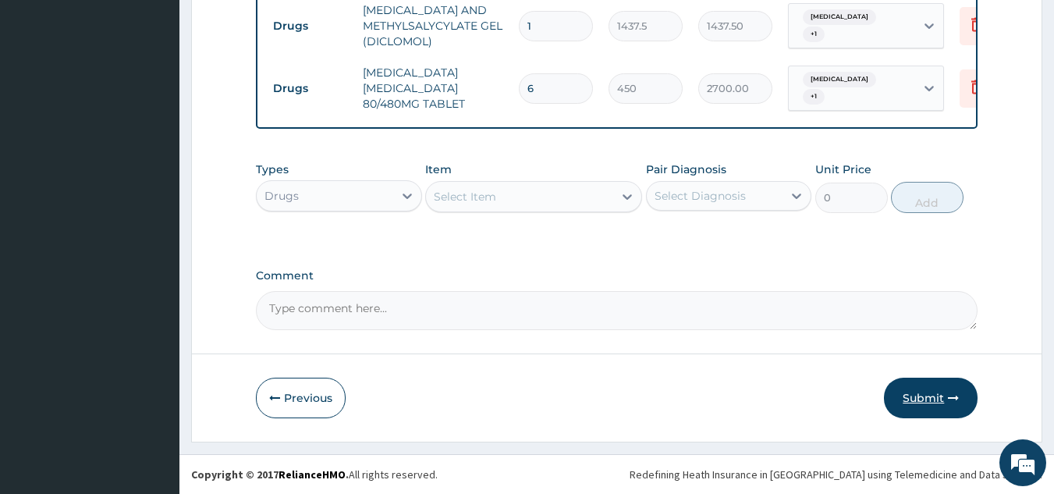
click at [941, 411] on button "Submit" at bounding box center [931, 398] width 94 height 41
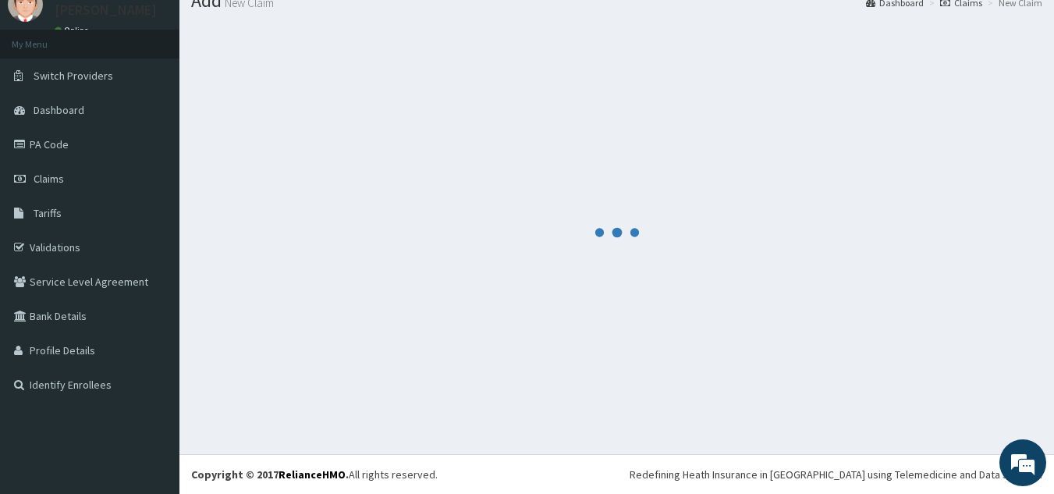
scroll to position [917, 0]
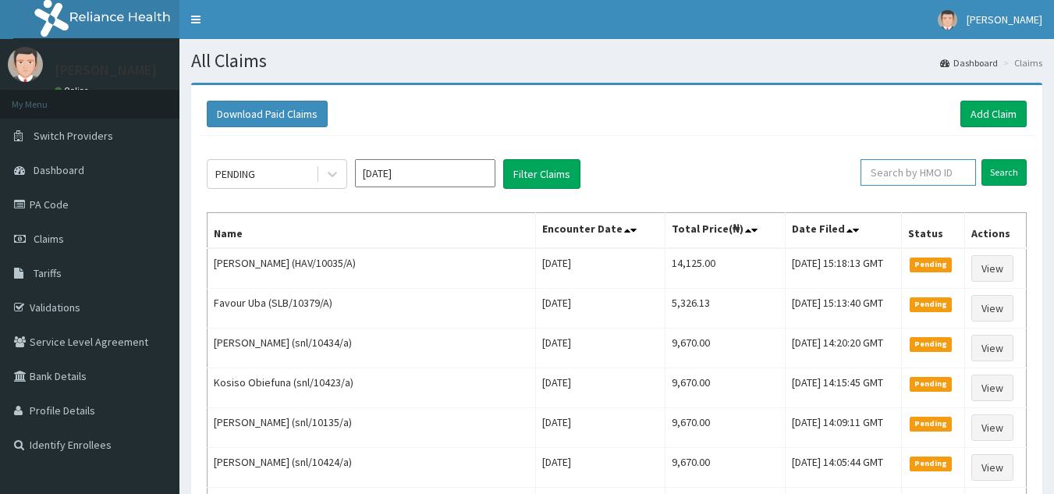
click at [925, 171] on input "text" at bounding box center [919, 172] width 116 height 27
paste input "HAV/10035/A"
type input "HAV/10035/A"
click at [982, 159] on input "Search" at bounding box center [1004, 172] width 45 height 27
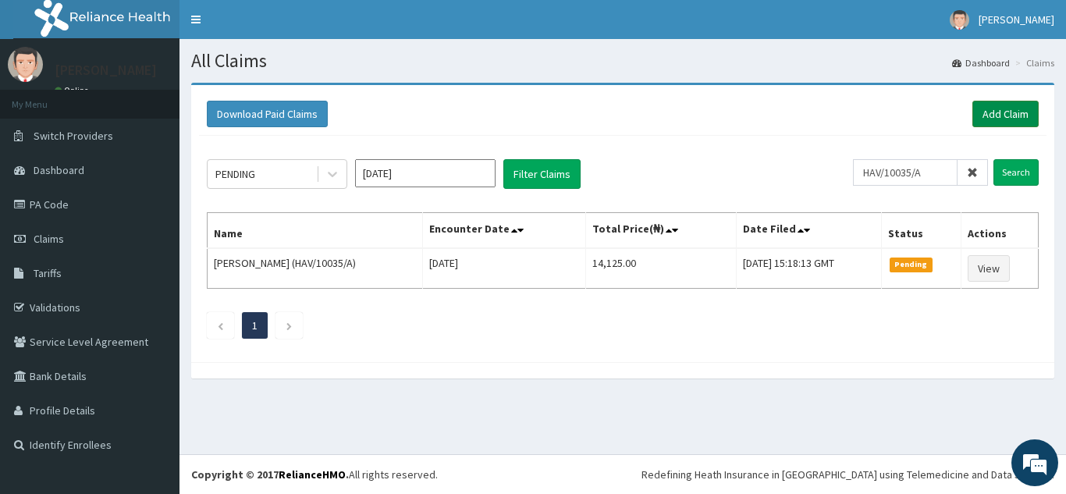
click at [994, 108] on link "Add Claim" at bounding box center [1006, 114] width 66 height 27
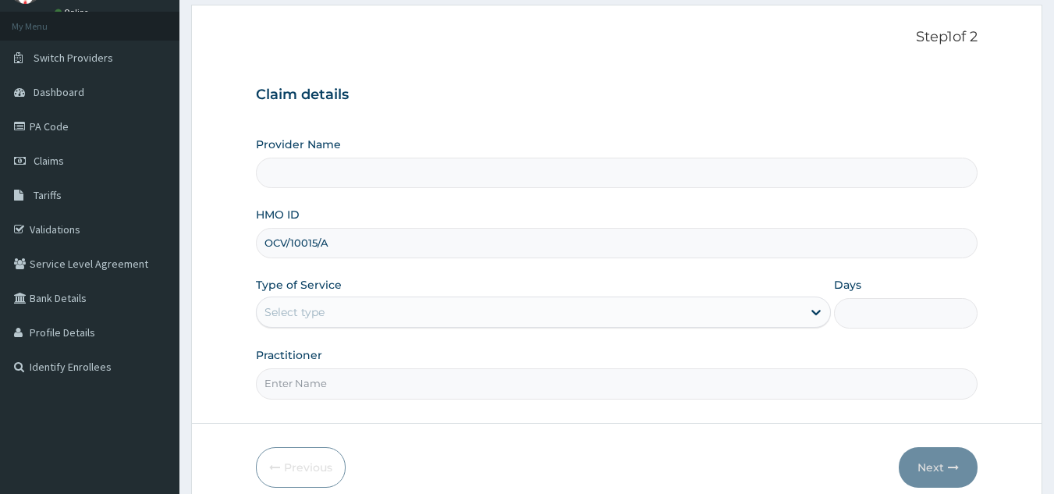
scroll to position [148, 0]
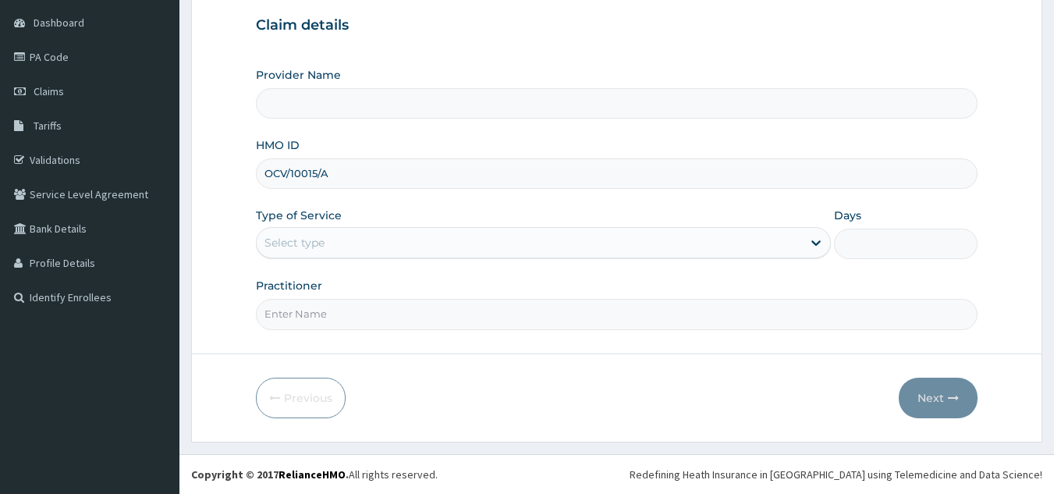
type input "OCV/10015/A"
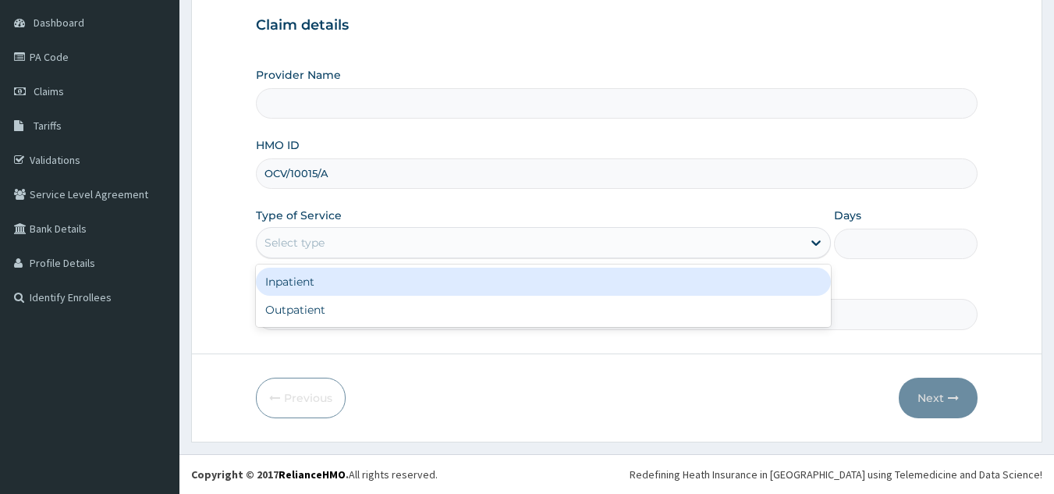
click at [378, 316] on div "Outpatient" at bounding box center [543, 310] width 575 height 28
type input "1"
type input "Reliance Family Clinics (RFC) - [GEOGRAPHIC_DATA]"
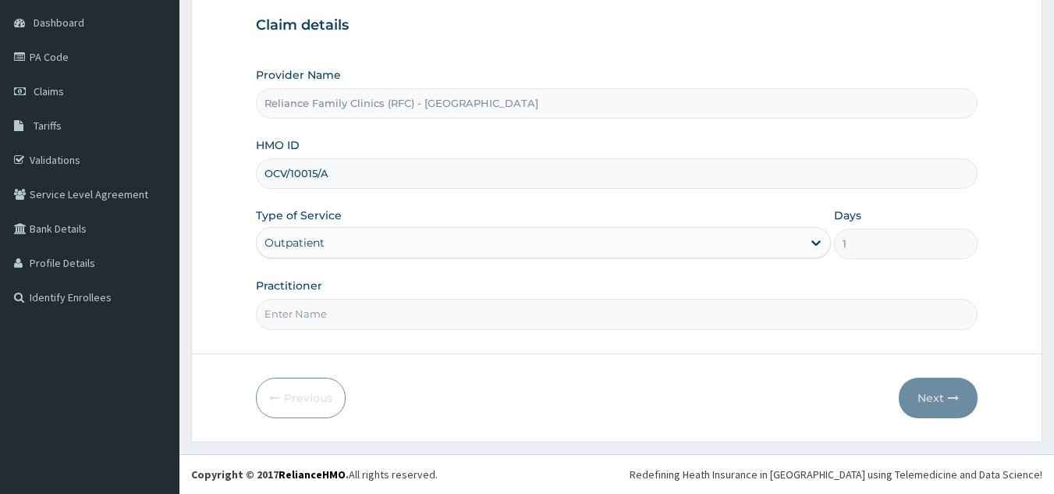
click at [401, 316] on input "Practitioner" at bounding box center [617, 314] width 723 height 30
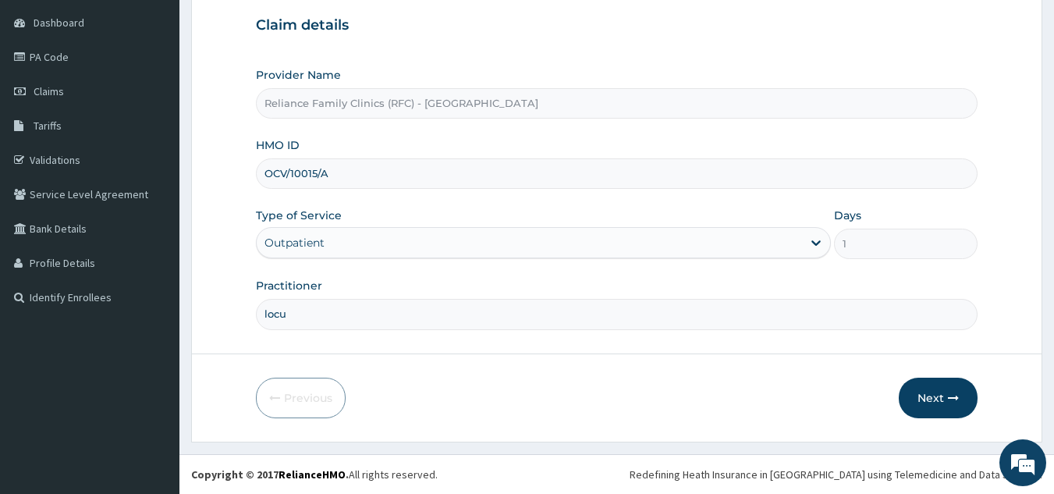
type input "locum"
click at [927, 391] on button "Next" at bounding box center [938, 398] width 79 height 41
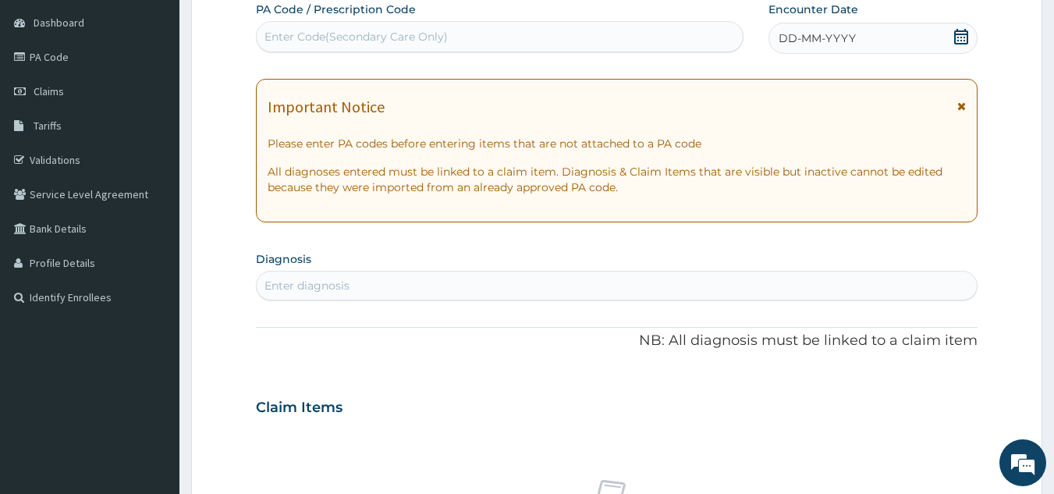
click at [833, 52] on div "DD-MM-YYYY" at bounding box center [873, 38] width 209 height 31
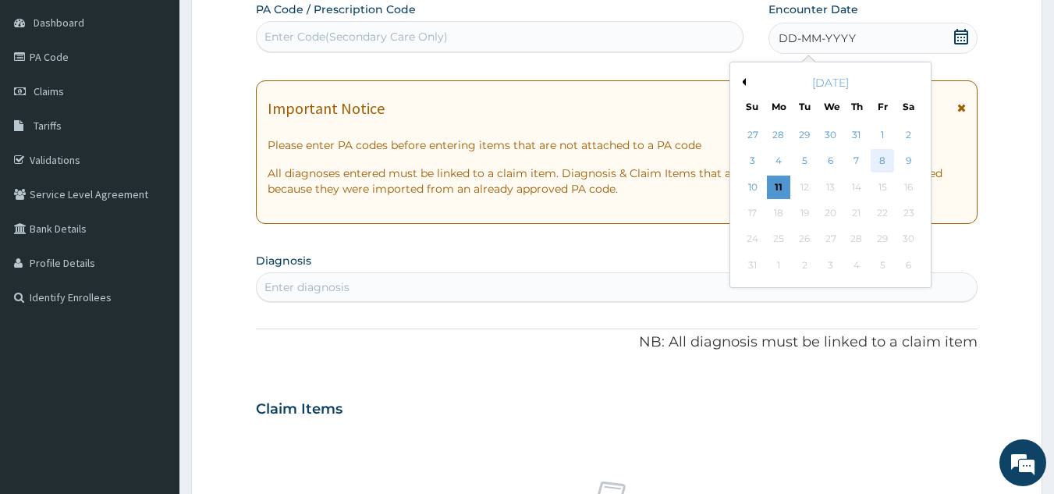
click at [883, 161] on div "8" at bounding box center [882, 161] width 23 height 23
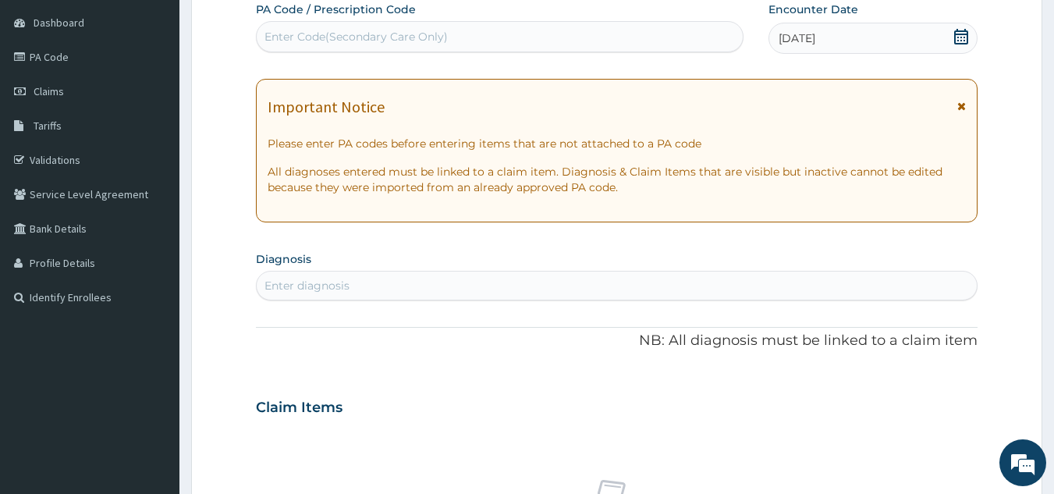
scroll to position [0, 0]
type input "helminthia"
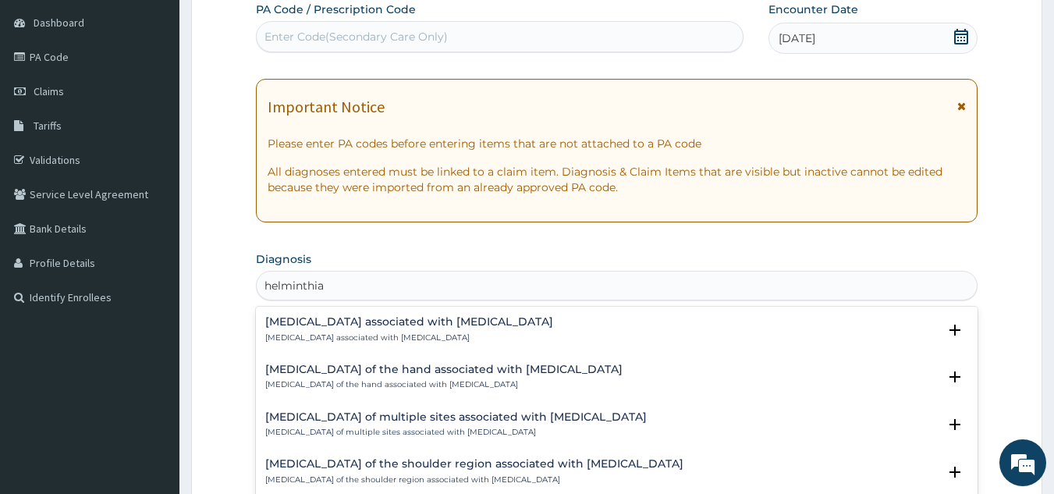
click at [376, 325] on h4 "[MEDICAL_DATA] associated with [MEDICAL_DATA]" at bounding box center [409, 322] width 288 height 12
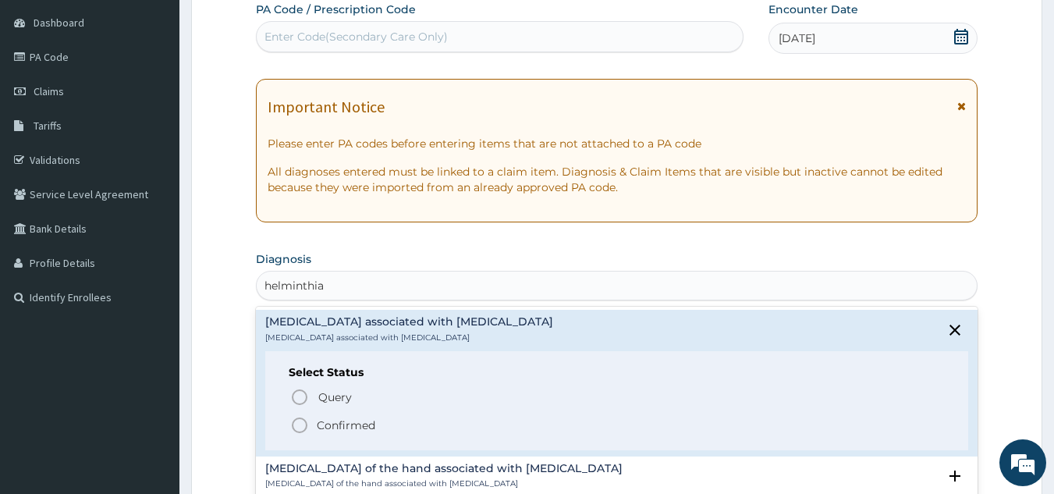
click at [363, 426] on p "Confirmed" at bounding box center [346, 426] width 59 height 16
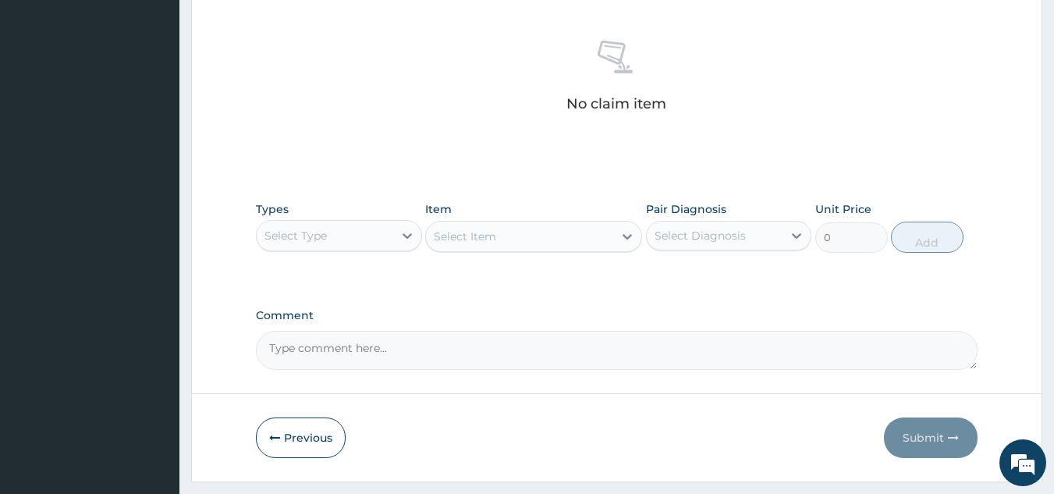
scroll to position [631, 0]
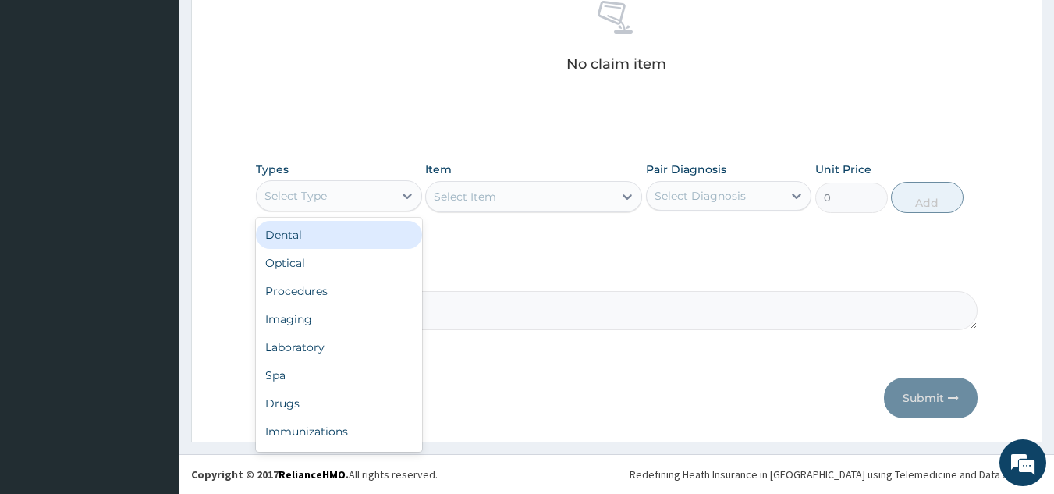
click at [368, 287] on div "Procedures" at bounding box center [339, 291] width 166 height 28
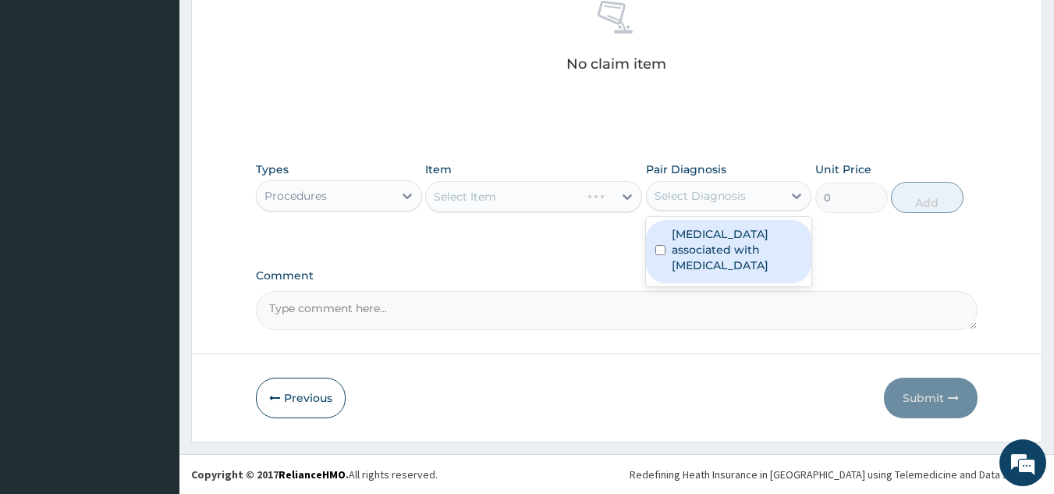
click at [717, 253] on label "[MEDICAL_DATA] associated with [MEDICAL_DATA]" at bounding box center [737, 249] width 131 height 47
checkbox input "true"
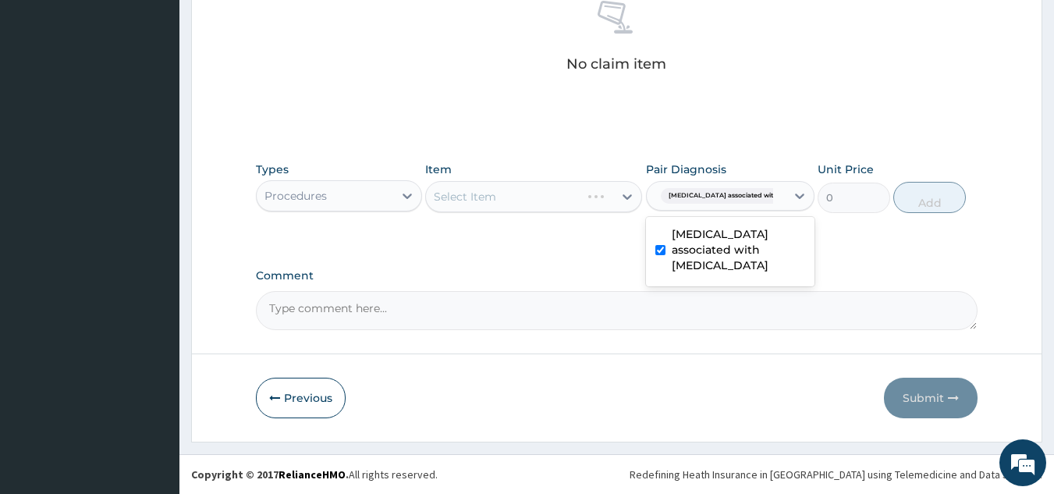
click at [566, 191] on div "Select Item" at bounding box center [533, 196] width 217 height 31
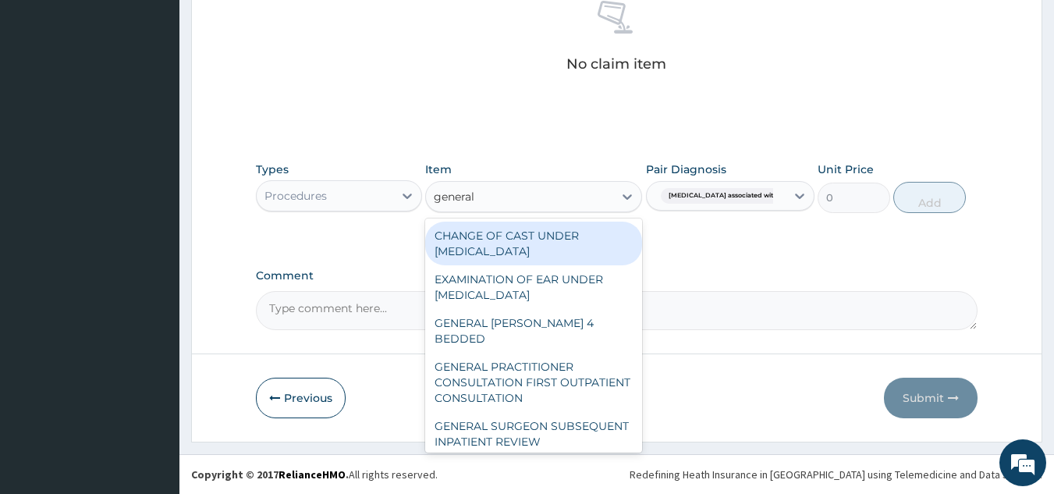
type input "general p"
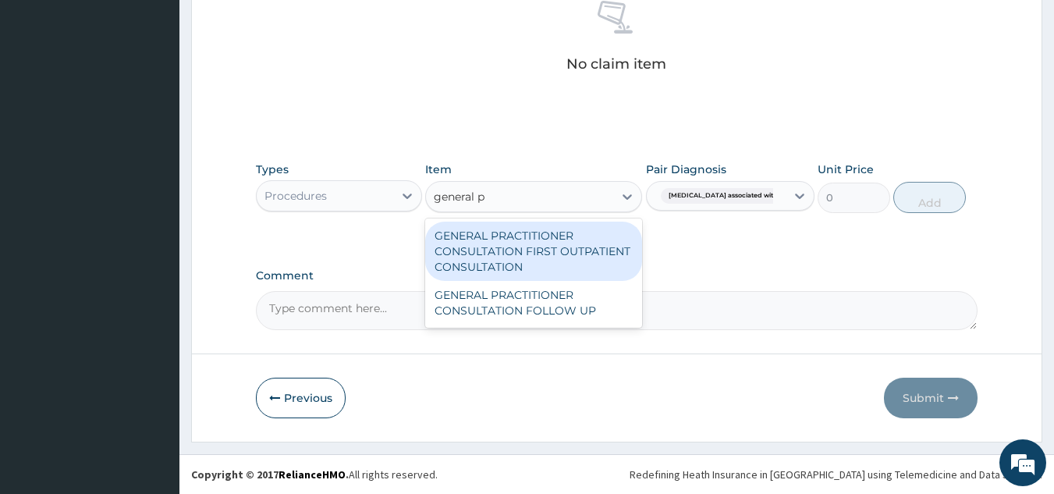
click at [596, 247] on div "GENERAL PRACTITIONER CONSULTATION FIRST OUTPATIENT CONSULTATION" at bounding box center [533, 251] width 217 height 59
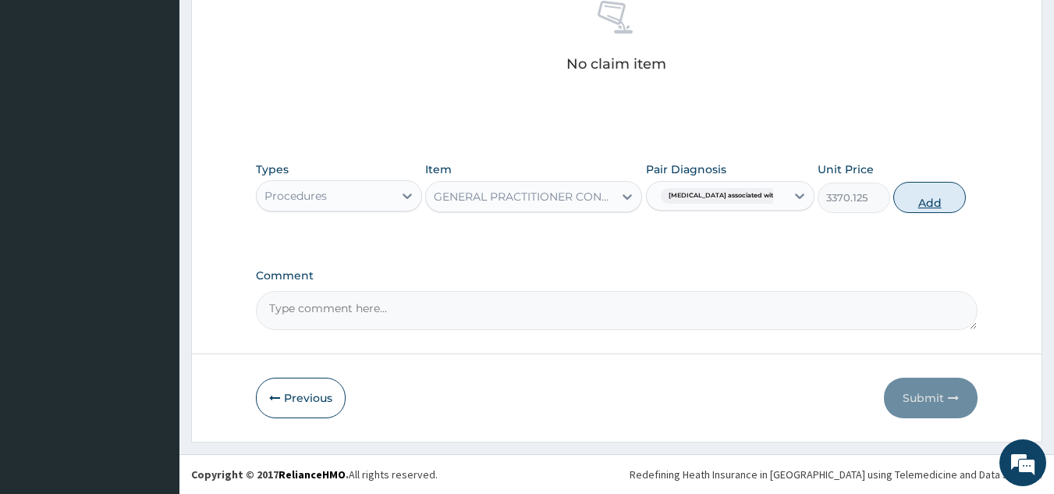
click at [923, 212] on button "Add" at bounding box center [930, 197] width 73 height 31
type input "0"
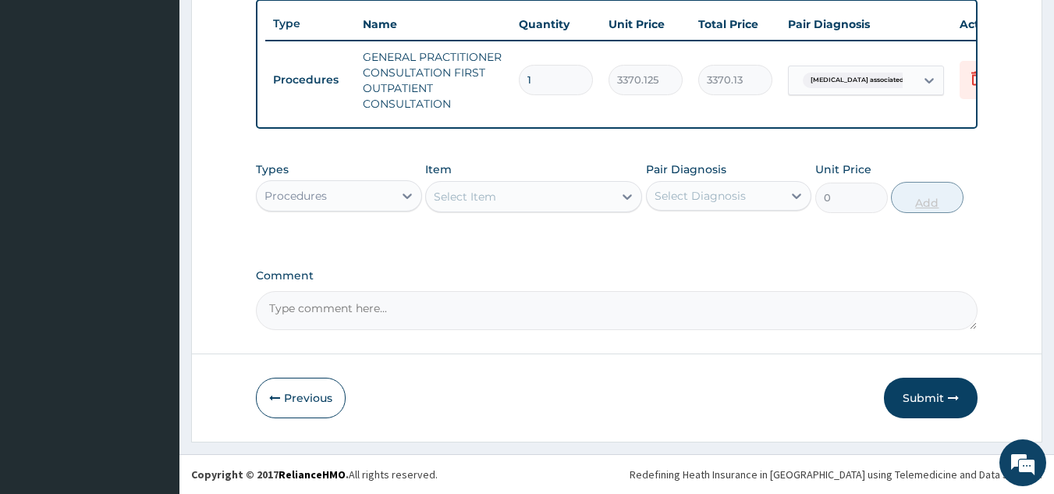
scroll to position [593, 0]
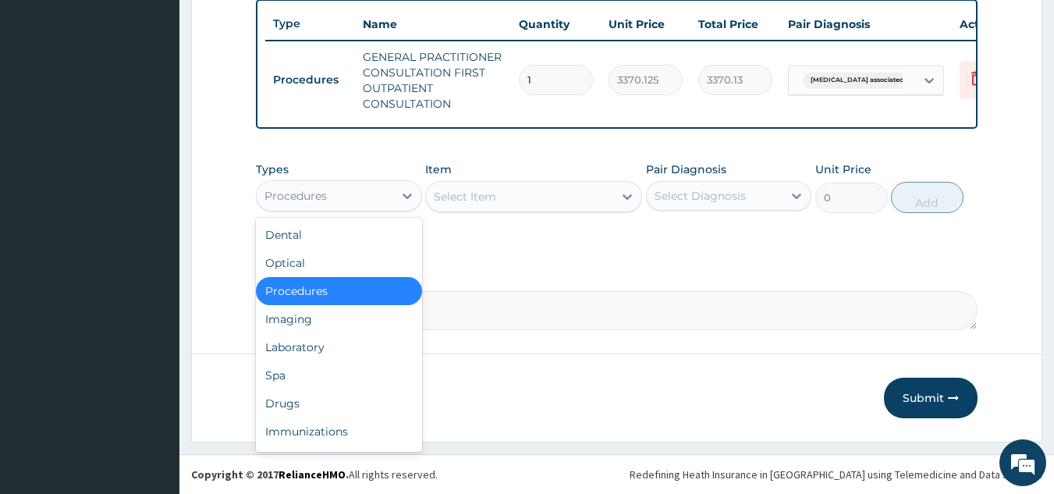
click at [339, 395] on div "Drugs" at bounding box center [339, 403] width 166 height 28
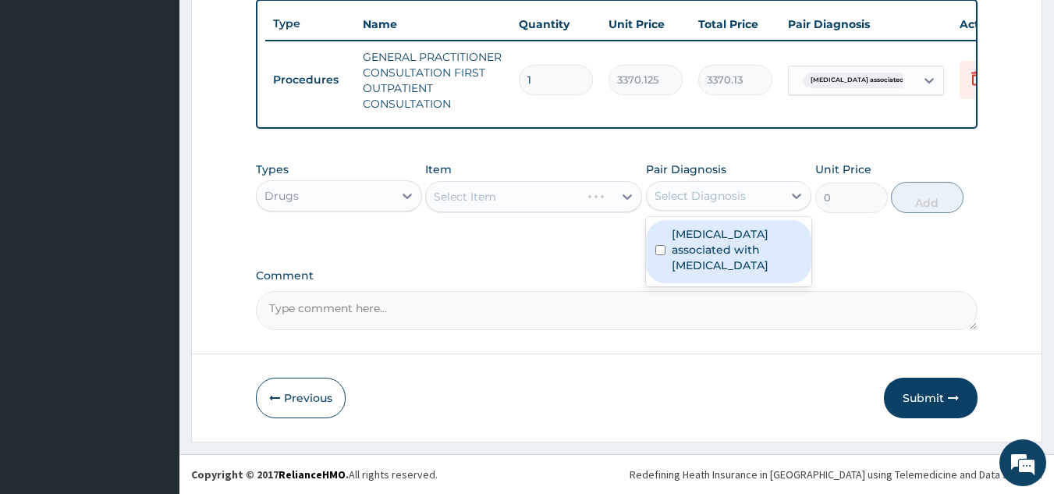
click at [710, 242] on label "Arthropathy associated with helminthiasis" at bounding box center [737, 249] width 131 height 47
checkbox input "true"
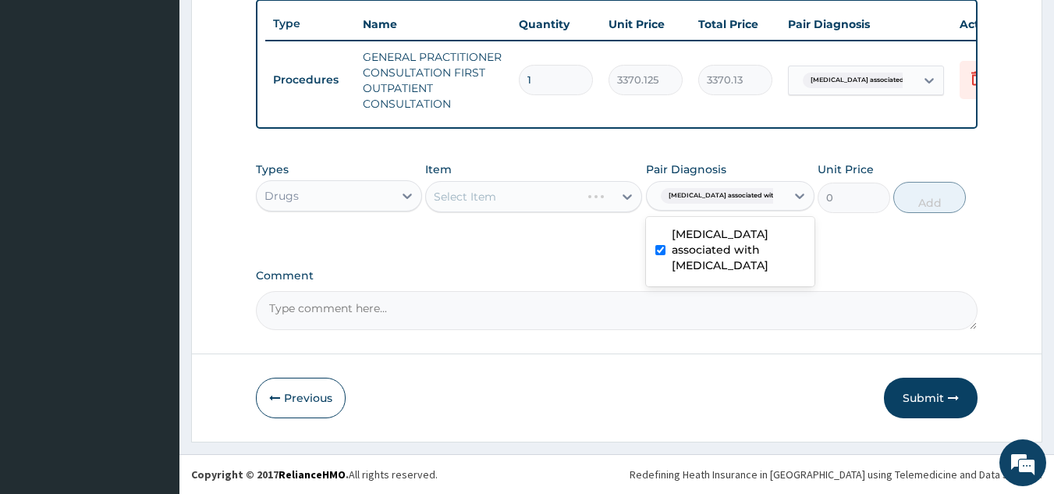
click at [545, 201] on div "Select Item" at bounding box center [533, 196] width 217 height 31
click at [533, 199] on div "Select Item" at bounding box center [533, 196] width 217 height 31
click at [530, 181] on div "Select Item" at bounding box center [533, 196] width 217 height 31
click at [522, 187] on div "Select Item" at bounding box center [533, 196] width 217 height 31
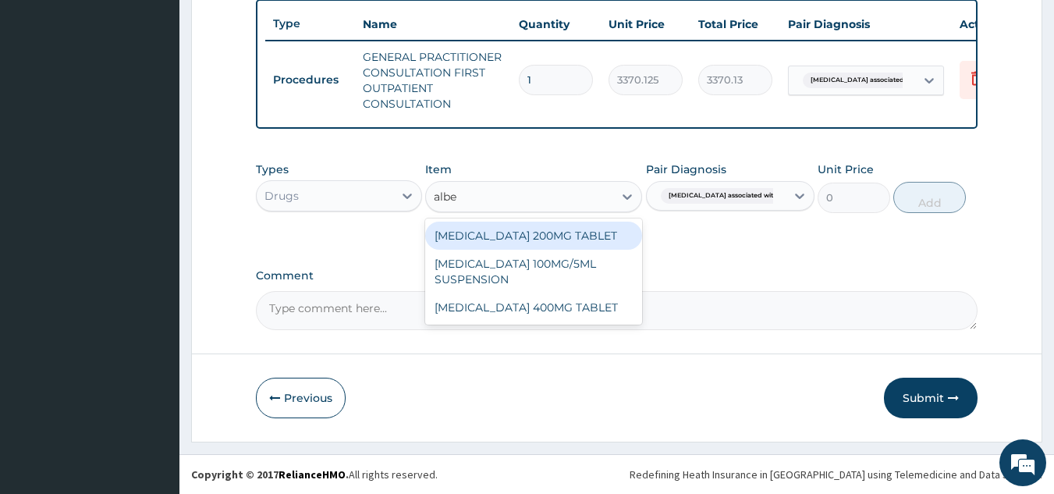
type input "alben"
click at [600, 308] on div "ALBENDAZOLE 400MG TABLET" at bounding box center [533, 307] width 217 height 28
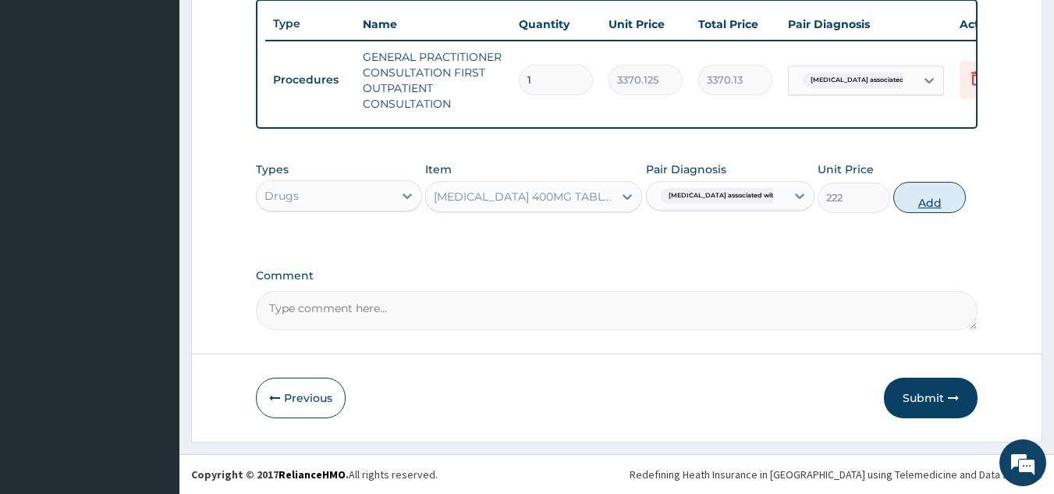
click at [946, 199] on button "Add" at bounding box center [930, 197] width 73 height 31
type input "0"
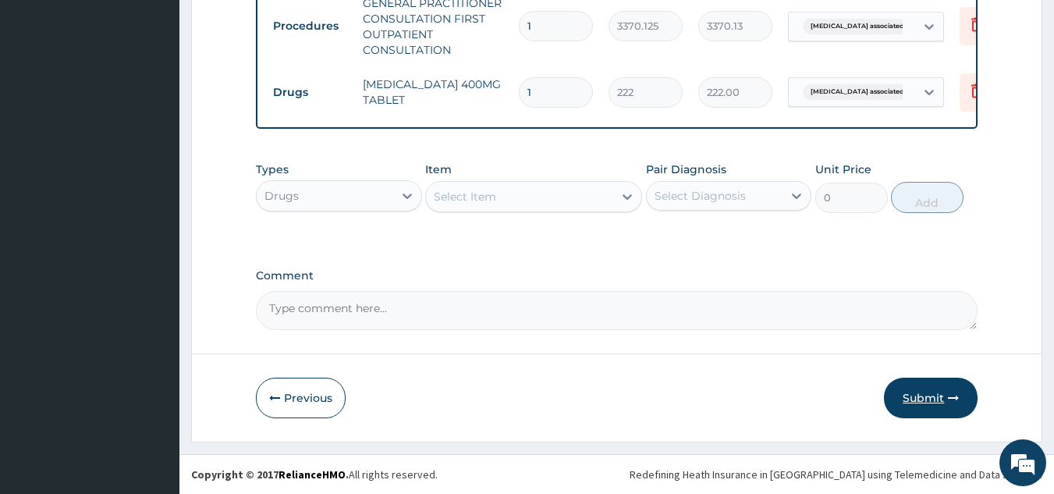
click at [940, 391] on button "Submit" at bounding box center [931, 398] width 94 height 41
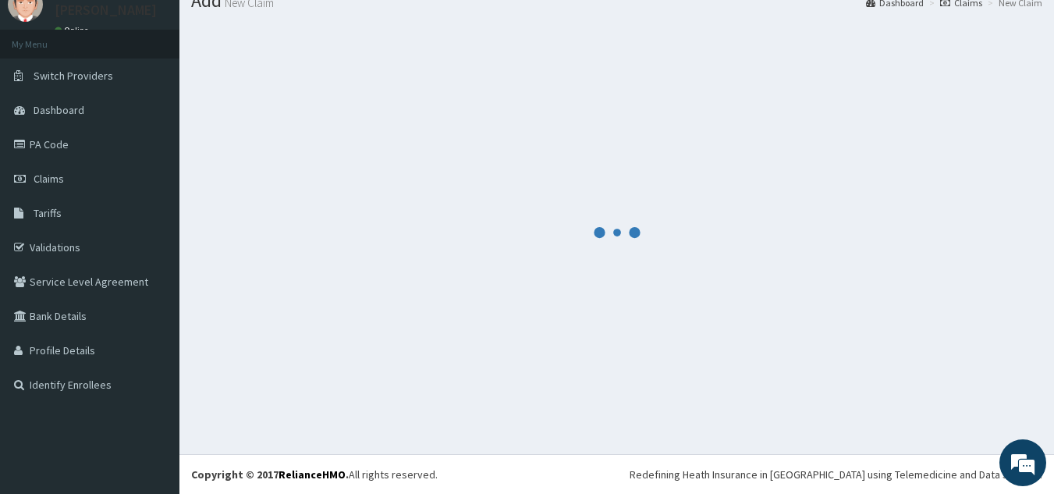
scroll to position [647, 0]
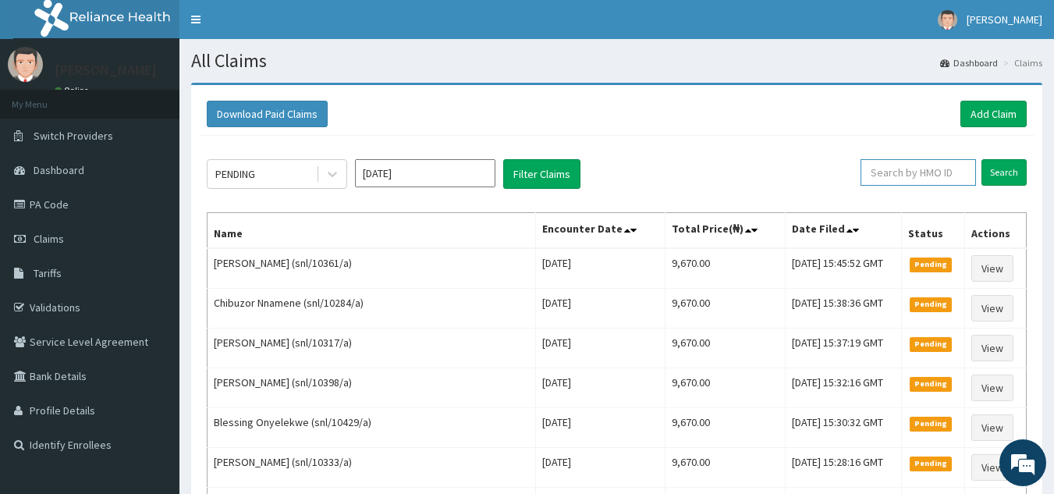
click at [926, 182] on input "text" at bounding box center [919, 172] width 116 height 27
paste input "OCV/10015/A"
type input "OCV/10015/A"
click at [982, 159] on input "Search" at bounding box center [1004, 172] width 45 height 27
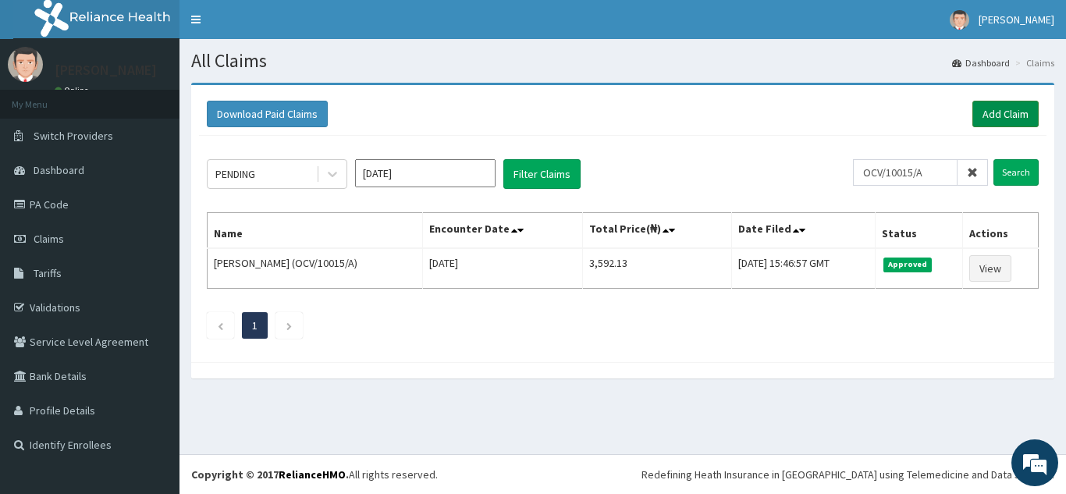
click at [987, 115] on link "Add Claim" at bounding box center [1006, 114] width 66 height 27
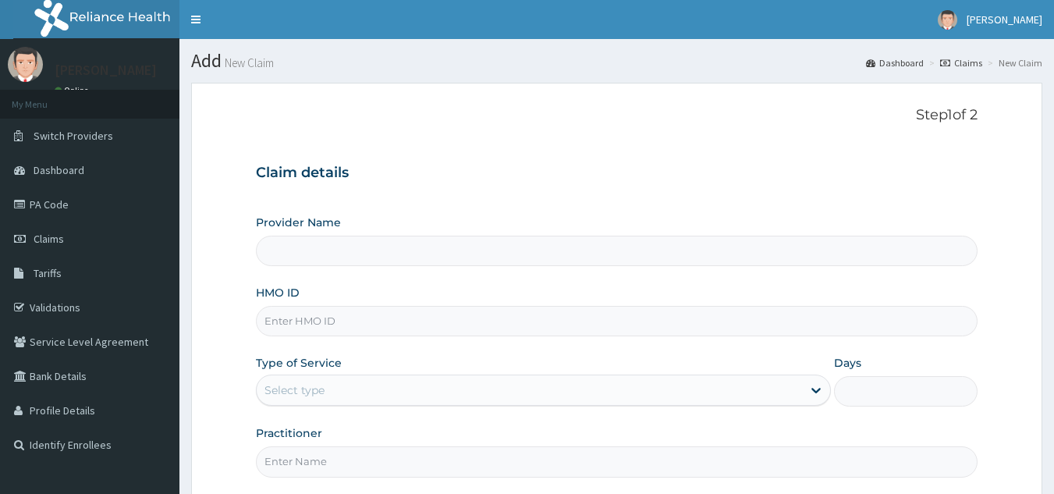
click at [394, 325] on input "HMO ID" at bounding box center [617, 321] width 723 height 30
paste input "AIP/10410/A"
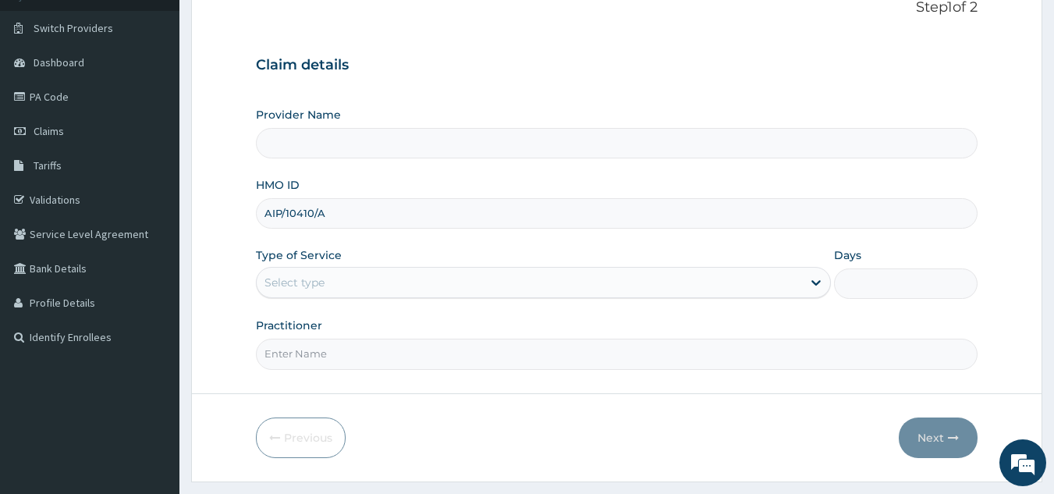
scroll to position [148, 0]
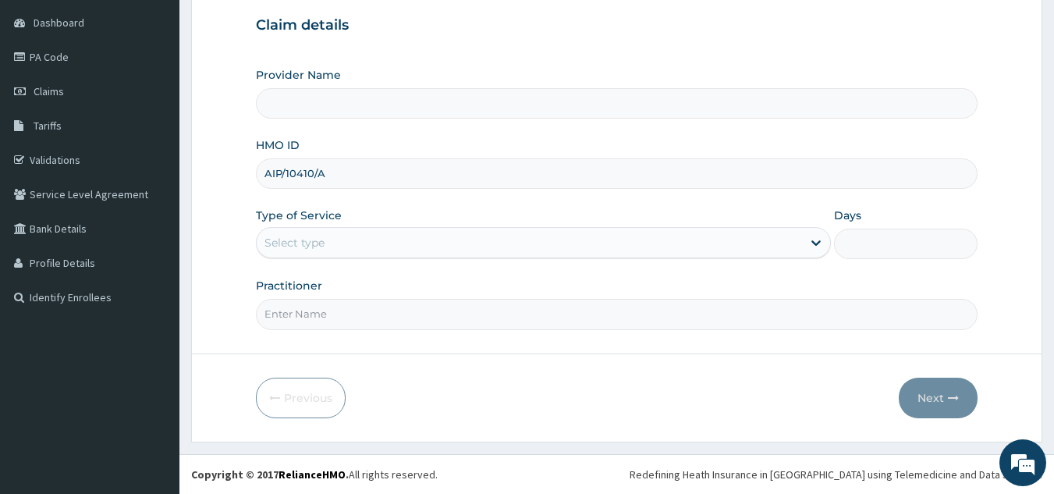
type input "AIP/10410/A"
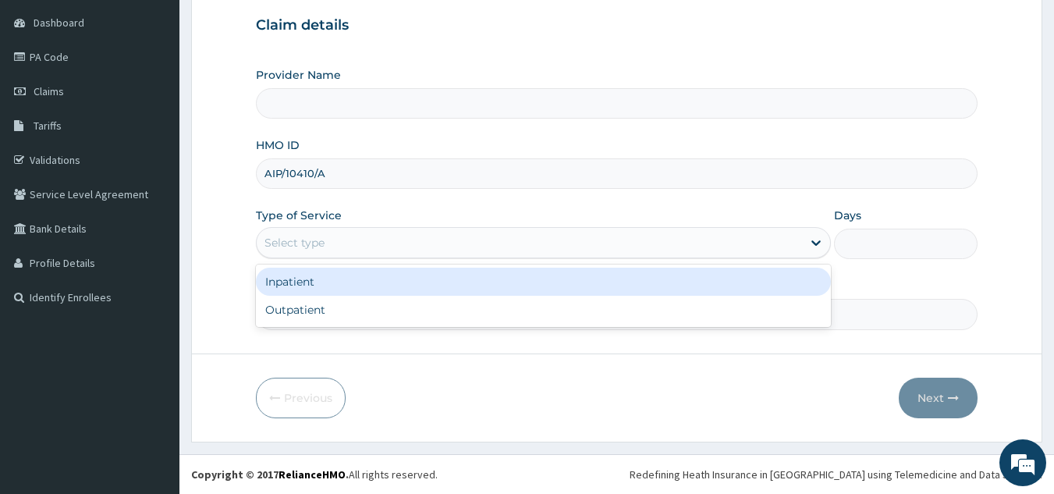
click at [432, 311] on div "Outpatient" at bounding box center [543, 310] width 575 height 28
type input "1"
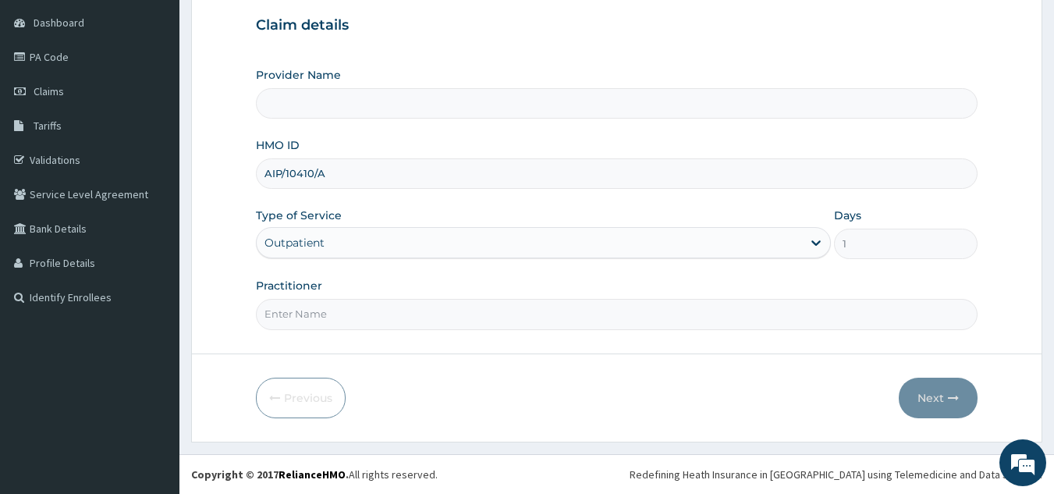
click at [453, 314] on input "Practitioner" at bounding box center [617, 314] width 723 height 30
type input "l"
type input "Reliance Family Clinics (RFC) - [GEOGRAPHIC_DATA]"
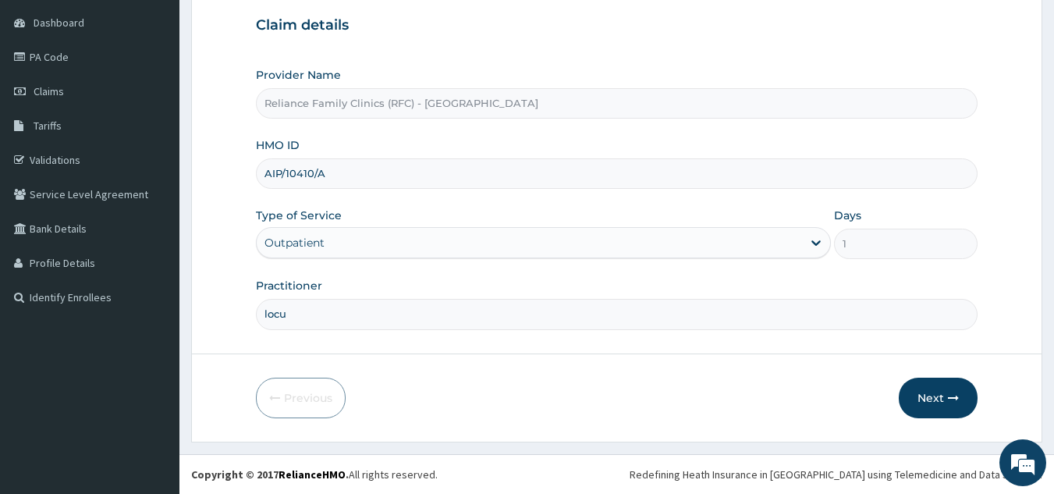
type input "locum"
click at [919, 395] on button "Next" at bounding box center [938, 398] width 79 height 41
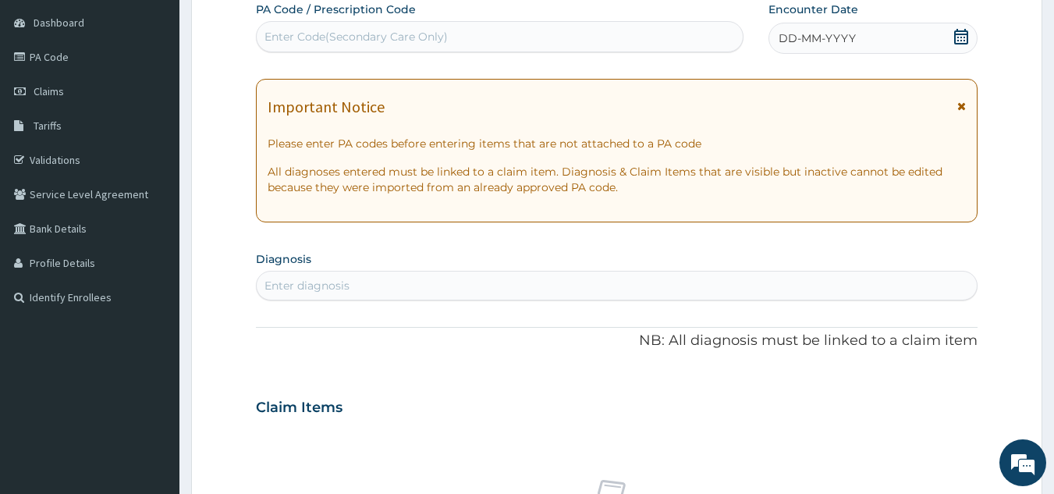
click at [866, 44] on div "DD-MM-YYYY" at bounding box center [873, 38] width 209 height 31
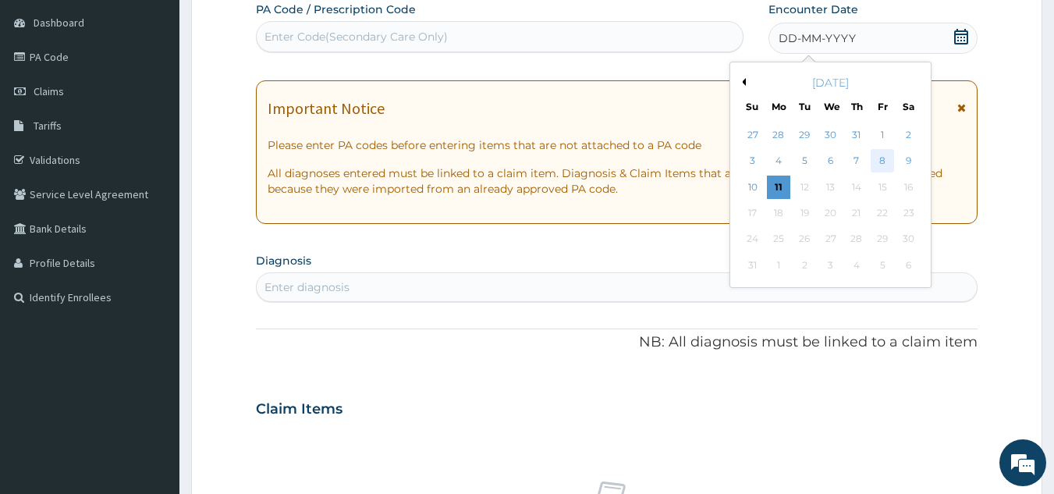
click at [883, 161] on div "8" at bounding box center [882, 161] width 23 height 23
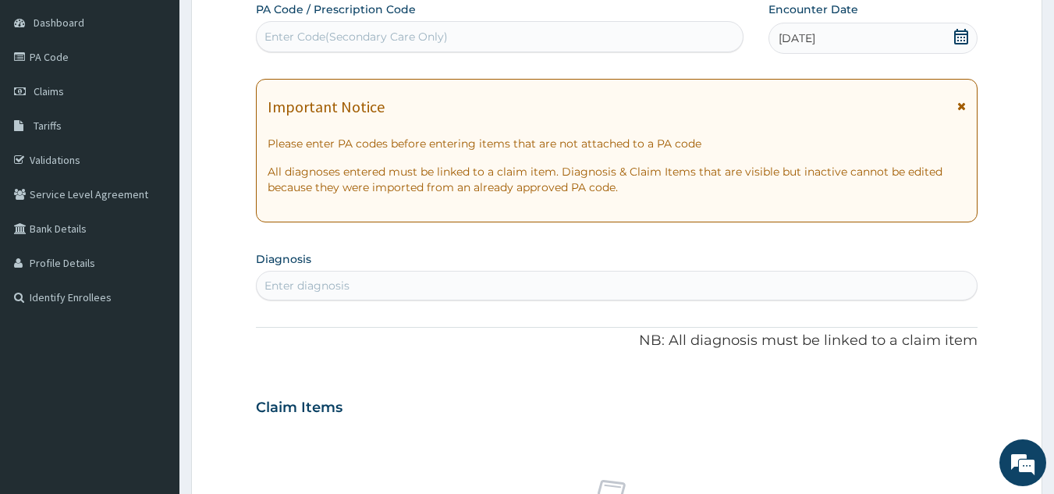
scroll to position [0, 0]
type input ","
type input "[MEDICAL_DATA]"
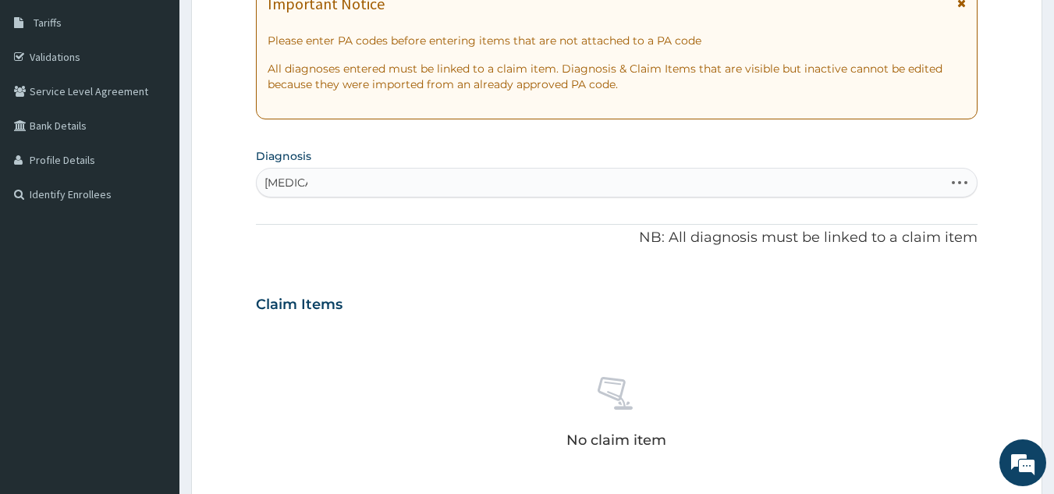
scroll to position [258, 0]
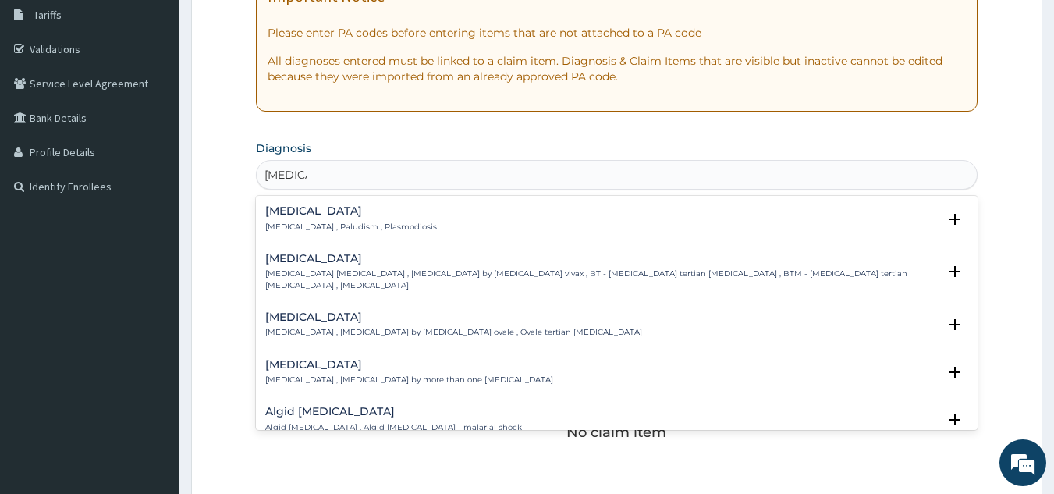
click at [377, 230] on p "[MEDICAL_DATA] , Paludism , Plasmodiosis" at bounding box center [351, 227] width 172 height 11
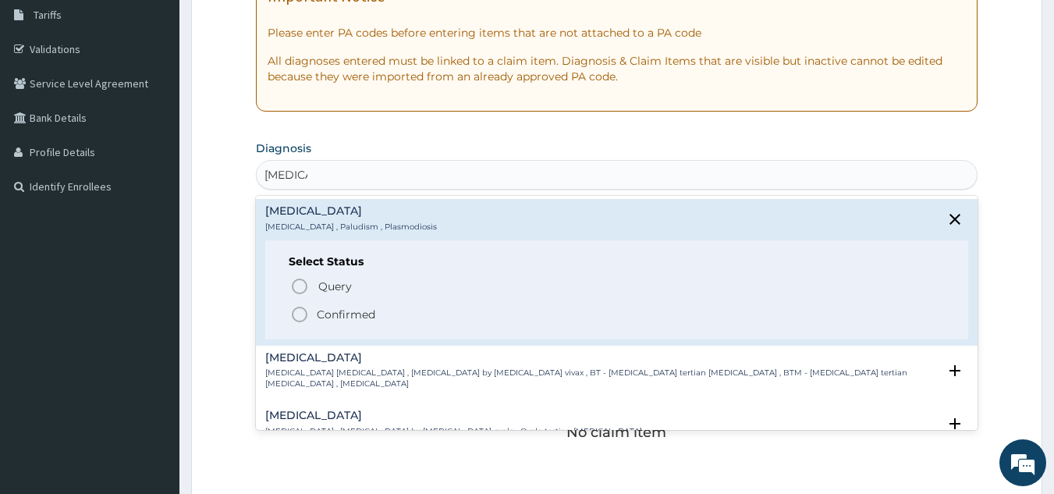
click at [379, 322] on span "Confirmed" at bounding box center [618, 314] width 656 height 19
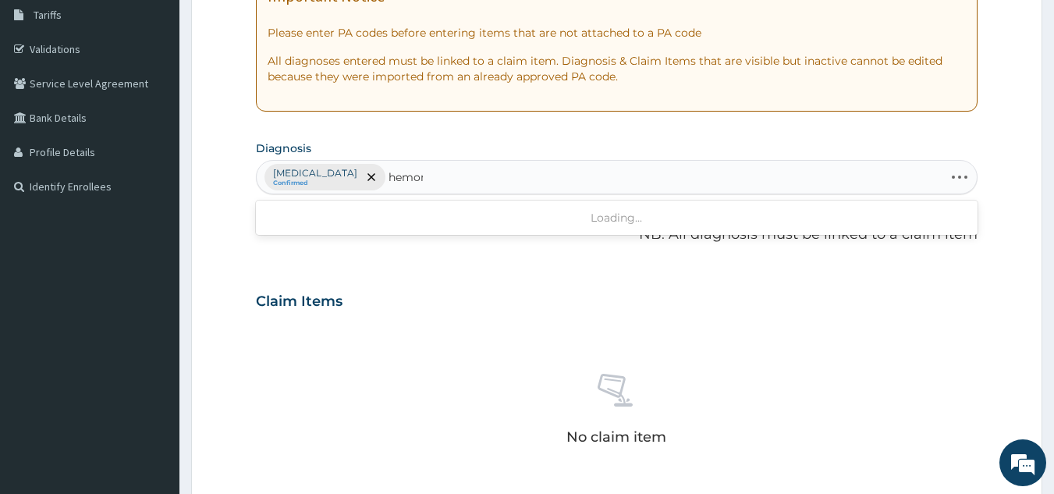
type input "hemorr"
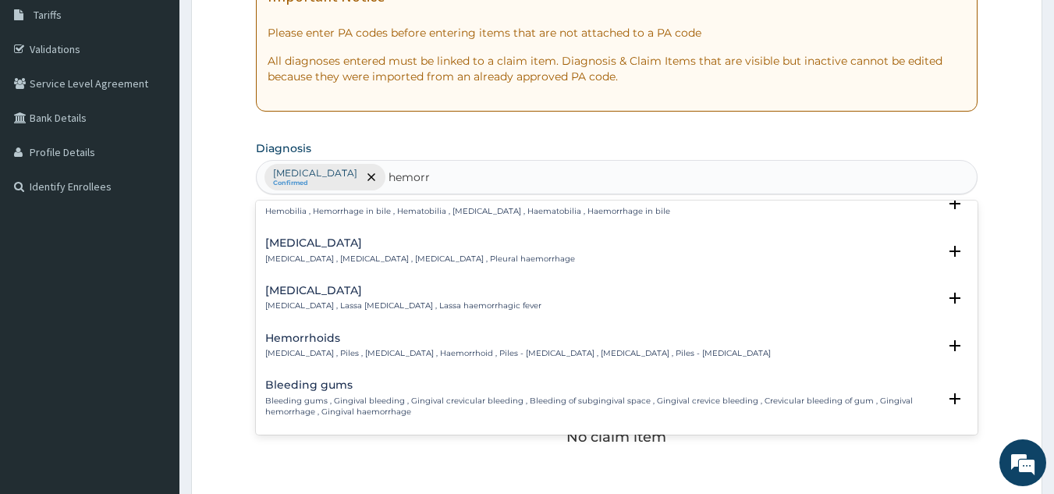
scroll to position [93, 0]
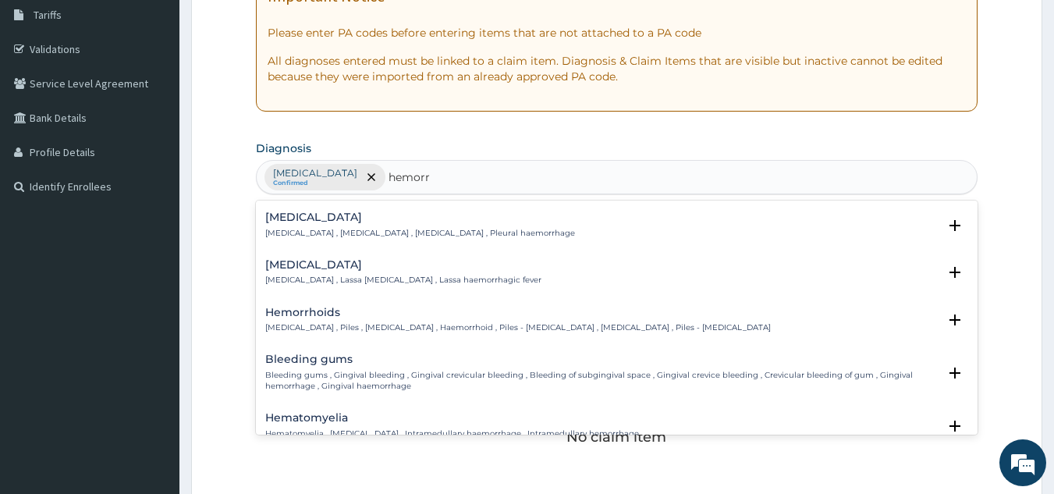
click at [369, 324] on p "[MEDICAL_DATA] , Piles , [MEDICAL_DATA] , Haemorrhoid , Piles - [MEDICAL_DATA] …" at bounding box center [518, 327] width 506 height 11
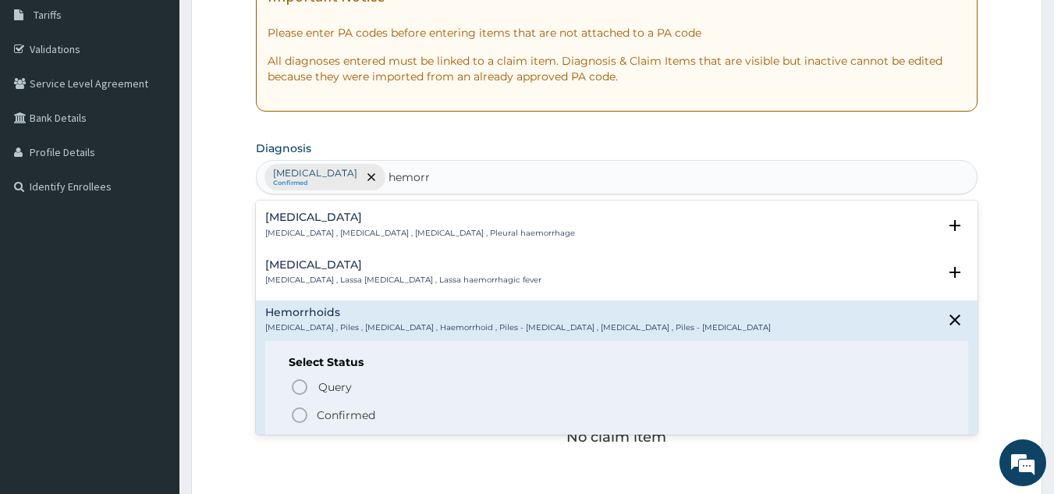
click at [362, 418] on p "Confirmed" at bounding box center [346, 415] width 59 height 16
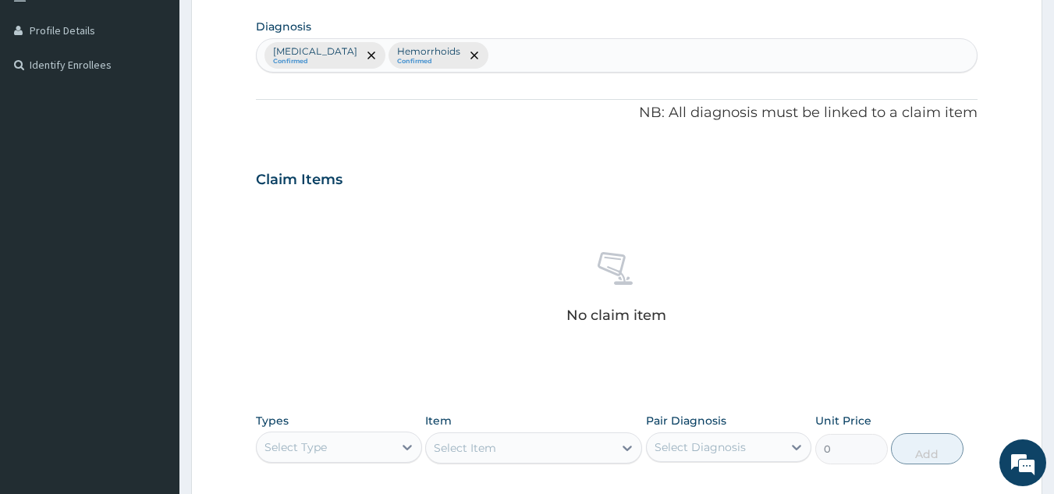
scroll to position [631, 0]
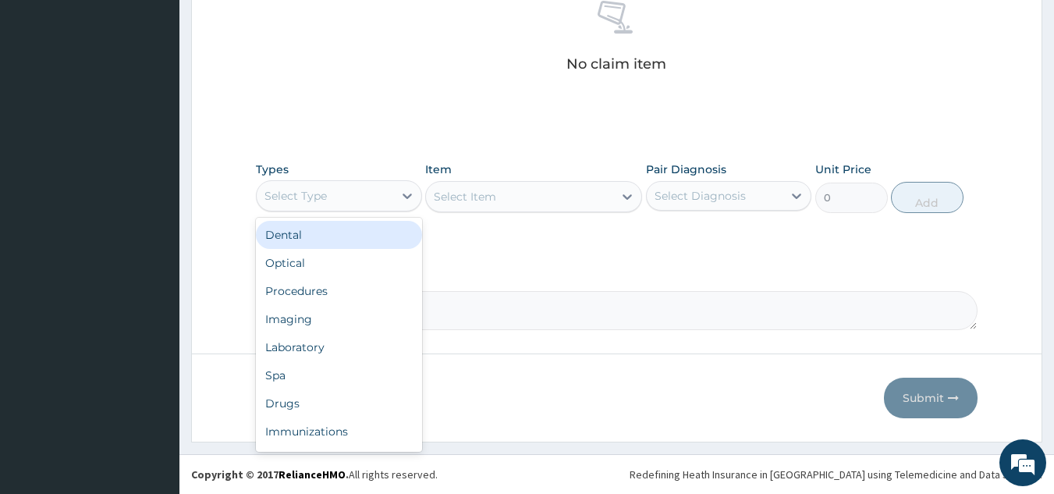
click at [375, 286] on div "Procedures" at bounding box center [339, 291] width 166 height 28
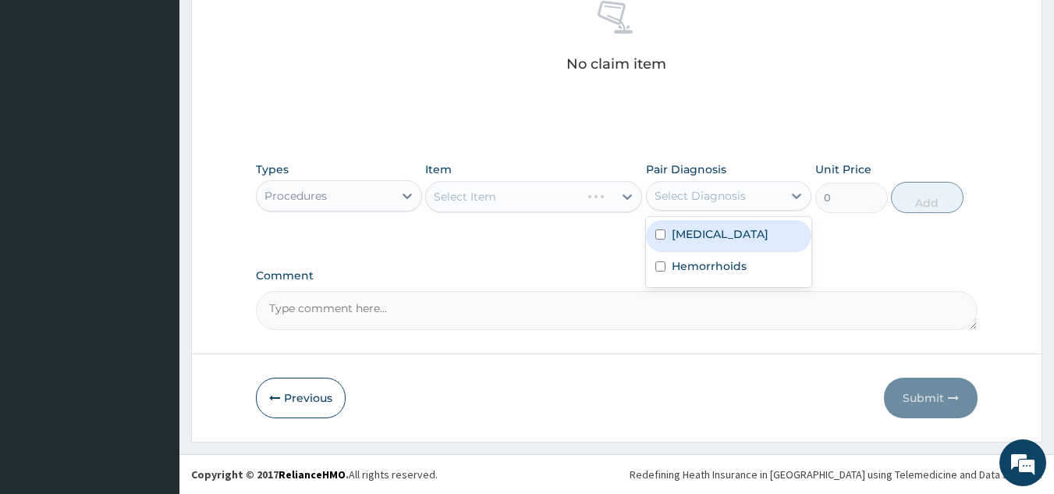
click at [721, 238] on div "[MEDICAL_DATA]" at bounding box center [729, 236] width 166 height 32
checkbox input "true"
click at [714, 272] on label "Hemorrhoids" at bounding box center [709, 266] width 75 height 16
checkbox input "true"
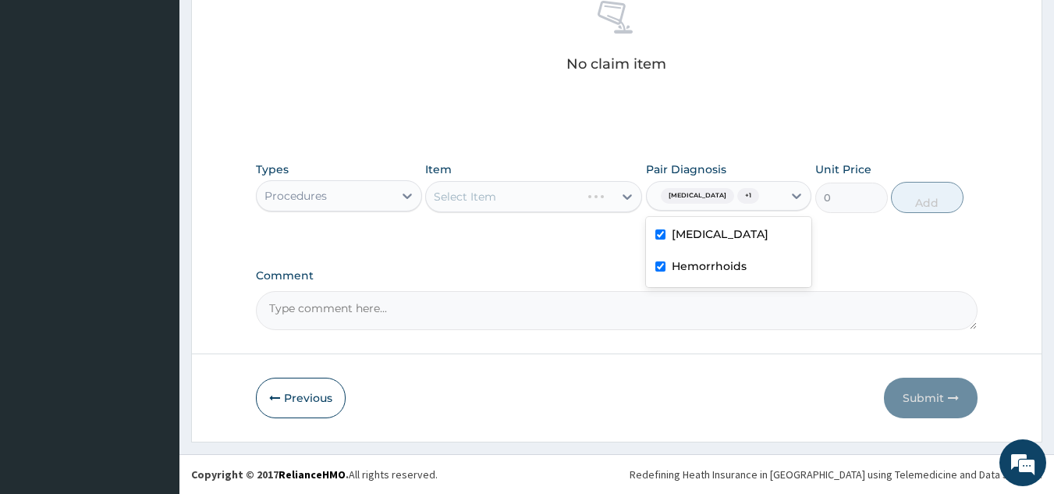
click at [550, 203] on div "Select Item" at bounding box center [533, 196] width 217 height 31
click at [546, 216] on div "Types Procedures Item Select Item Pair Diagnosis [MEDICAL_DATA] + 1 Unit Price …" at bounding box center [617, 187] width 723 height 67
click at [543, 208] on div "Select Item" at bounding box center [503, 196] width 155 height 25
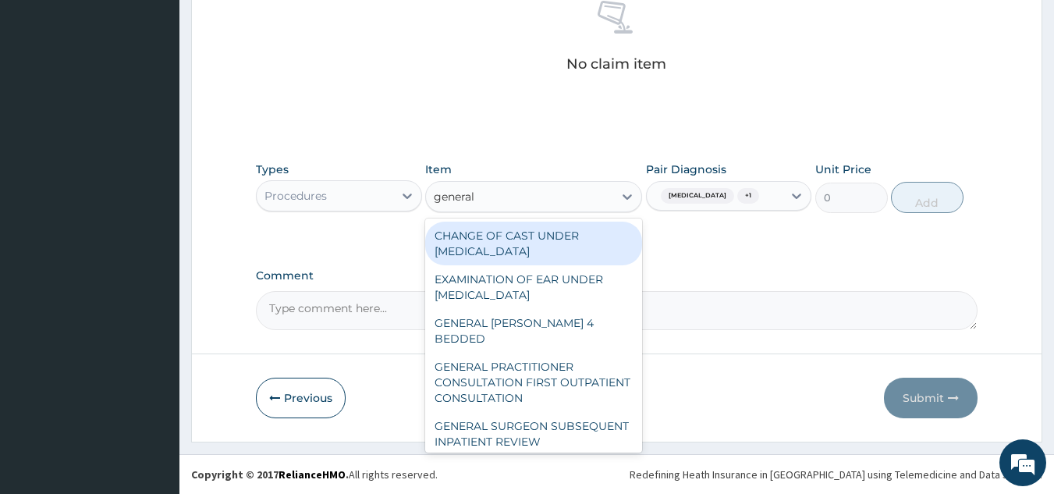
type input "general p"
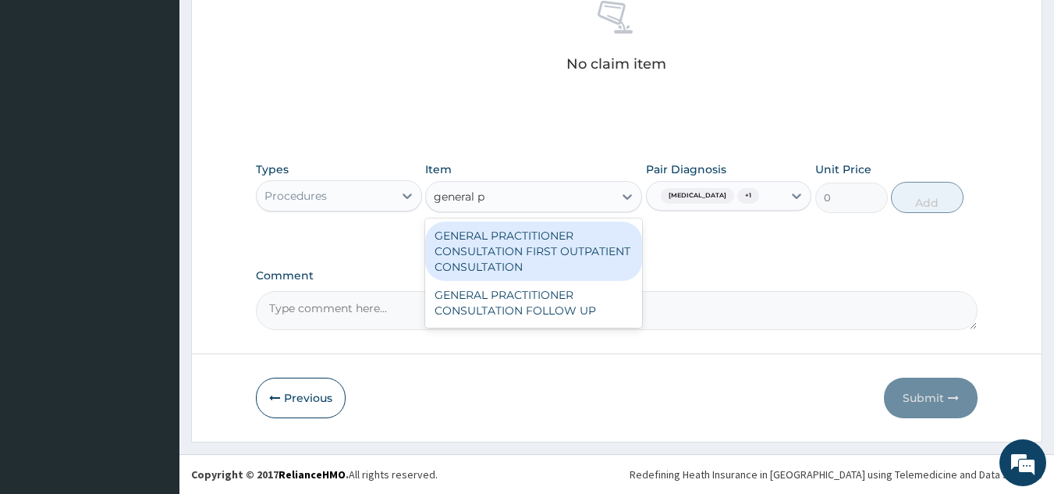
click at [583, 257] on div "GENERAL PRACTITIONER CONSULTATION FIRST OUTPATIENT CONSULTATION" at bounding box center [533, 251] width 217 height 59
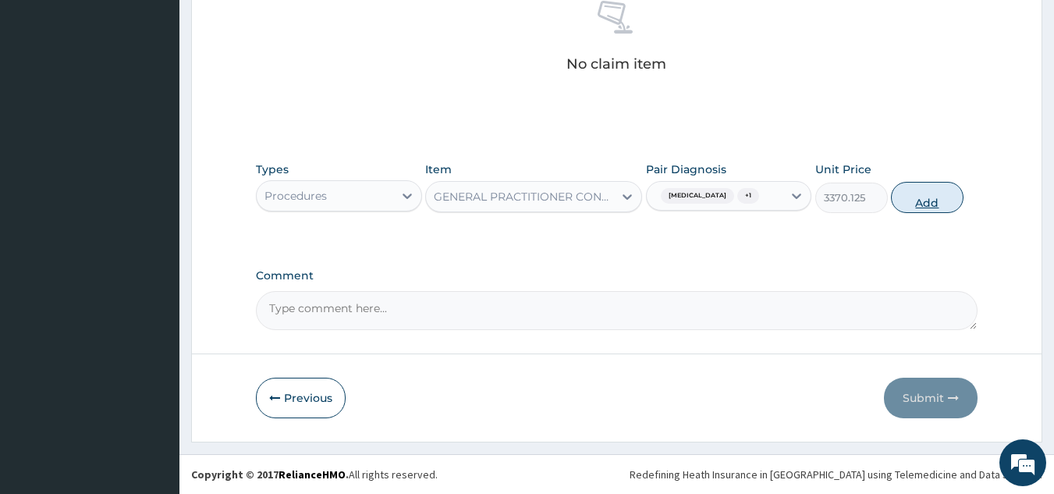
click at [951, 207] on button "Add" at bounding box center [927, 197] width 73 height 31
type input "0"
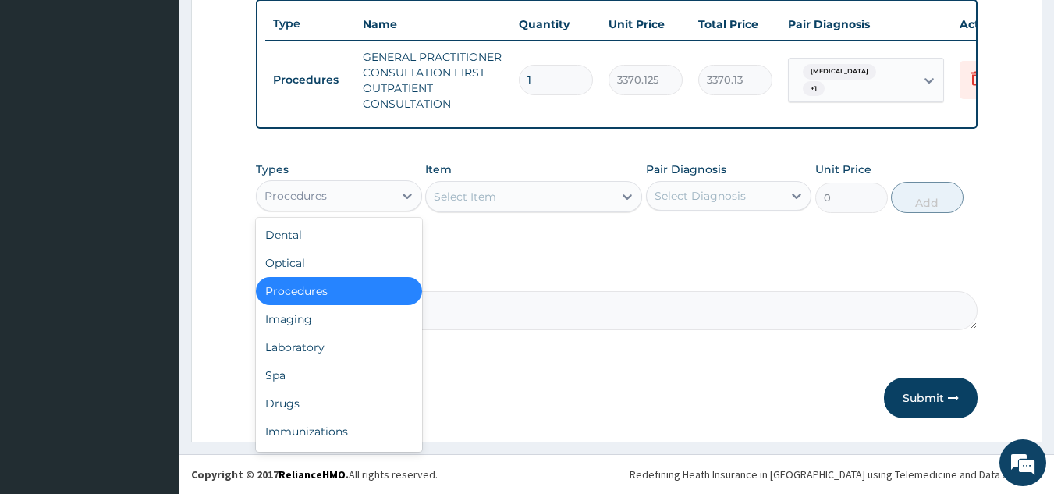
click at [372, 395] on div "Drugs" at bounding box center [339, 403] width 166 height 28
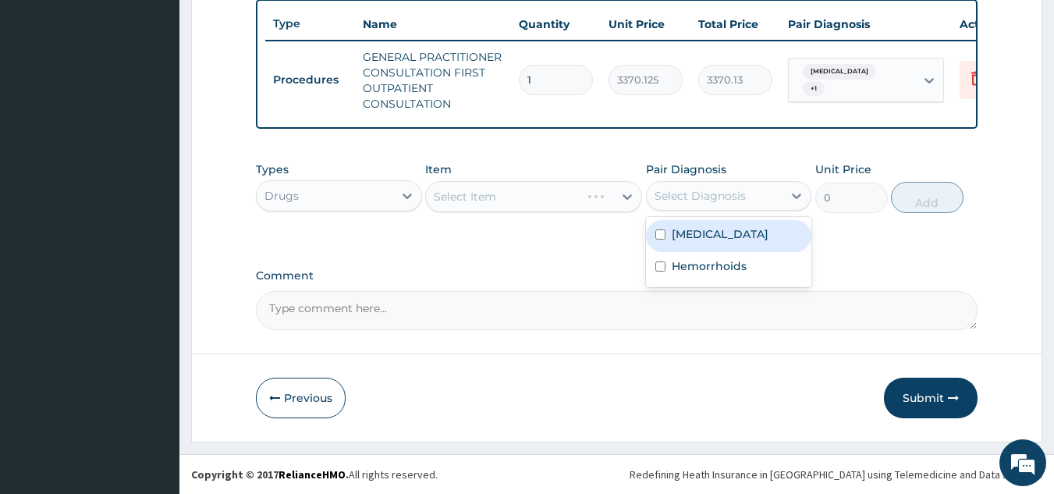
click at [737, 241] on div "[MEDICAL_DATA]" at bounding box center [729, 236] width 166 height 32
checkbox input "true"
click at [720, 266] on label "Hemorrhoids" at bounding box center [709, 266] width 75 height 16
checkbox input "true"
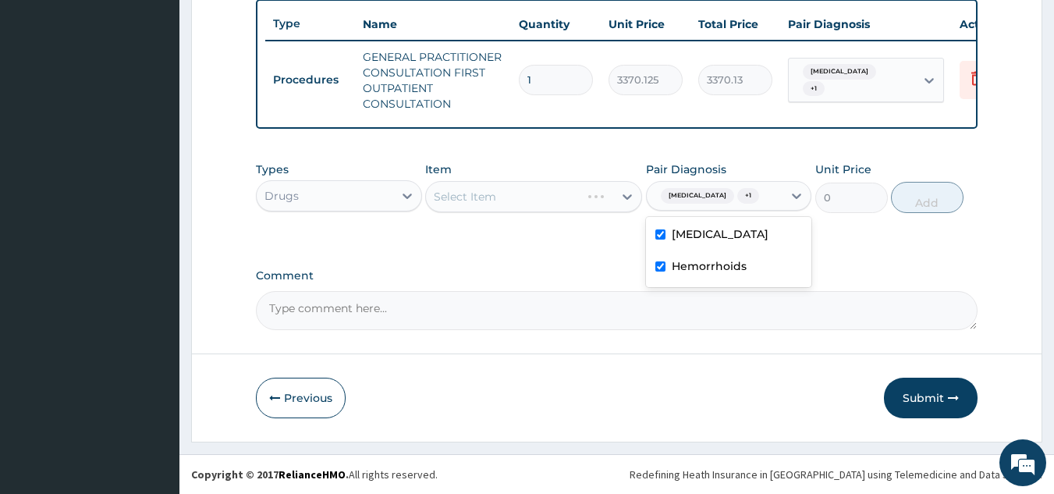
click at [552, 191] on div "Select Item" at bounding box center [533, 196] width 217 height 31
click at [524, 208] on div "Select Item" at bounding box center [533, 196] width 217 height 31
click at [545, 203] on div "Select Item" at bounding box center [533, 196] width 217 height 31
click at [554, 197] on div "Select Item" at bounding box center [533, 196] width 217 height 31
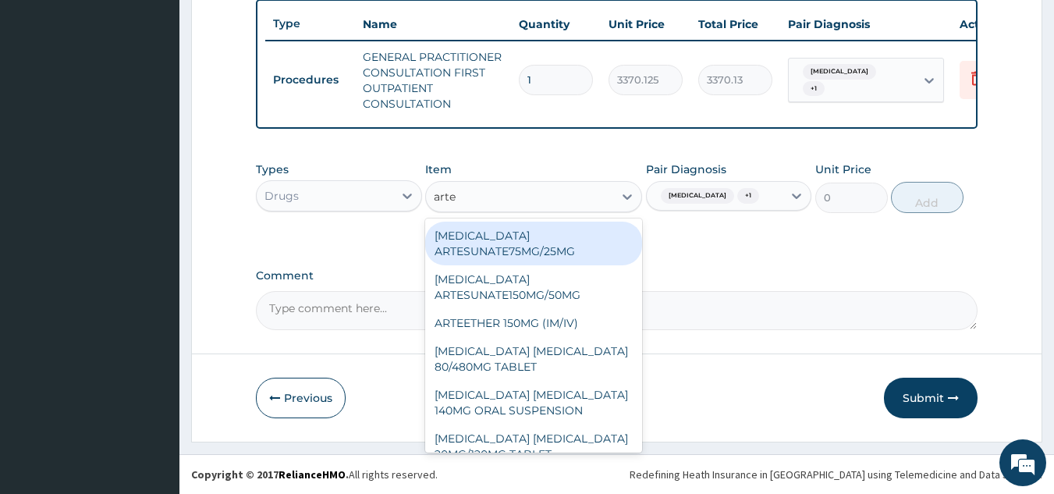
type input "artem"
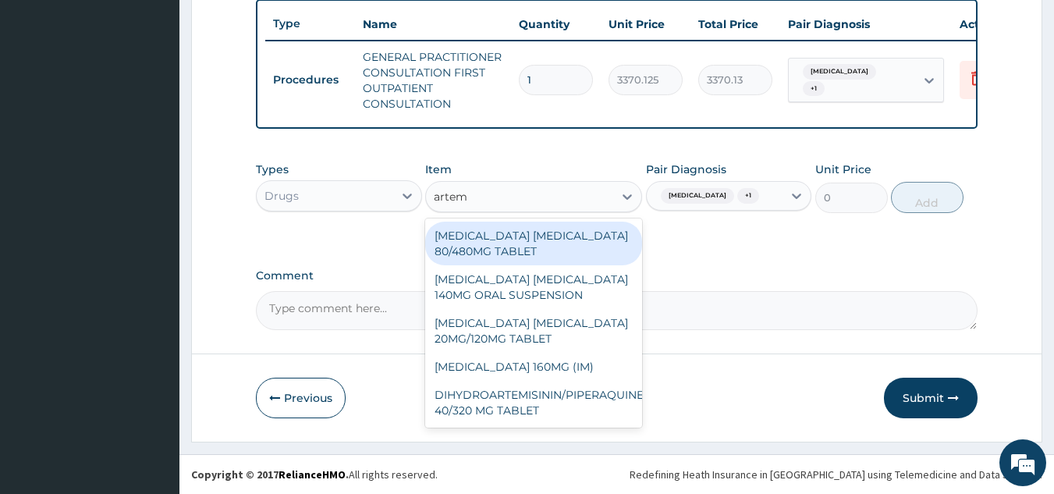
click at [585, 238] on div "[MEDICAL_DATA] [MEDICAL_DATA] 80/480MG TABLET" at bounding box center [533, 244] width 217 height 44
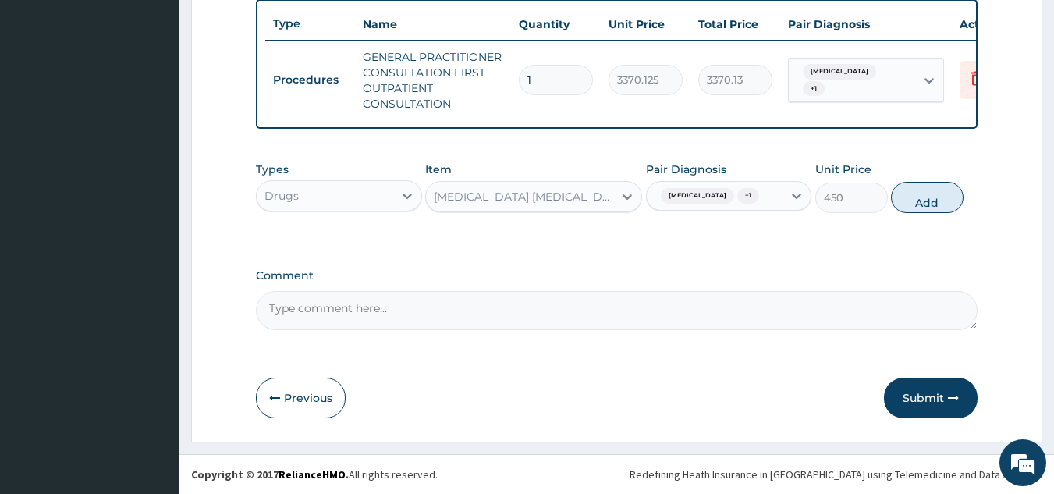
click at [920, 199] on button "Add" at bounding box center [927, 197] width 73 height 31
type input "0"
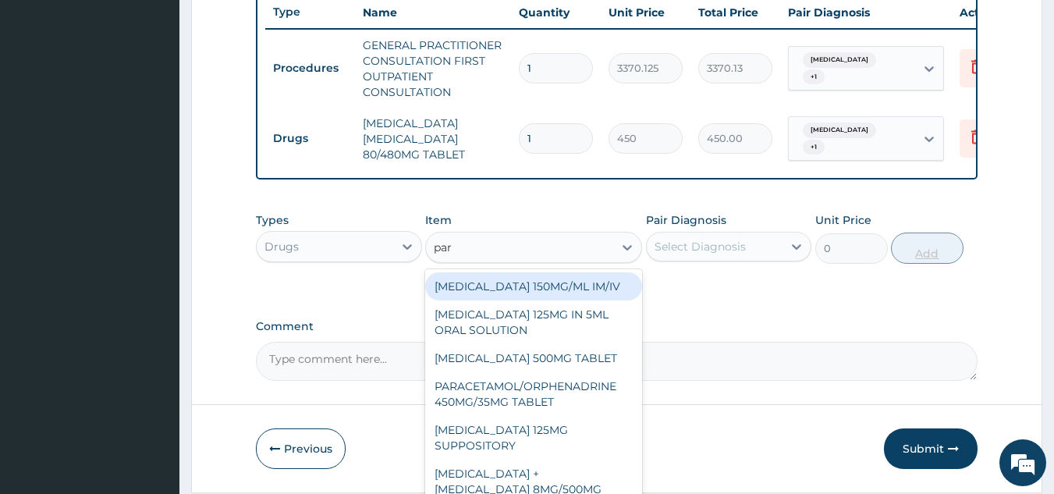
type input "para"
click at [599, 360] on div "[MEDICAL_DATA] 500MG TABLET" at bounding box center [533, 358] width 217 height 28
type input "30"
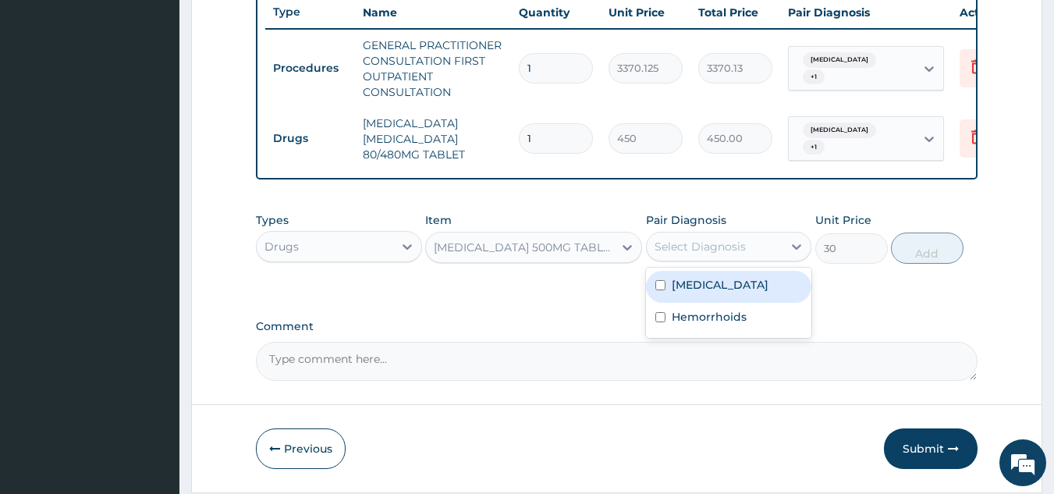
click at [718, 302] on div "[MEDICAL_DATA]" at bounding box center [729, 287] width 166 height 32
checkbox input "true"
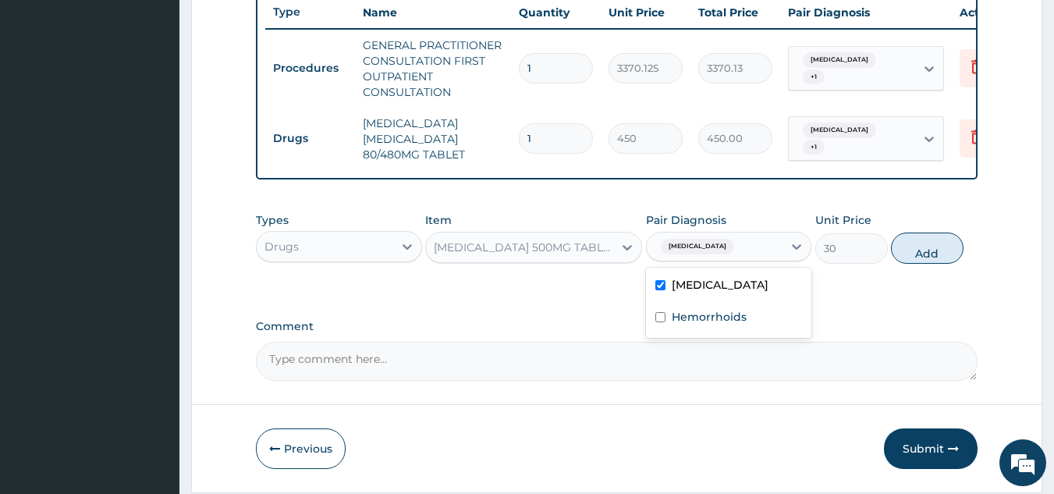
click at [758, 331] on div "Hemorrhoids" at bounding box center [729, 319] width 166 height 32
checkbox input "true"
click at [933, 264] on button "Add" at bounding box center [927, 248] width 73 height 31
type input "0"
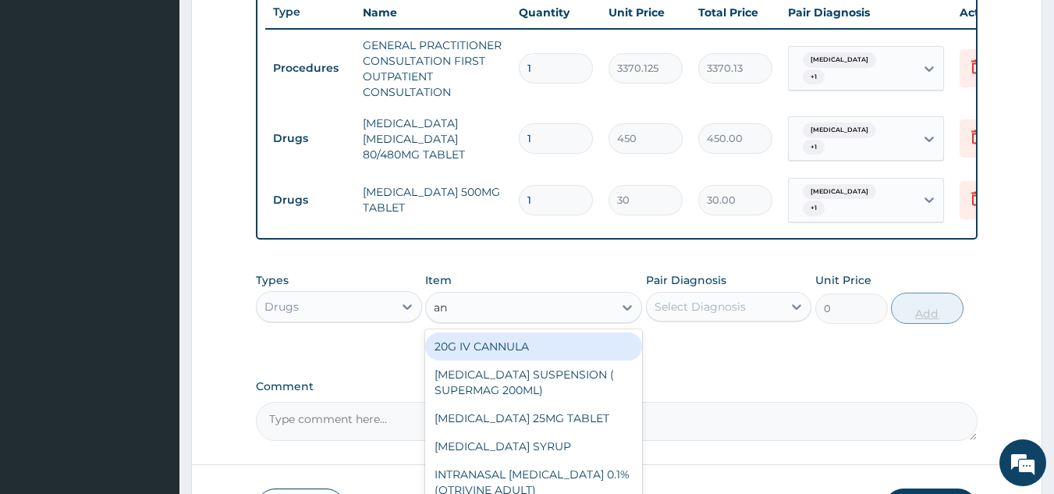
type input "anu"
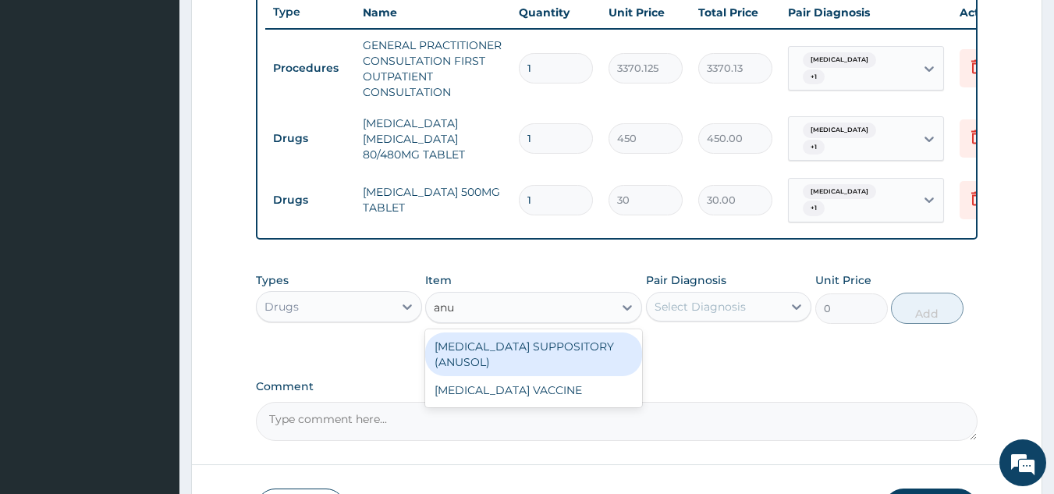
click at [592, 354] on div "[MEDICAL_DATA] SUPPOSITORY (ANUSOL)" at bounding box center [533, 354] width 217 height 44
type input "925.75"
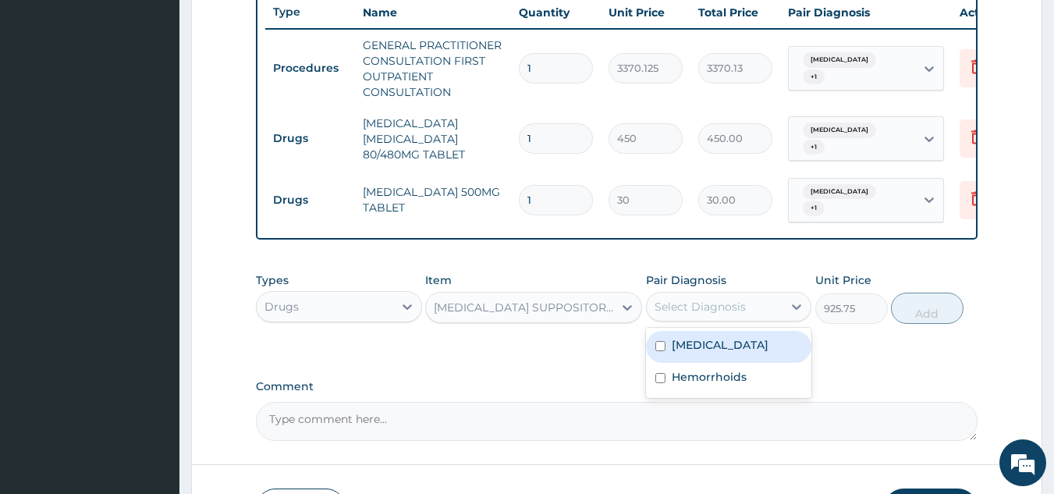
click at [722, 354] on div "[MEDICAL_DATA]" at bounding box center [729, 347] width 166 height 32
checkbox input "true"
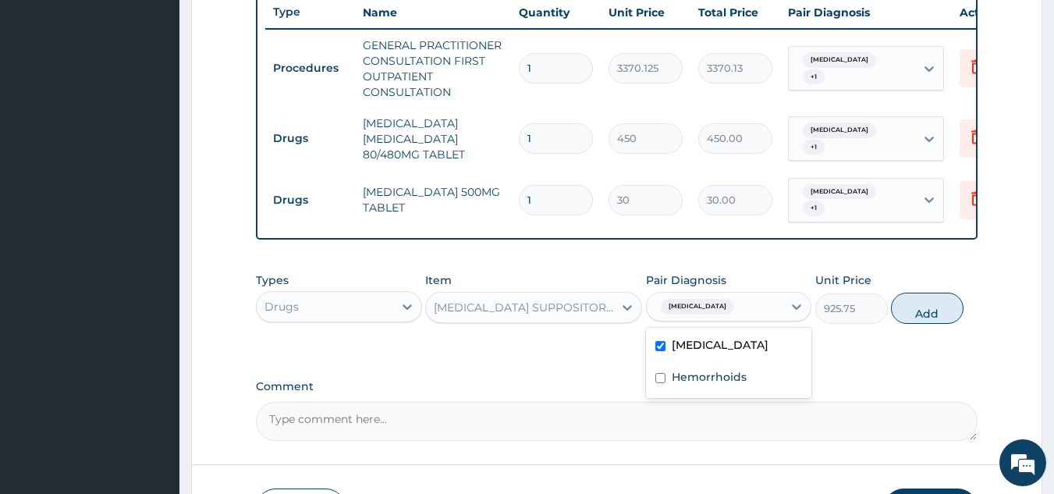
click at [733, 385] on label "Hemorrhoids" at bounding box center [709, 377] width 75 height 16
checkbox input "true"
click at [917, 309] on button "Add" at bounding box center [927, 308] width 73 height 31
type input "0"
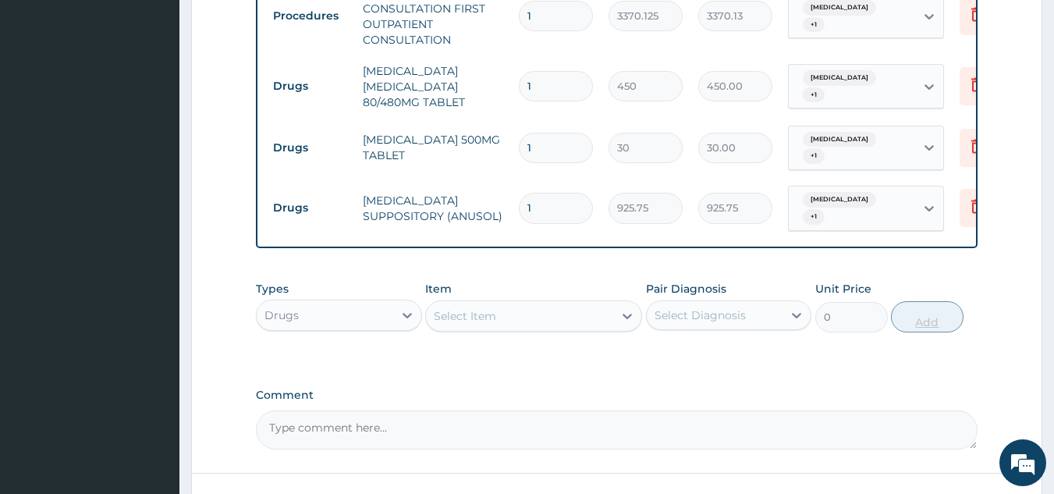
scroll to position [677, 0]
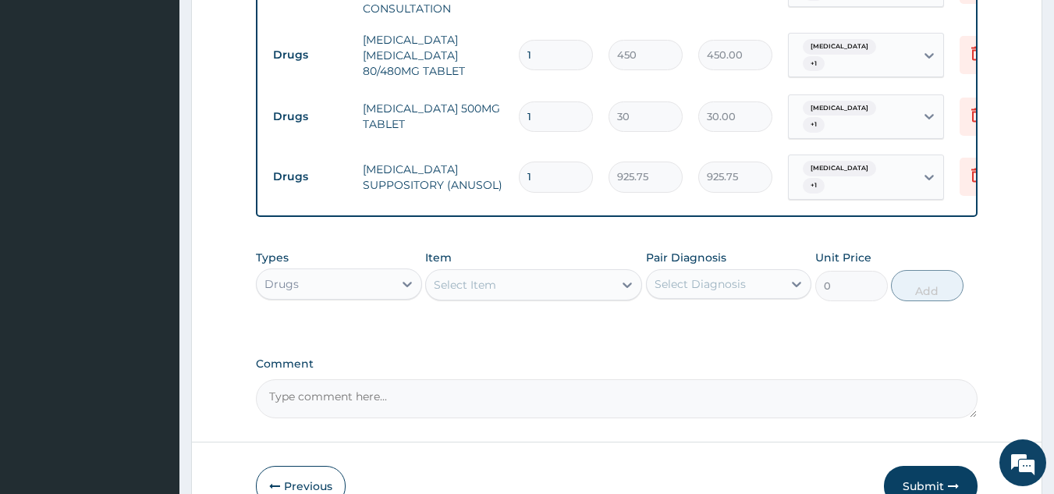
click at [573, 56] on input "1" at bounding box center [556, 55] width 74 height 30
type input "0.00"
type input "6"
type input "2700.00"
type input "6"
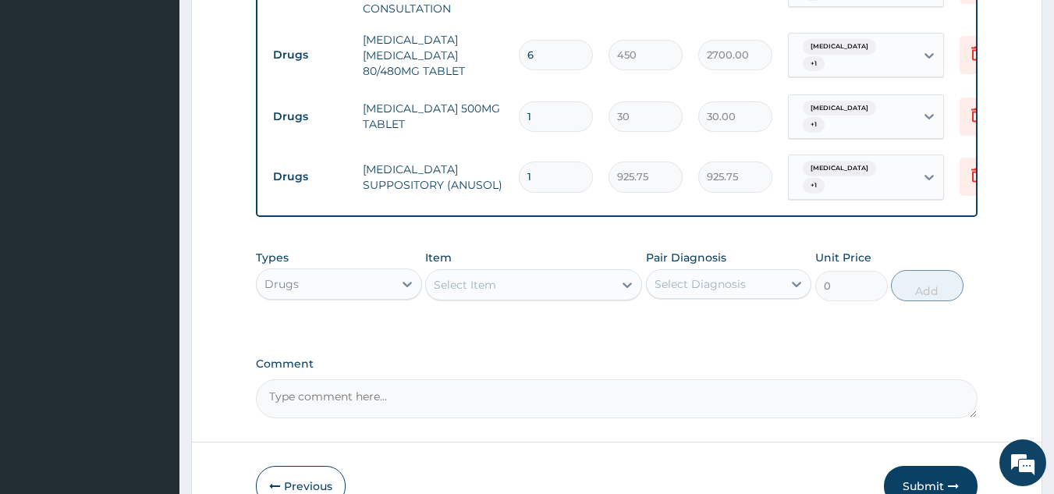
click at [566, 109] on input "1" at bounding box center [556, 116] width 74 height 30
type input "18"
type input "540.00"
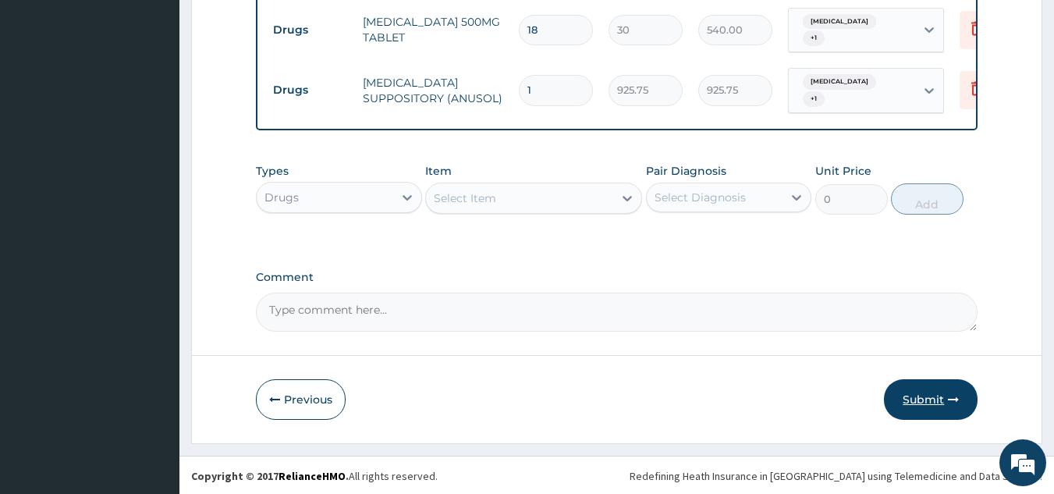
click at [936, 399] on button "Submit" at bounding box center [931, 399] width 94 height 41
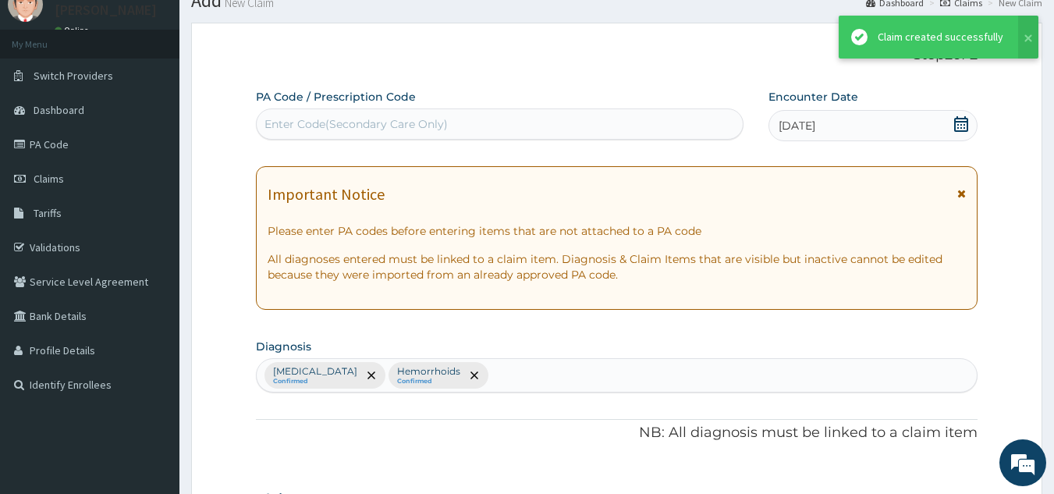
scroll to position [763, 0]
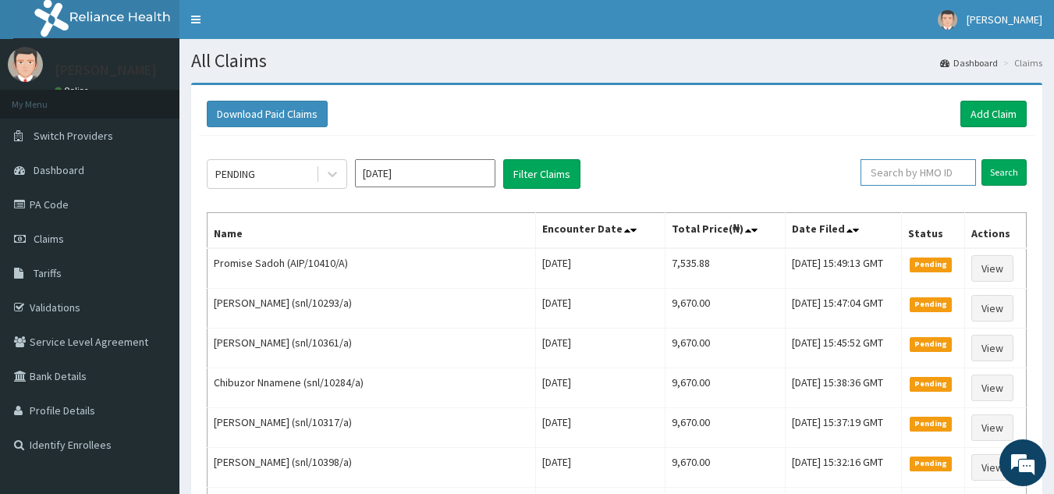
click at [904, 169] on input "text" at bounding box center [919, 172] width 116 height 27
paste input "AIP/10410/A"
type input "AIP/10410/A"
click at [982, 159] on input "Search" at bounding box center [1004, 172] width 45 height 27
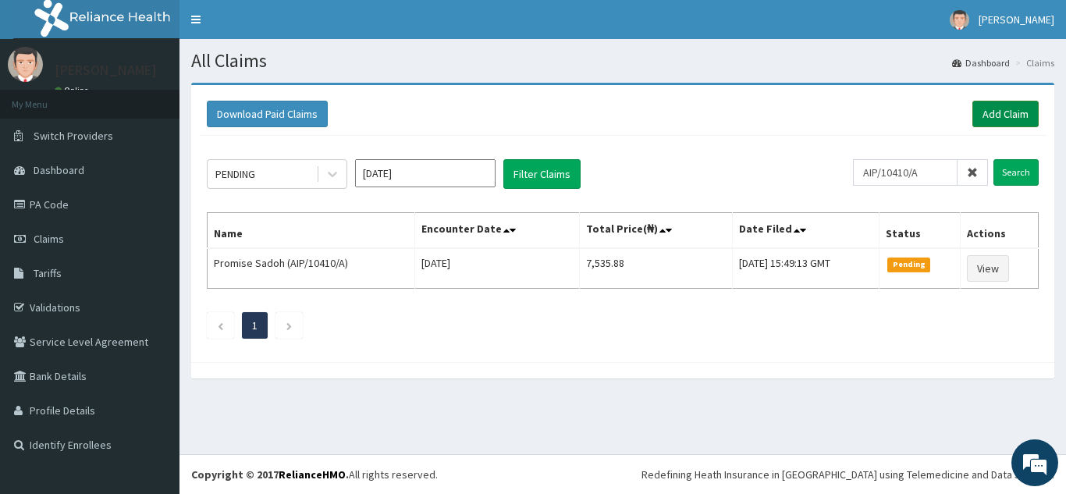
click at [1001, 117] on link "Add Claim" at bounding box center [1006, 114] width 66 height 27
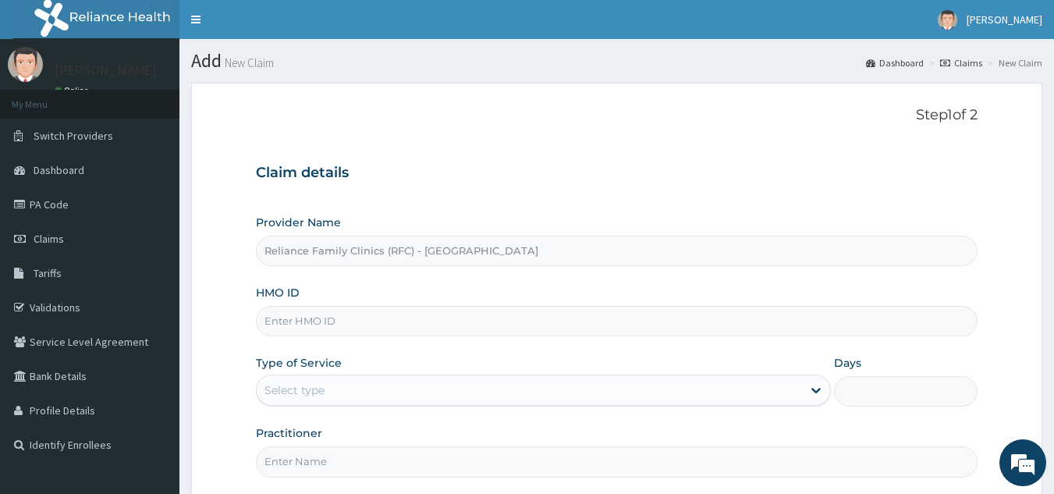
click at [438, 338] on div "Provider Name Reliance Family Clinics (RFC) - Lekki HMO ID Type of Service Sele…" at bounding box center [617, 346] width 723 height 262
click at [447, 322] on input "HMO ID" at bounding box center [617, 321] width 723 height 30
paste input "CRW/10042/A"
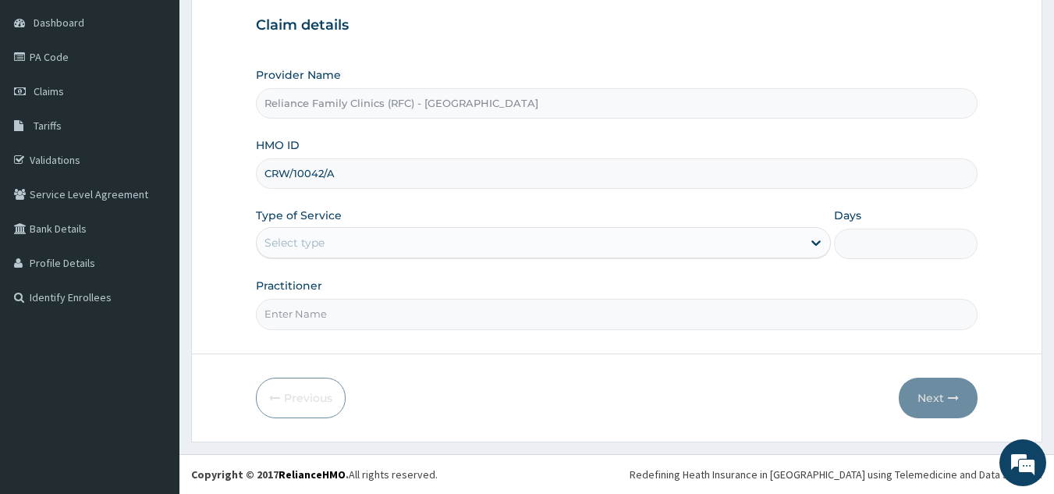
type input "CRW/10042/A"
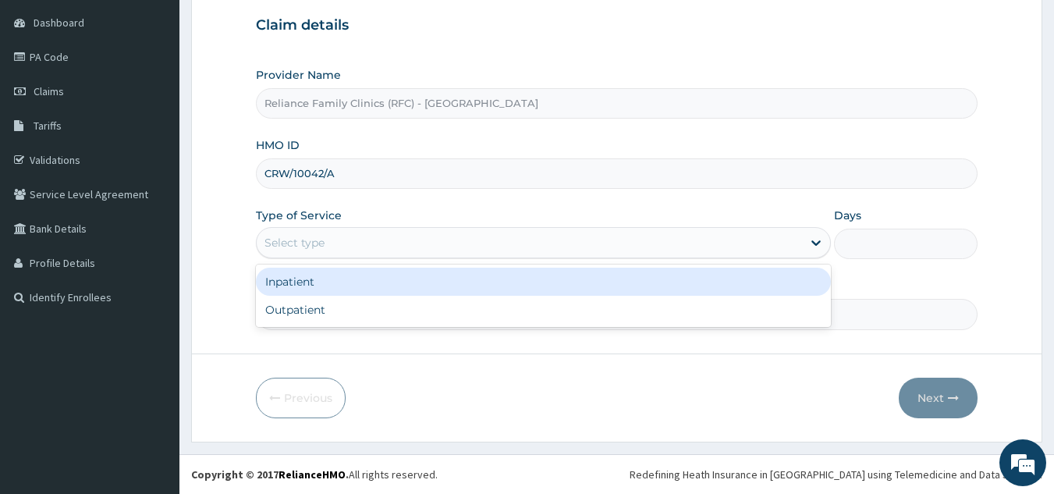
click at [428, 320] on div "Outpatient" at bounding box center [543, 310] width 575 height 28
type input "1"
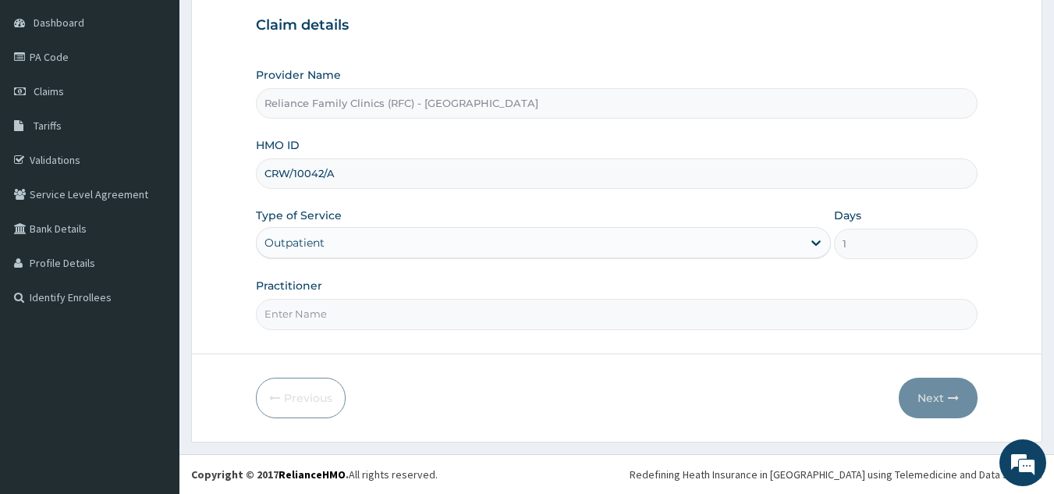
click at [443, 319] on input "Practitioner" at bounding box center [617, 314] width 723 height 30
click at [604, 319] on input "Practitioner" at bounding box center [617, 314] width 723 height 30
type input "locum"
click at [937, 396] on button "Next" at bounding box center [938, 398] width 79 height 41
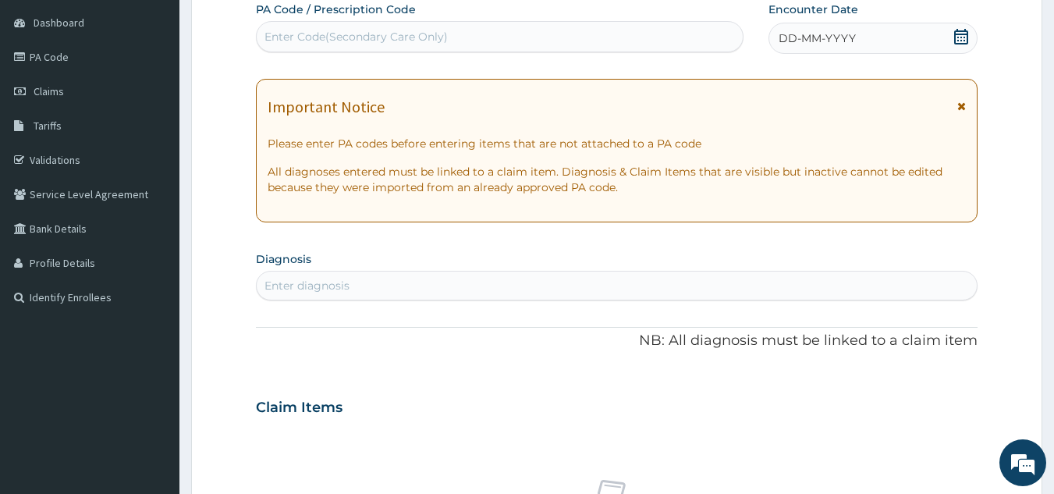
click at [866, 48] on div "DD-MM-YYYY" at bounding box center [873, 38] width 209 height 31
